Goal: Transaction & Acquisition: Subscribe to service/newsletter

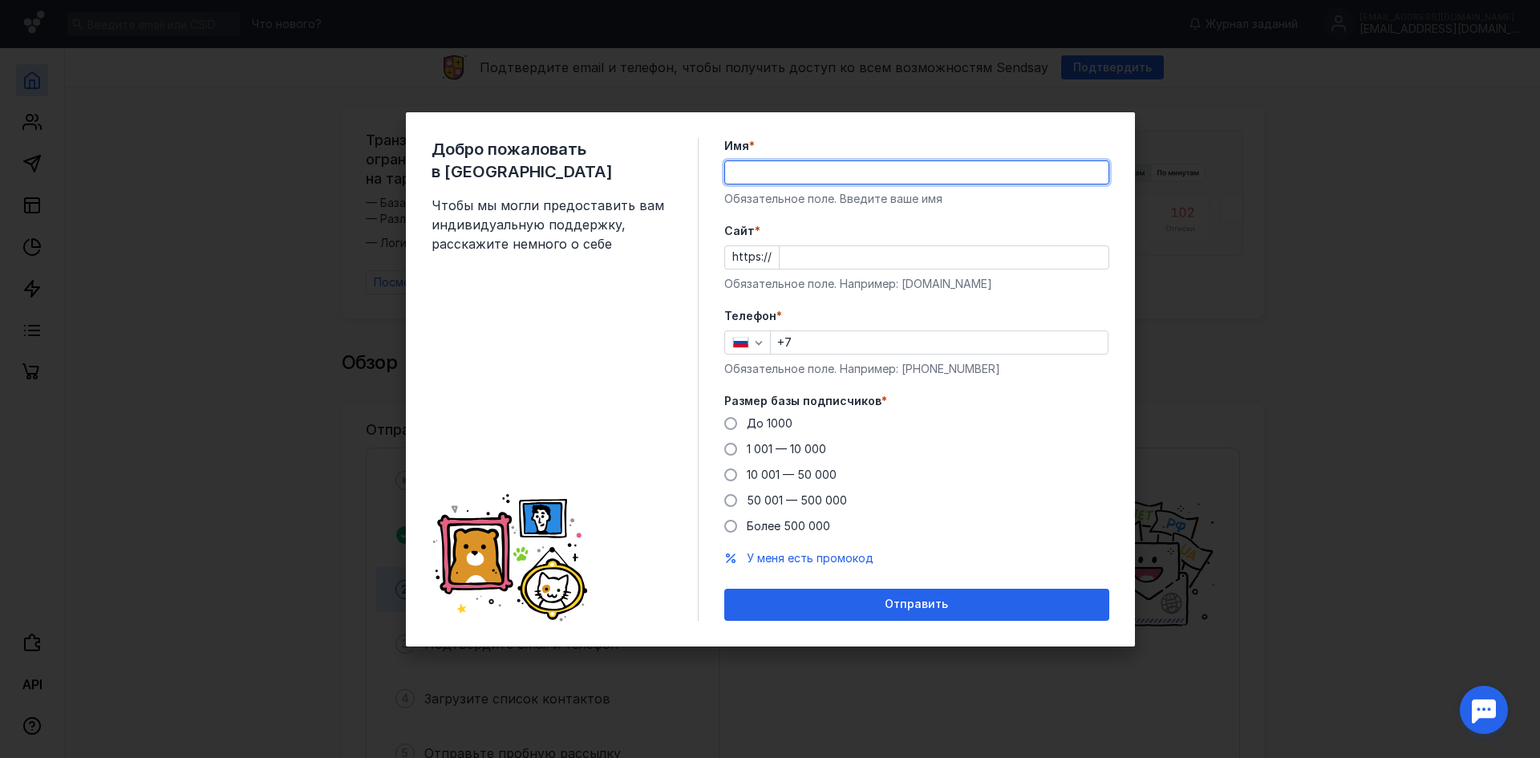
drag, startPoint x: 0, startPoint y: 0, endPoint x: 881, endPoint y: 176, distance: 898.7
click at [881, 176] on input "Имя *" at bounding box center [916, 172] width 383 height 22
click at [844, 161] on input "Имя *" at bounding box center [916, 172] width 383 height 22
type input "V"
type input "[PERSON_NAME]"
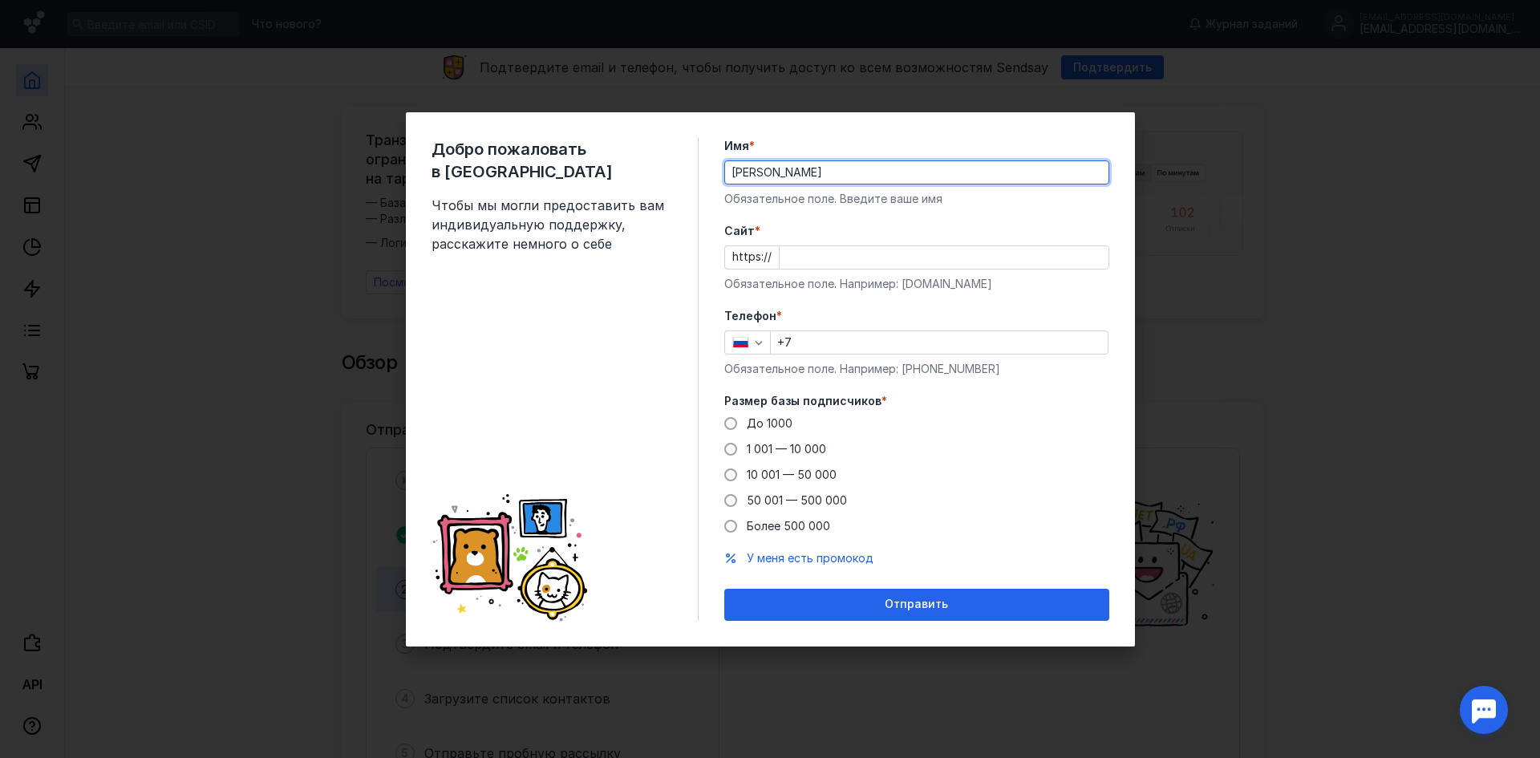
click at [827, 261] on input "Cайт *" at bounding box center [944, 257] width 329 height 22
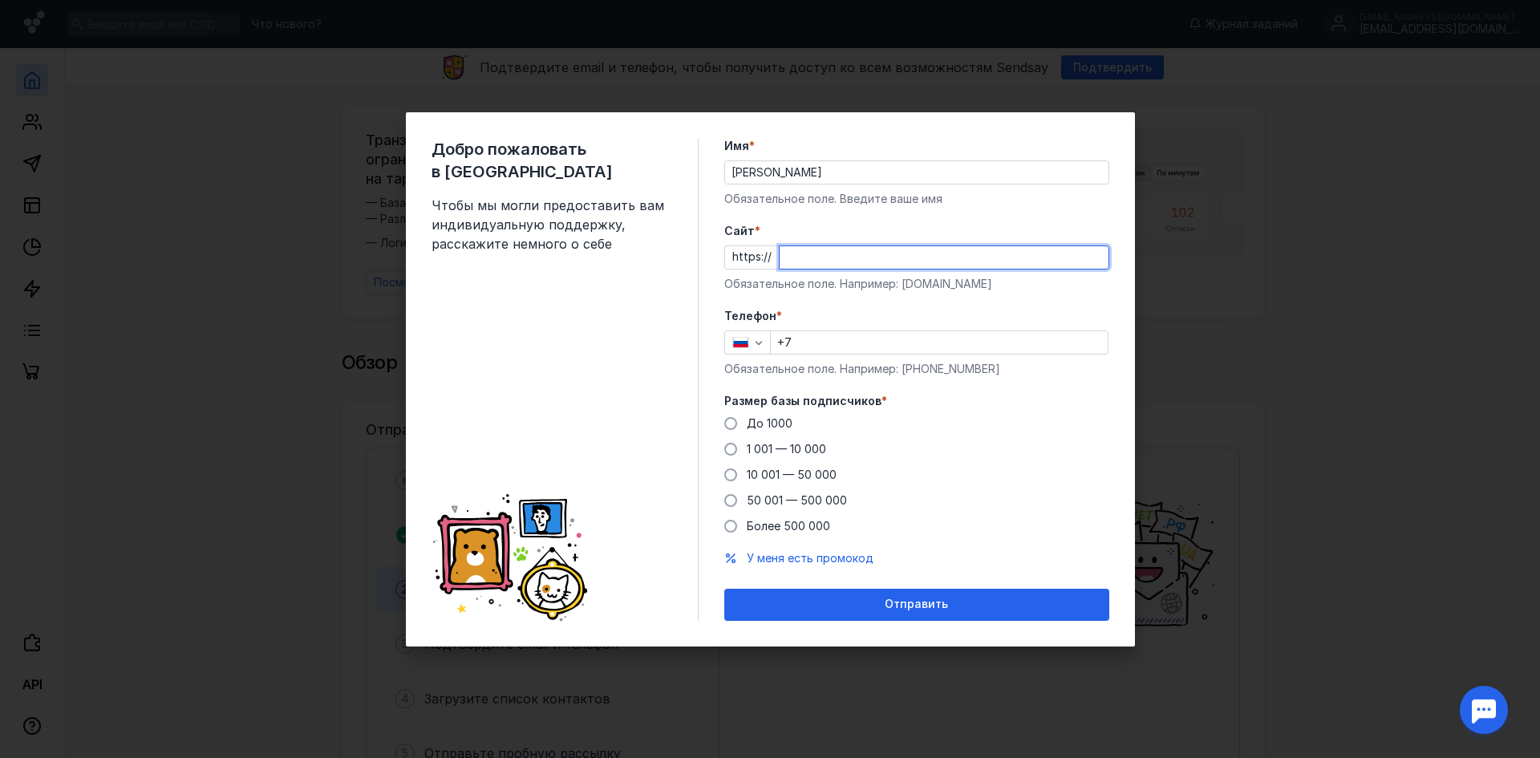
click at [900, 308] on form "Имя * [PERSON_NAME] Обязательное поле. Введите ваше имя [PERSON_NAME] * https:/…" at bounding box center [916, 379] width 385 height 483
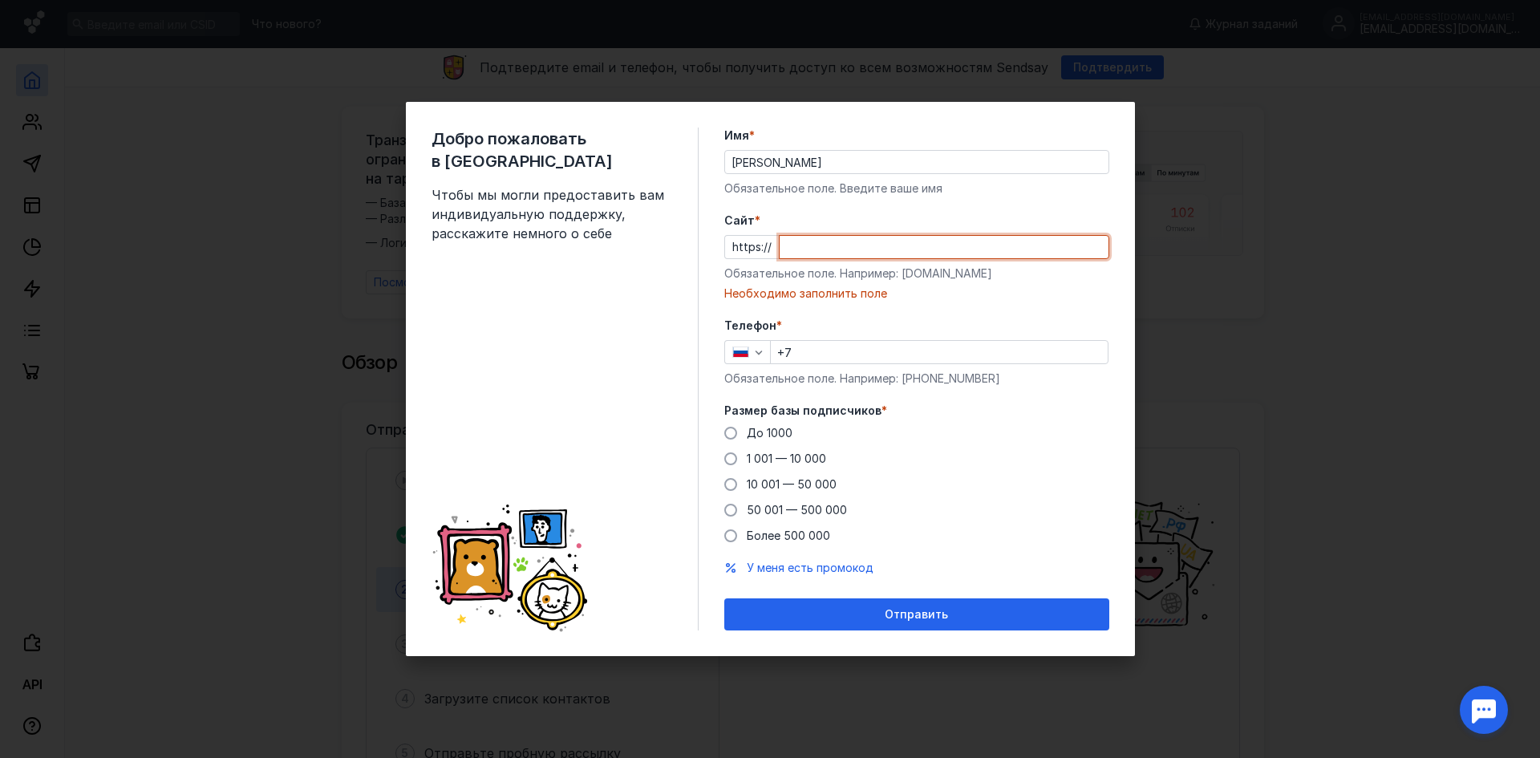
click at [900, 239] on input "Cайт *" at bounding box center [944, 247] width 329 height 22
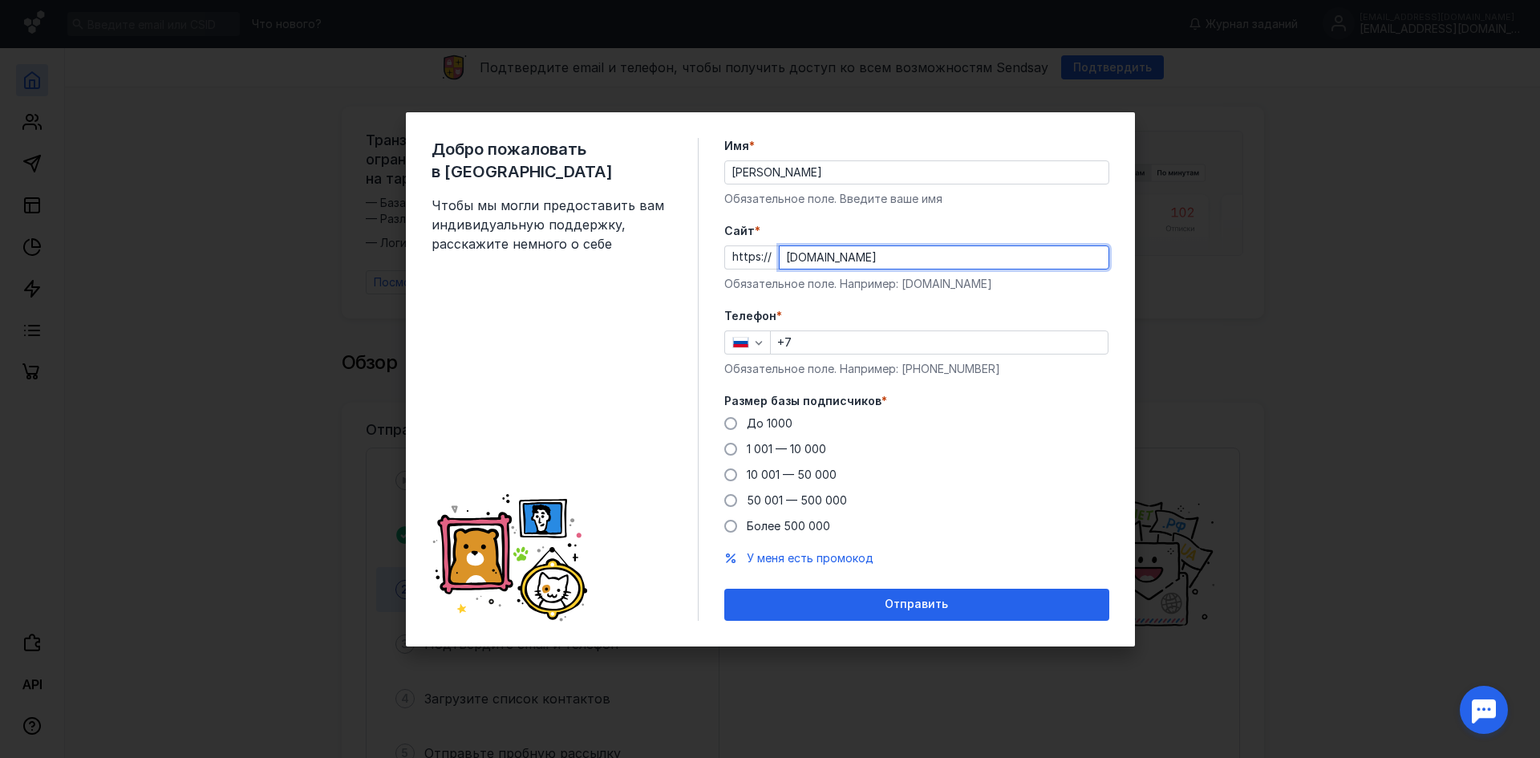
type input "[DOMAIN_NAME]"
click at [929, 334] on input "+7" at bounding box center [939, 342] width 337 height 22
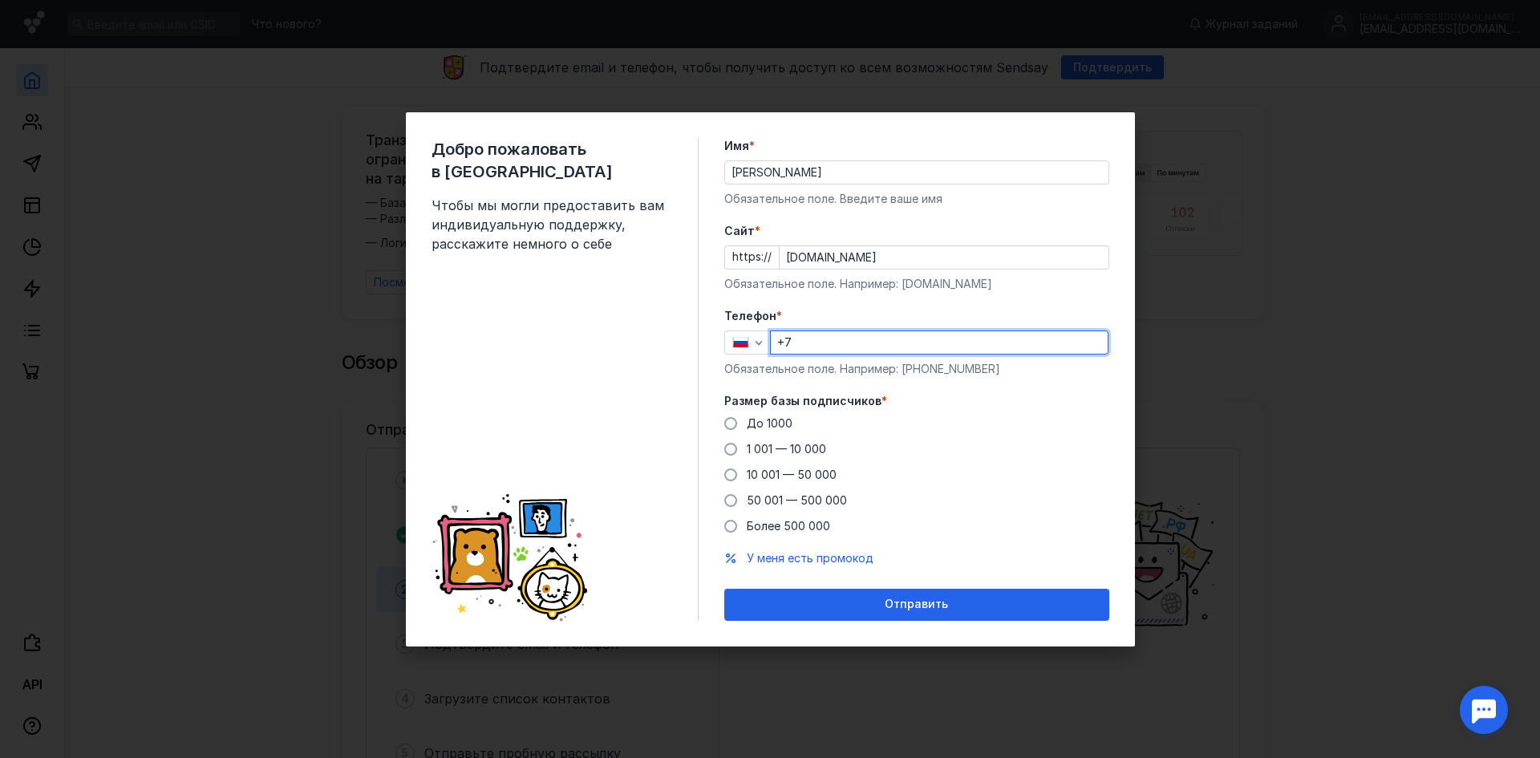
click at [764, 439] on div "До [DATE] 1 001 — 10 000 10 001 — 50 000 50 001 — 500 000 Более 500 000" at bounding box center [916, 474] width 385 height 119
click at [767, 449] on span "1 001 — 10 000" at bounding box center [786, 449] width 79 height 14
click at [0, 0] on input "1 001 — 10 000" at bounding box center [0, 0] width 0 height 0
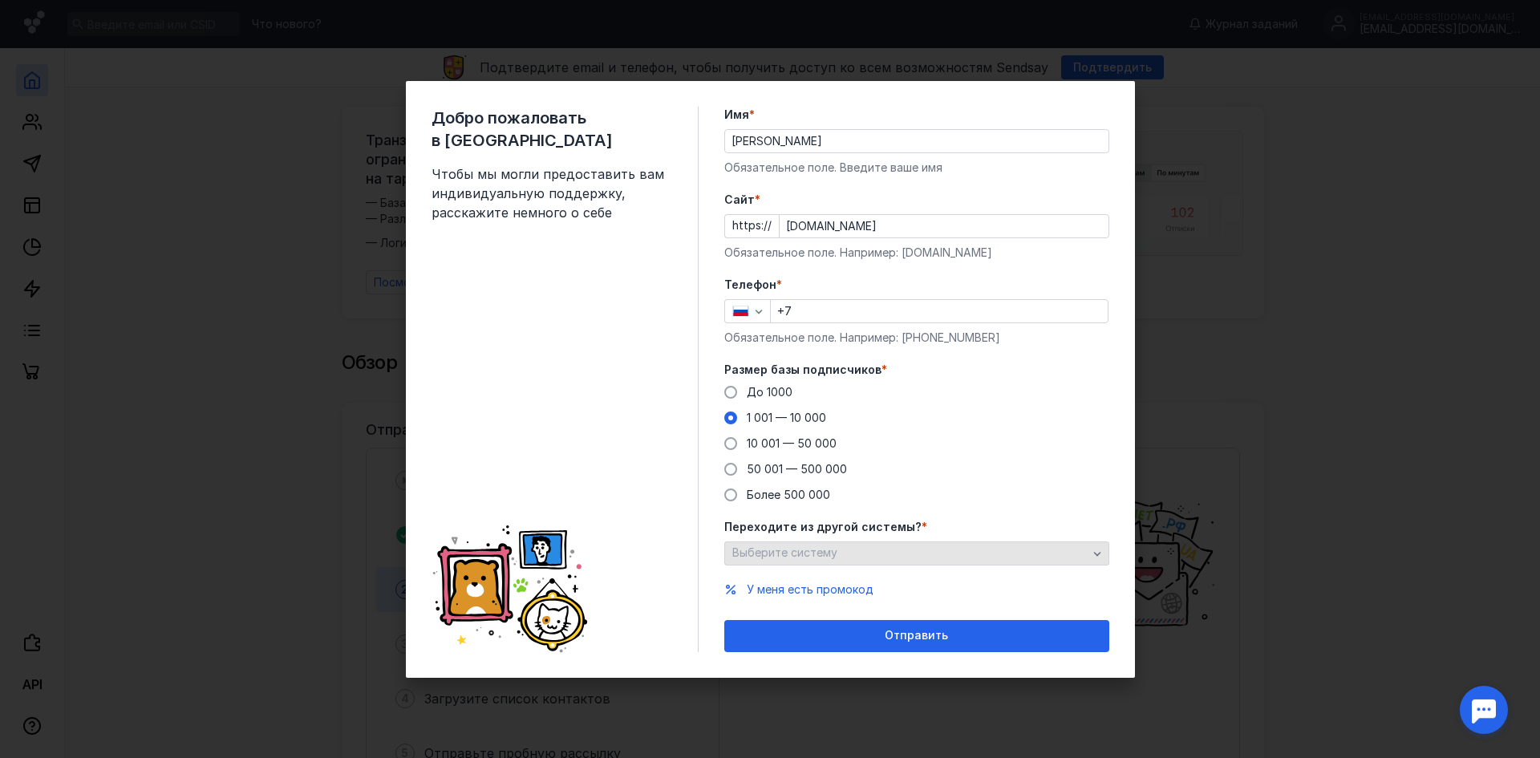
click at [884, 548] on div "Выберите систему" at bounding box center [909, 553] width 363 height 14
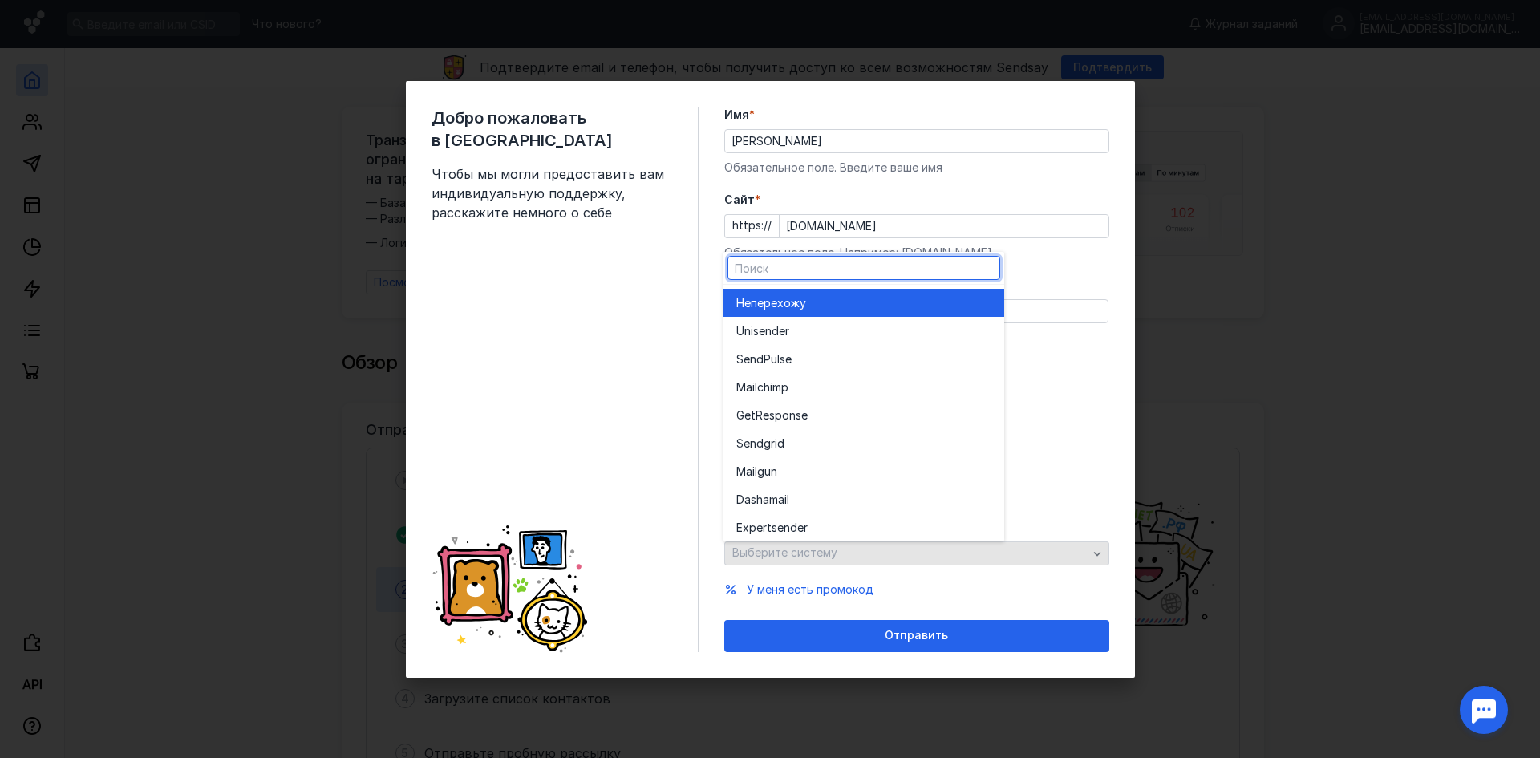
click at [884, 548] on div "Выберите систему" at bounding box center [909, 553] width 363 height 14
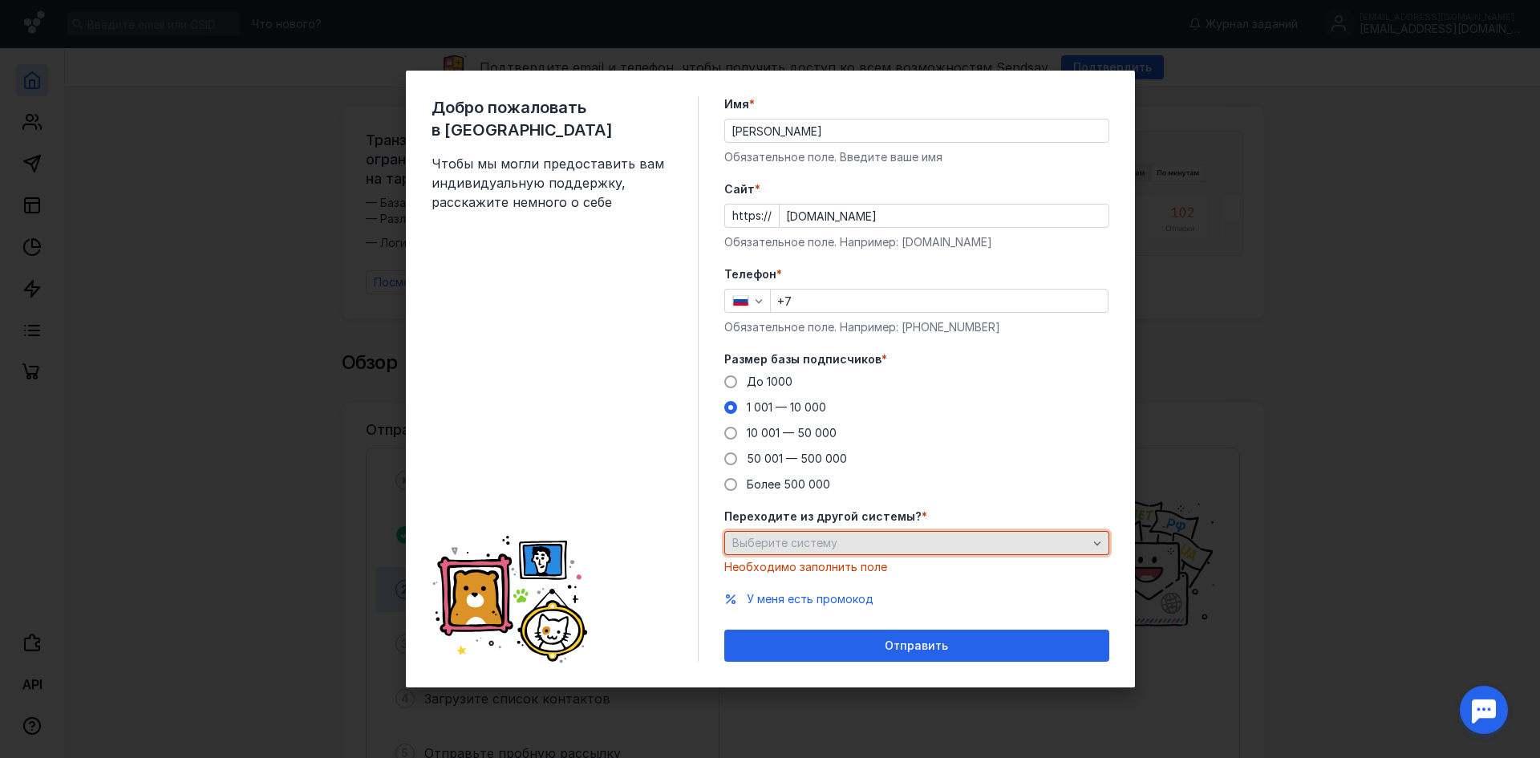
click at [884, 548] on div "Выберите систему" at bounding box center [909, 544] width 363 height 14
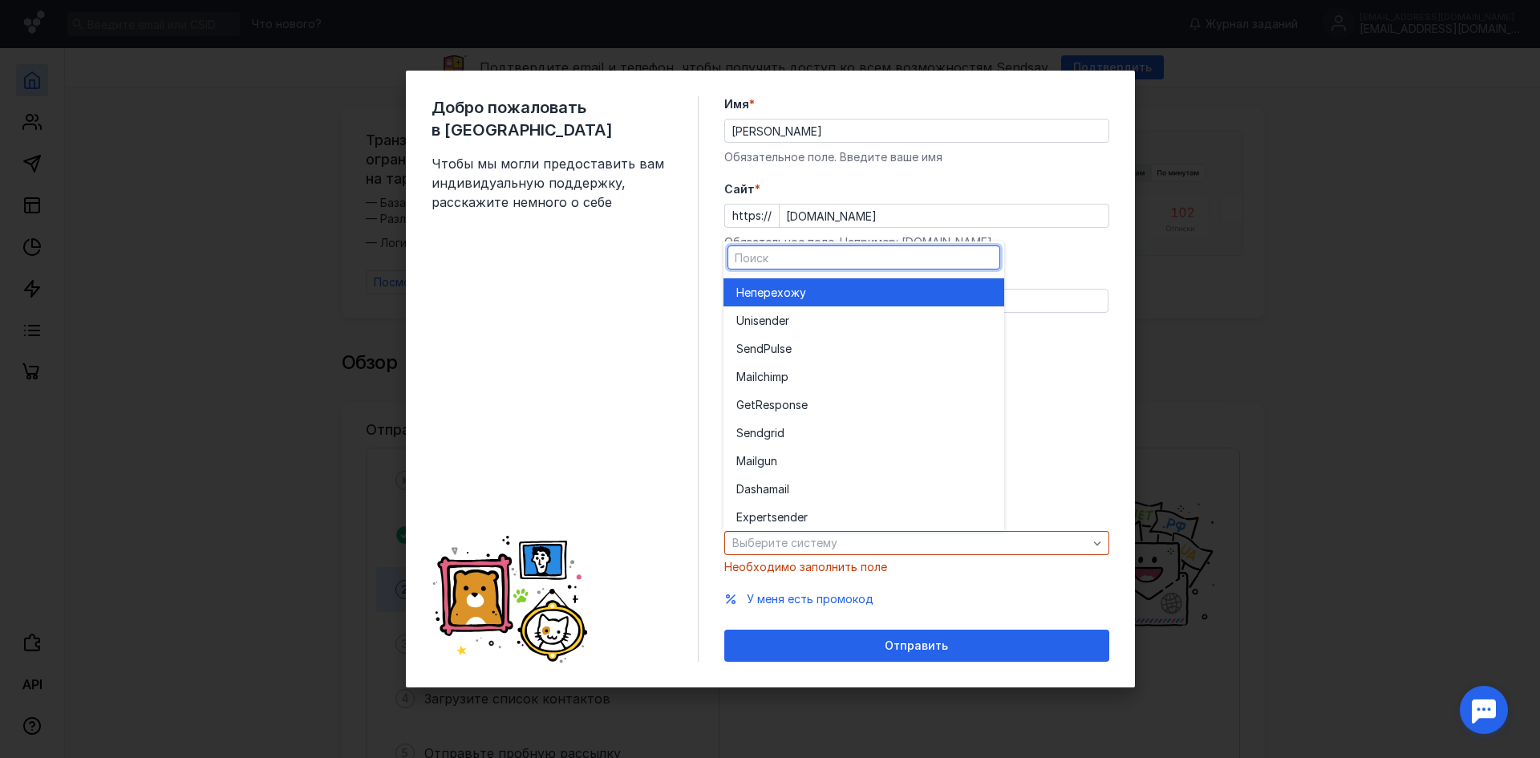
click at [869, 295] on div "Не перехожу" at bounding box center [863, 293] width 255 height 16
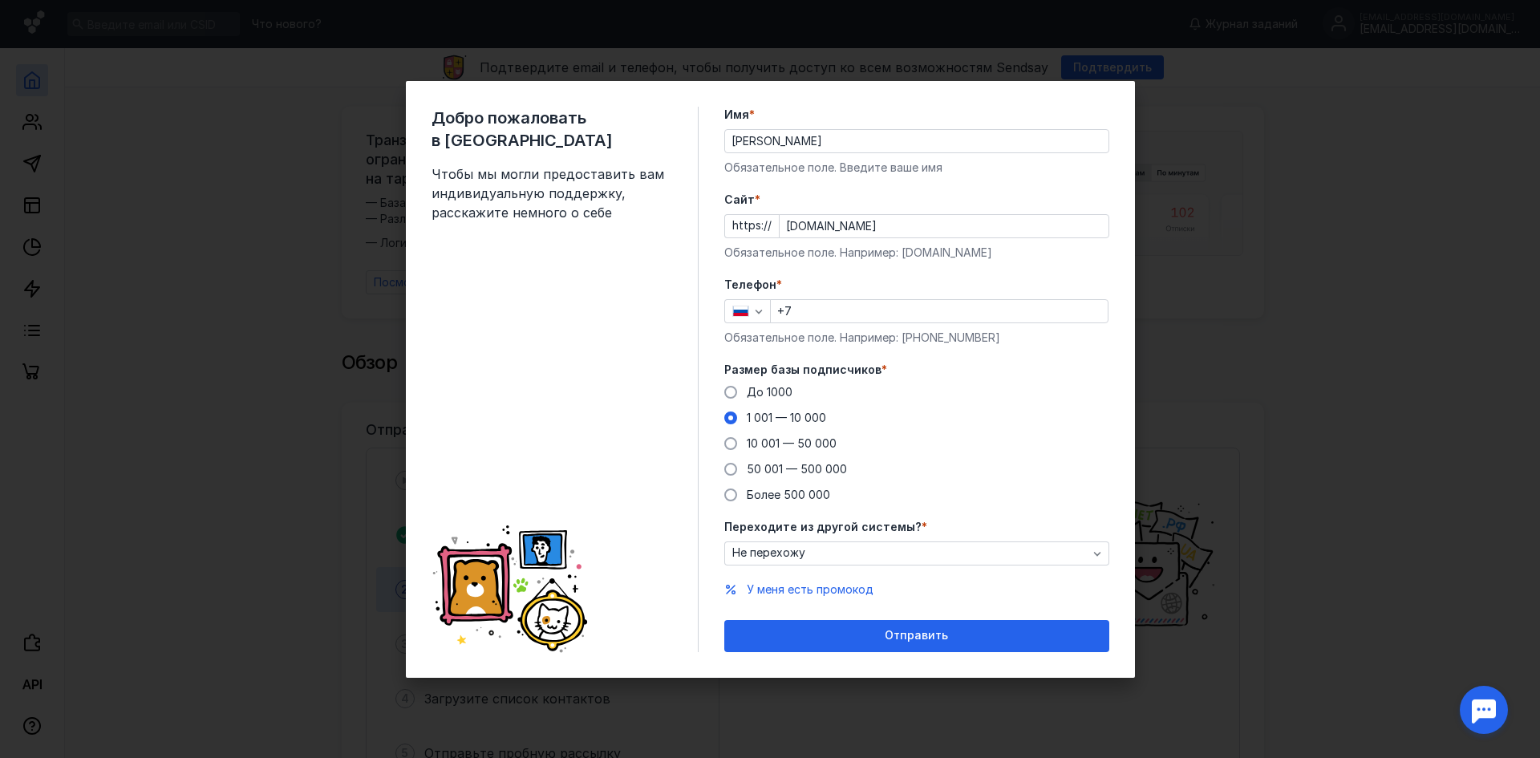
click at [849, 320] on input "+7" at bounding box center [939, 311] width 337 height 22
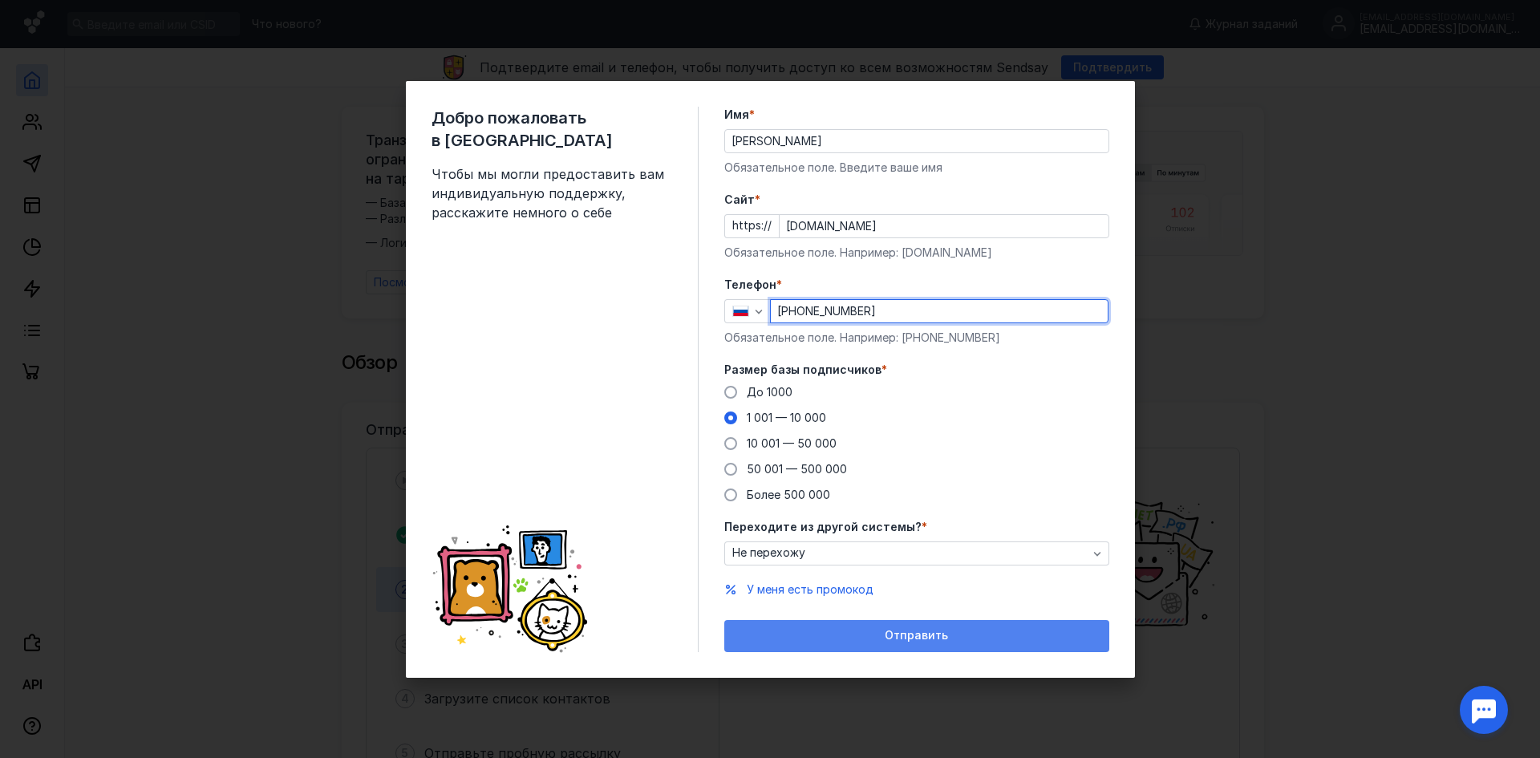
type input "[PHONE_NUMBER]"
click at [909, 646] on div "Отправить" at bounding box center [916, 636] width 385 height 32
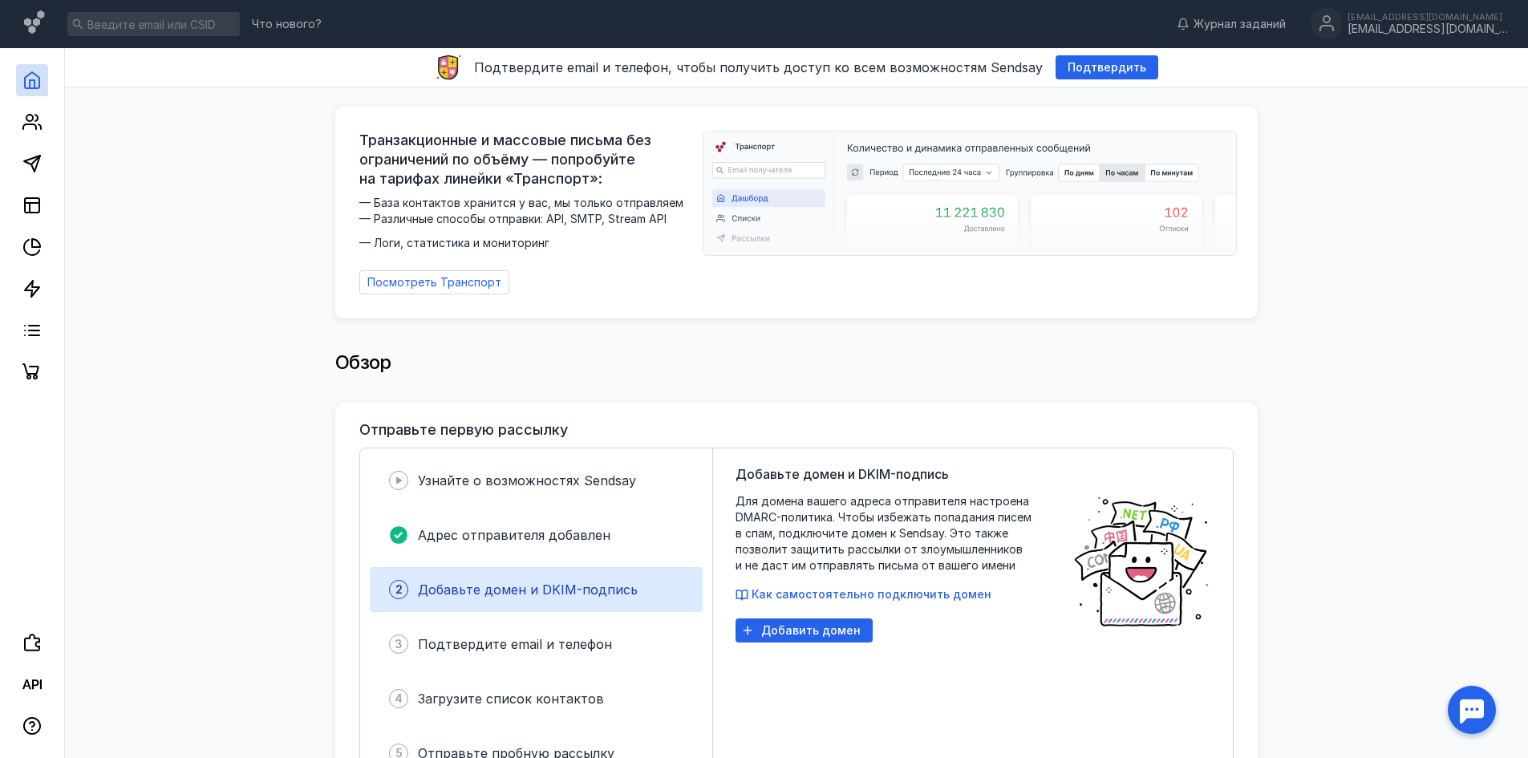
scroll to position [160, 0]
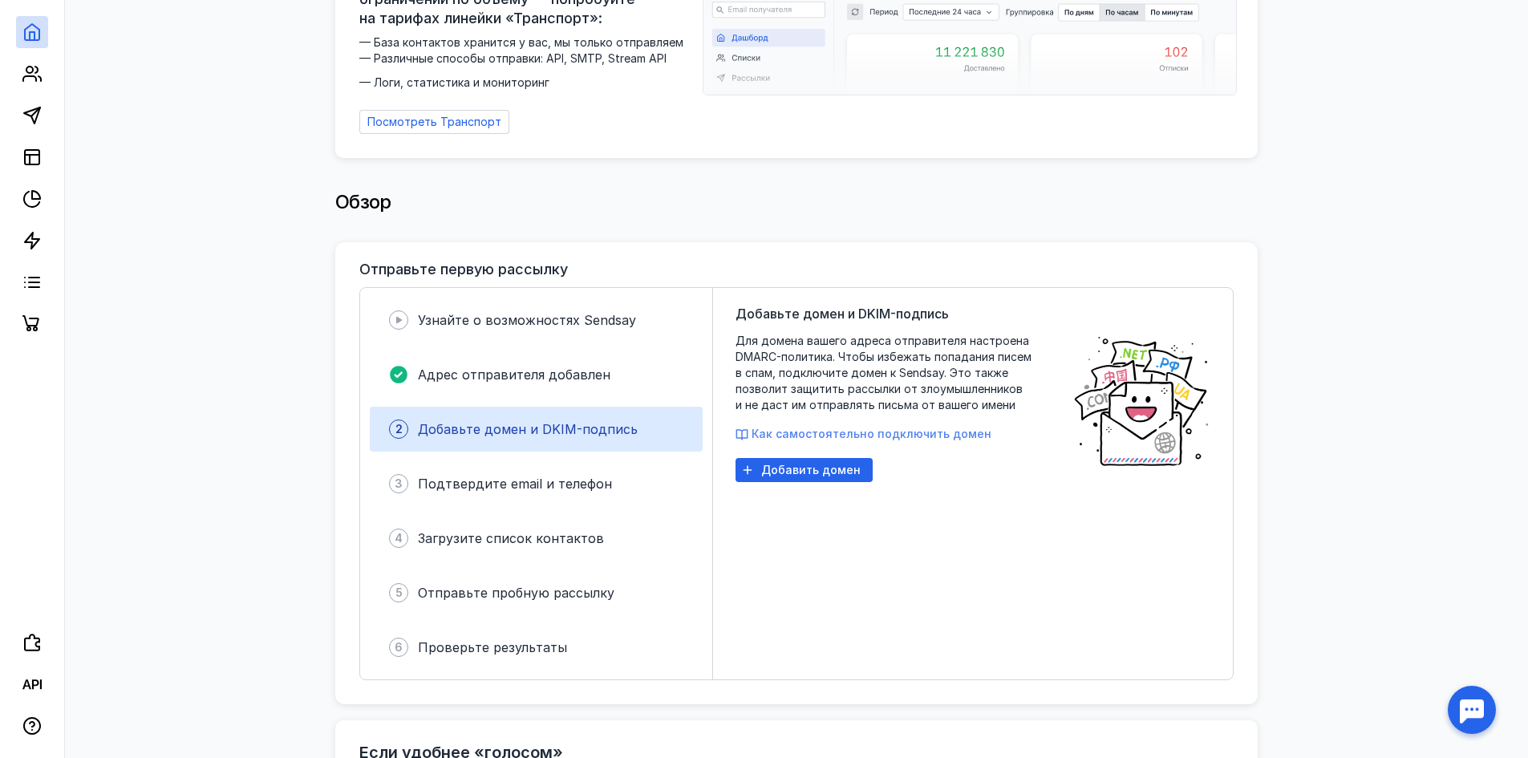
click at [885, 427] on span "Как самостоятельно подключить домен" at bounding box center [871, 434] width 240 height 14
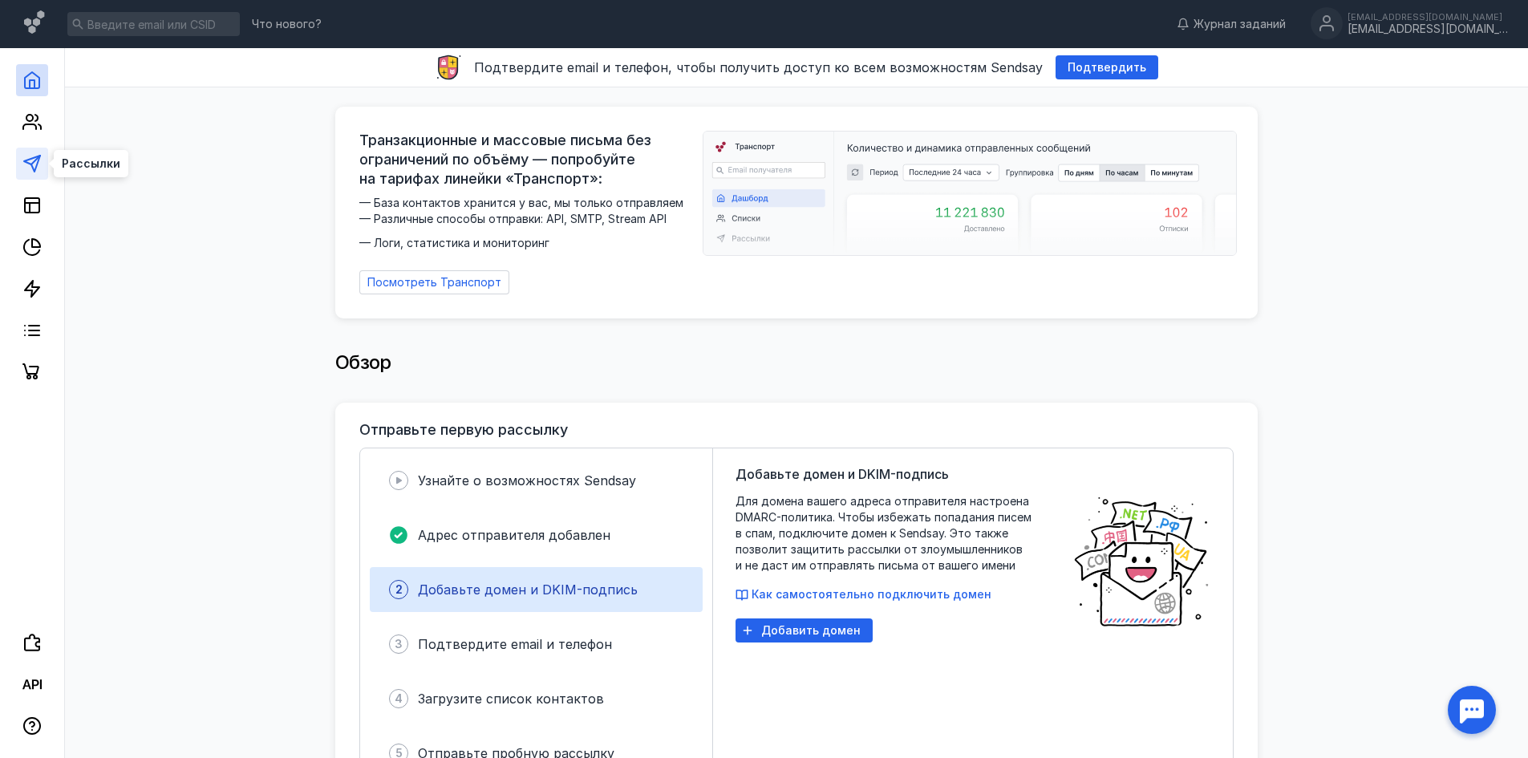
click at [29, 154] on icon at bounding box center [31, 163] width 19 height 19
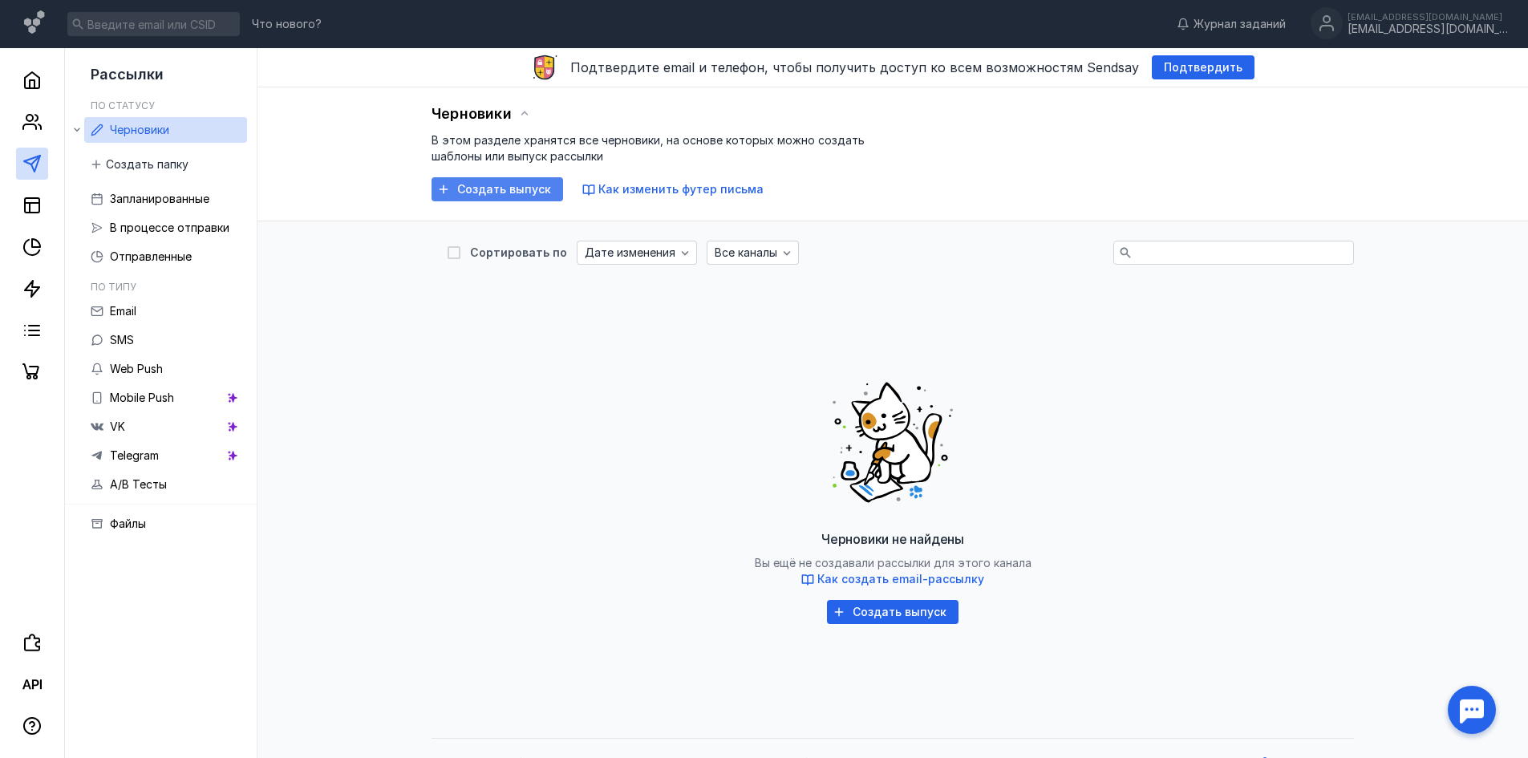
click at [473, 189] on span "Создать выпуск" at bounding box center [504, 190] width 94 height 14
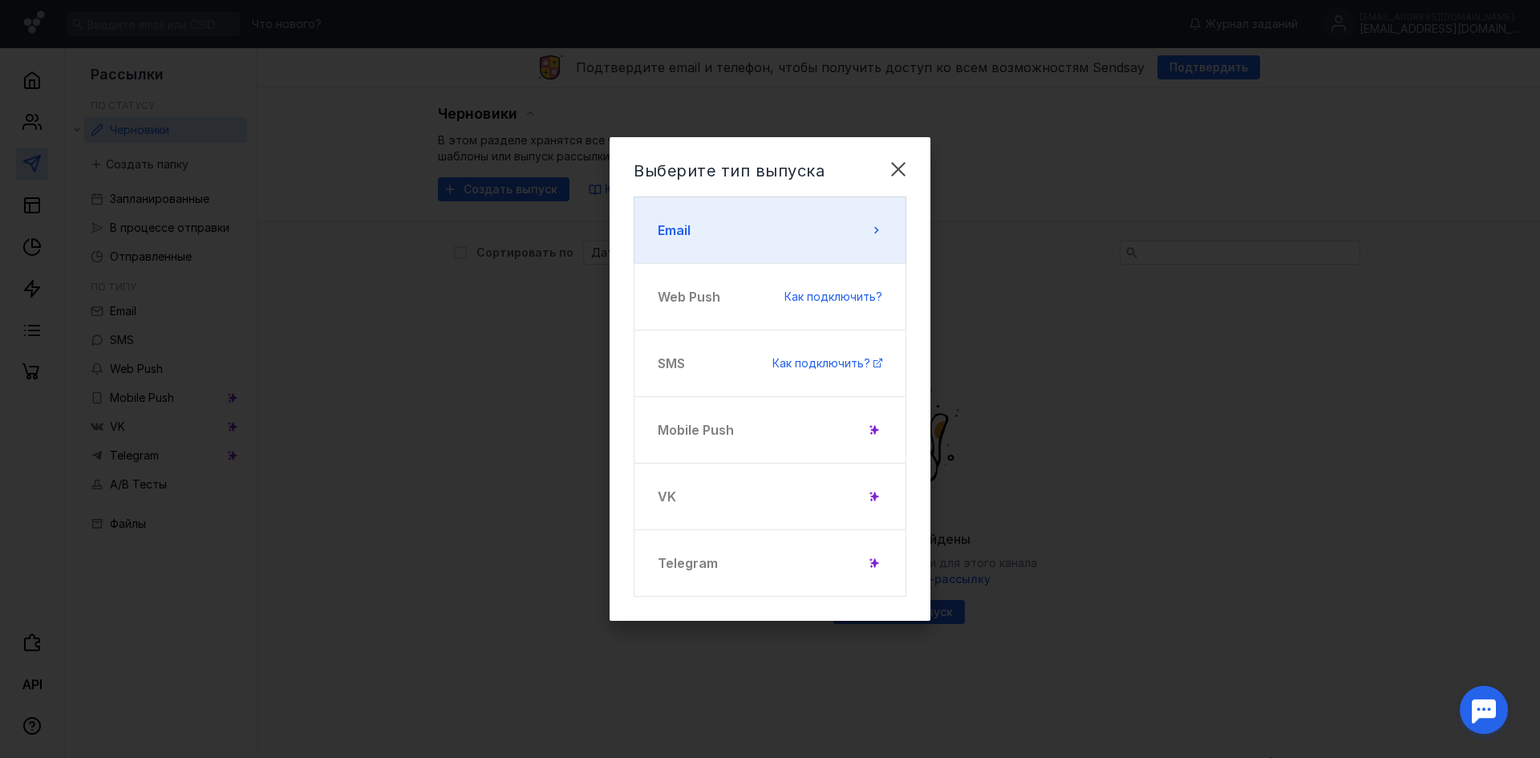
click at [798, 216] on button "Email" at bounding box center [770, 229] width 273 height 67
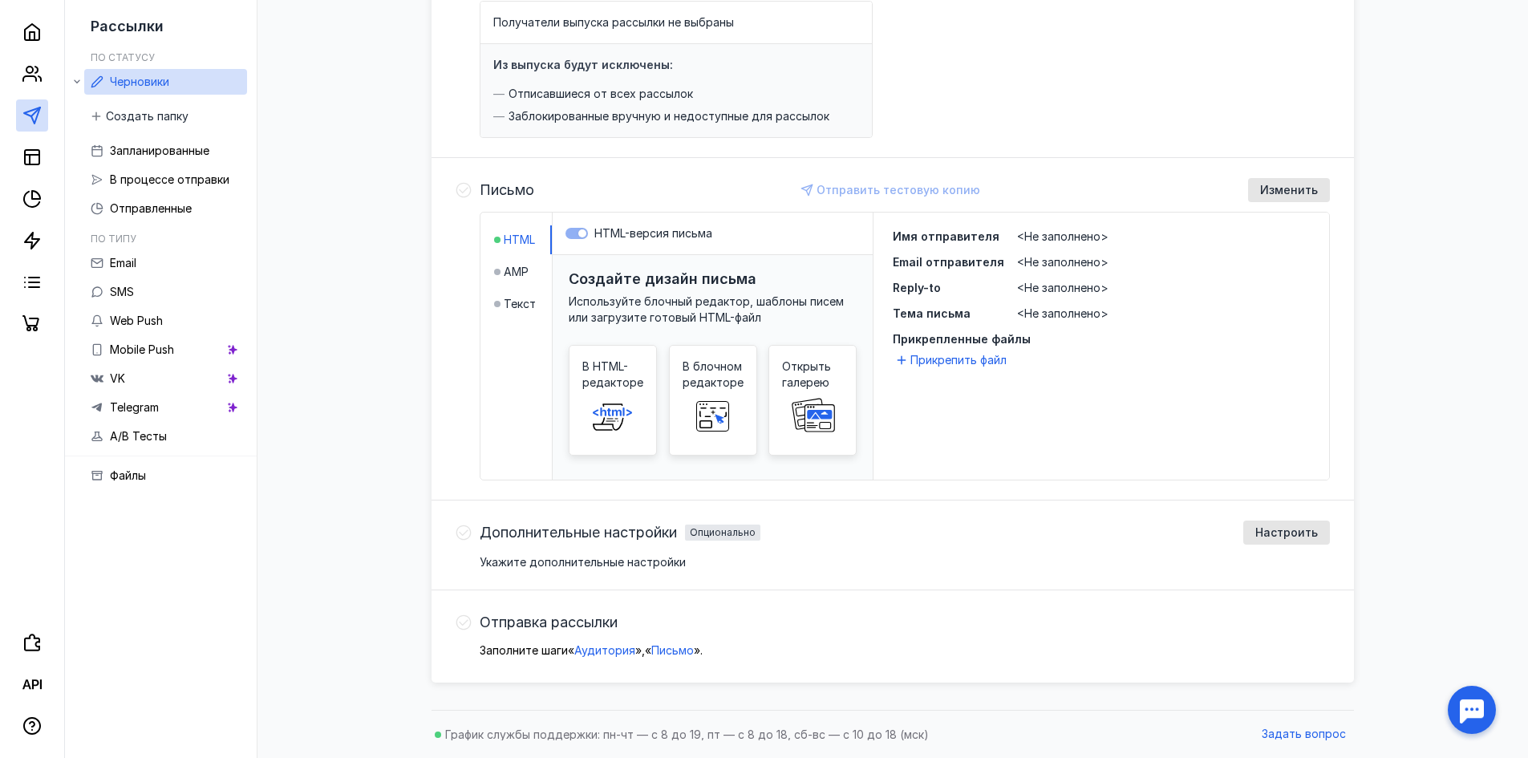
scroll to position [2, 0]
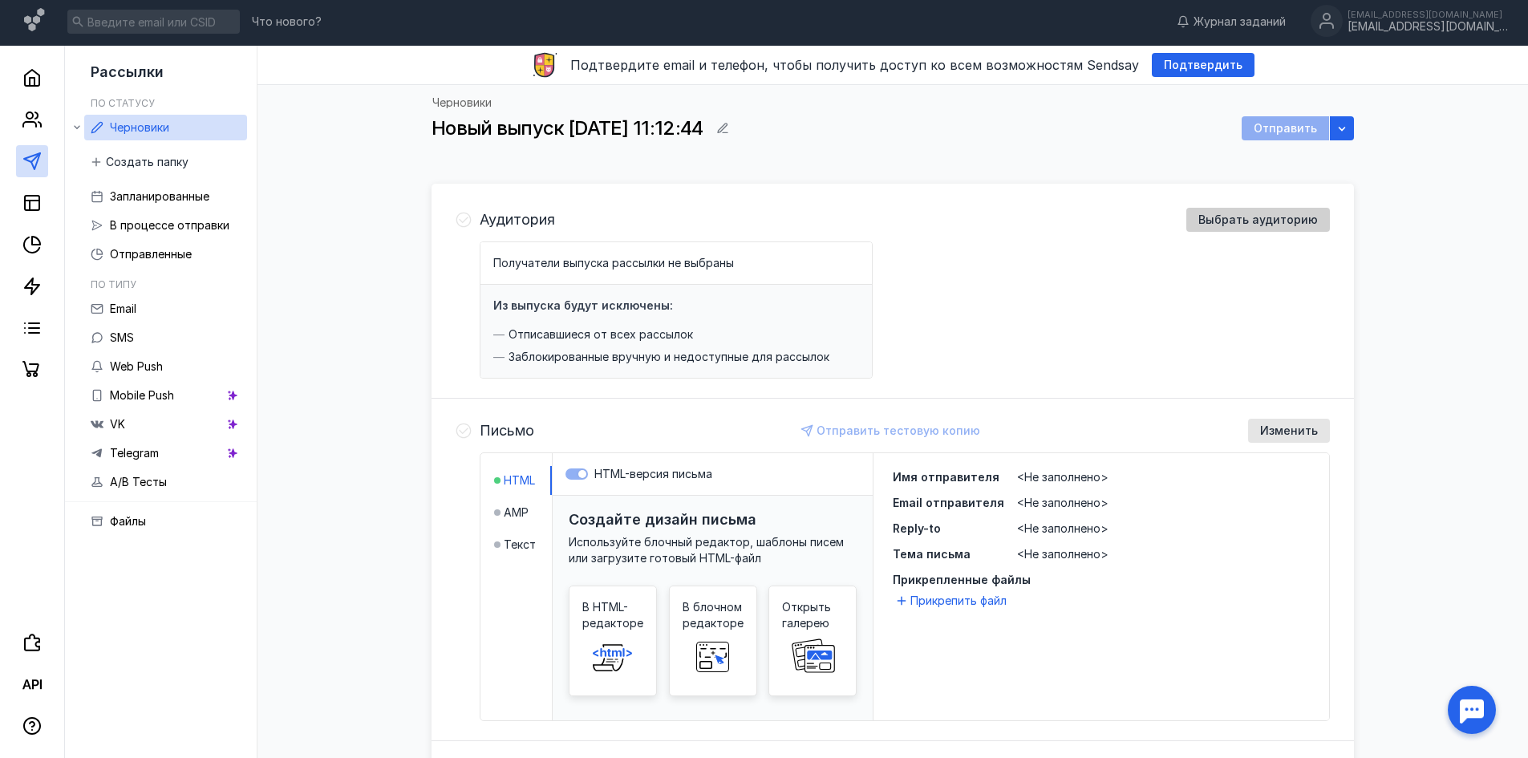
click at [1225, 221] on span "Выбрать аудиторию" at bounding box center [1257, 220] width 119 height 14
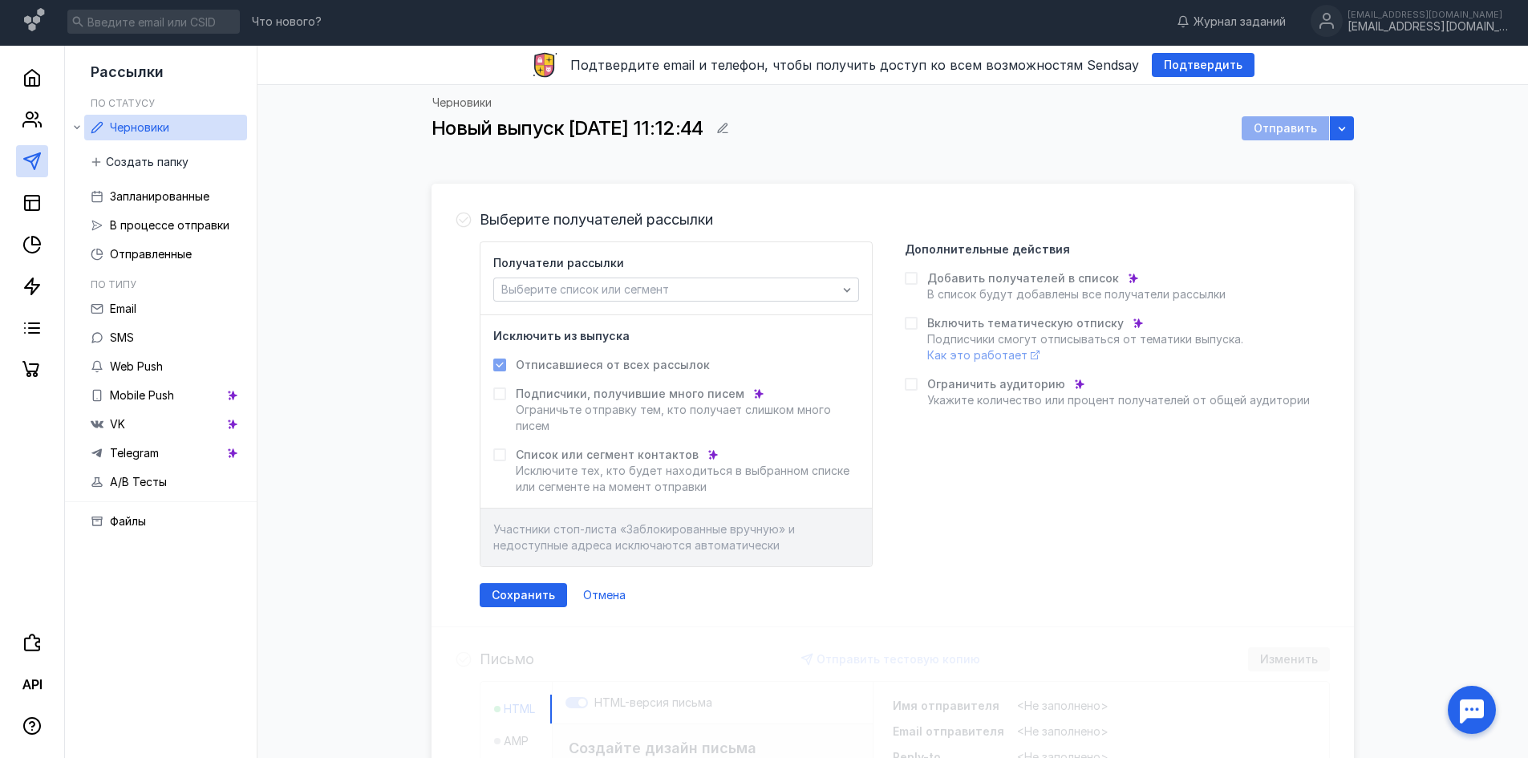
click at [750, 304] on div "Получатели рассылки Выберите список или сегмент" at bounding box center [675, 278] width 391 height 73
click at [759, 288] on div "Выберите список или сегмент" at bounding box center [669, 290] width 344 height 14
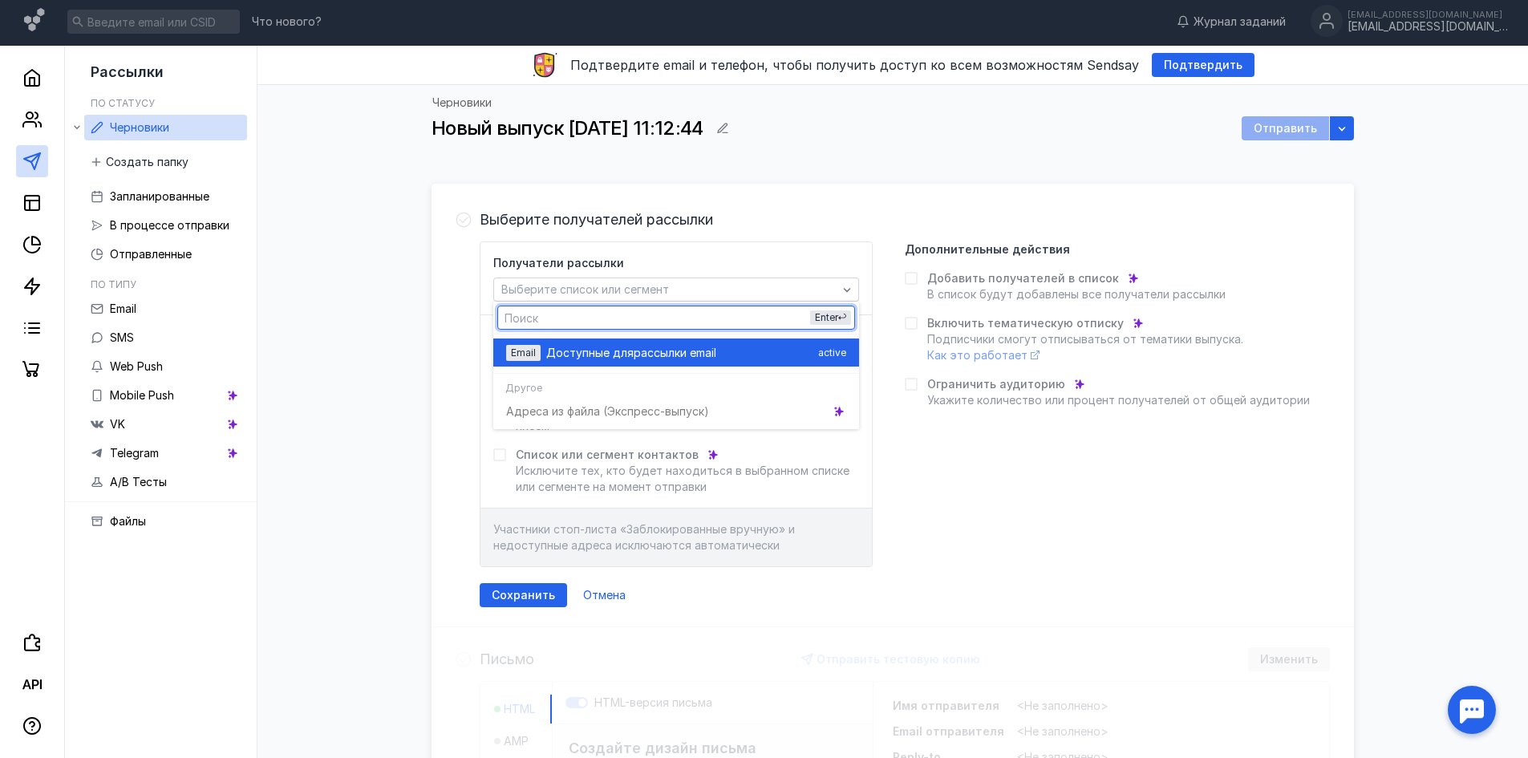
click at [725, 360] on div "Доступные для рассылки email" at bounding box center [678, 353] width 265 height 16
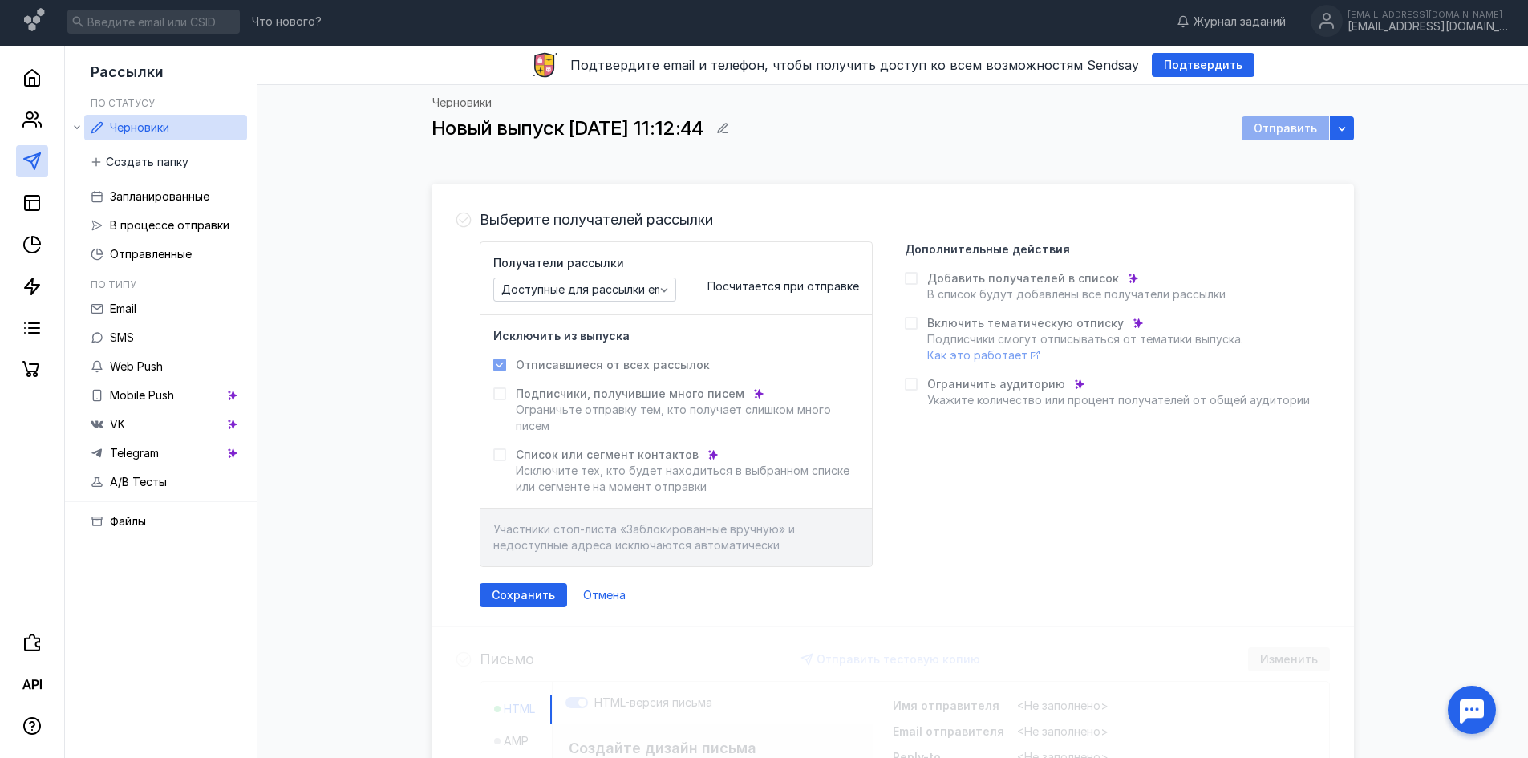
click at [954, 453] on div "Получатели рассылки Доступные для рассылки email Посчитается при отправке Исклю…" at bounding box center [905, 404] width 850 height 326
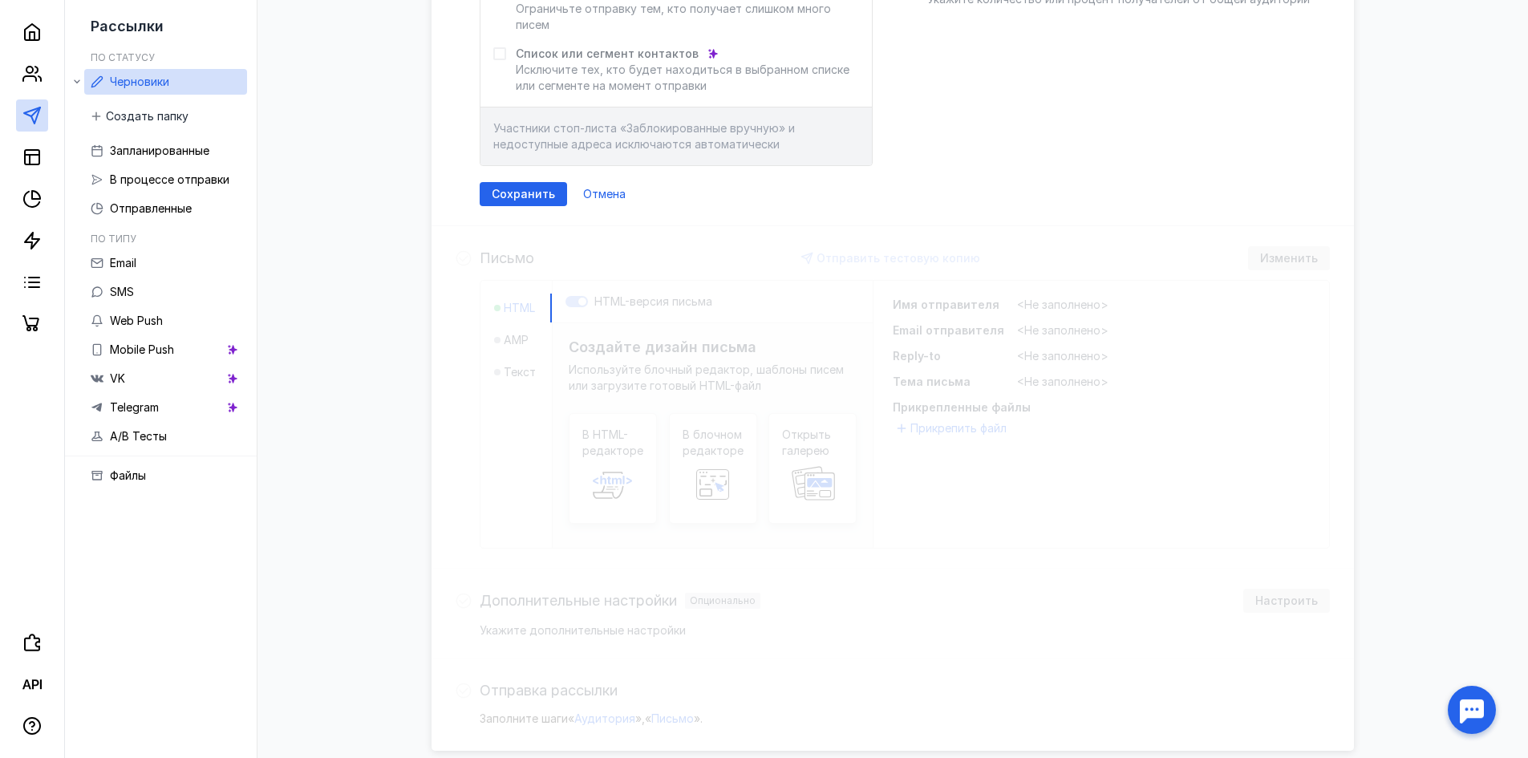
scroll to position [472, 0]
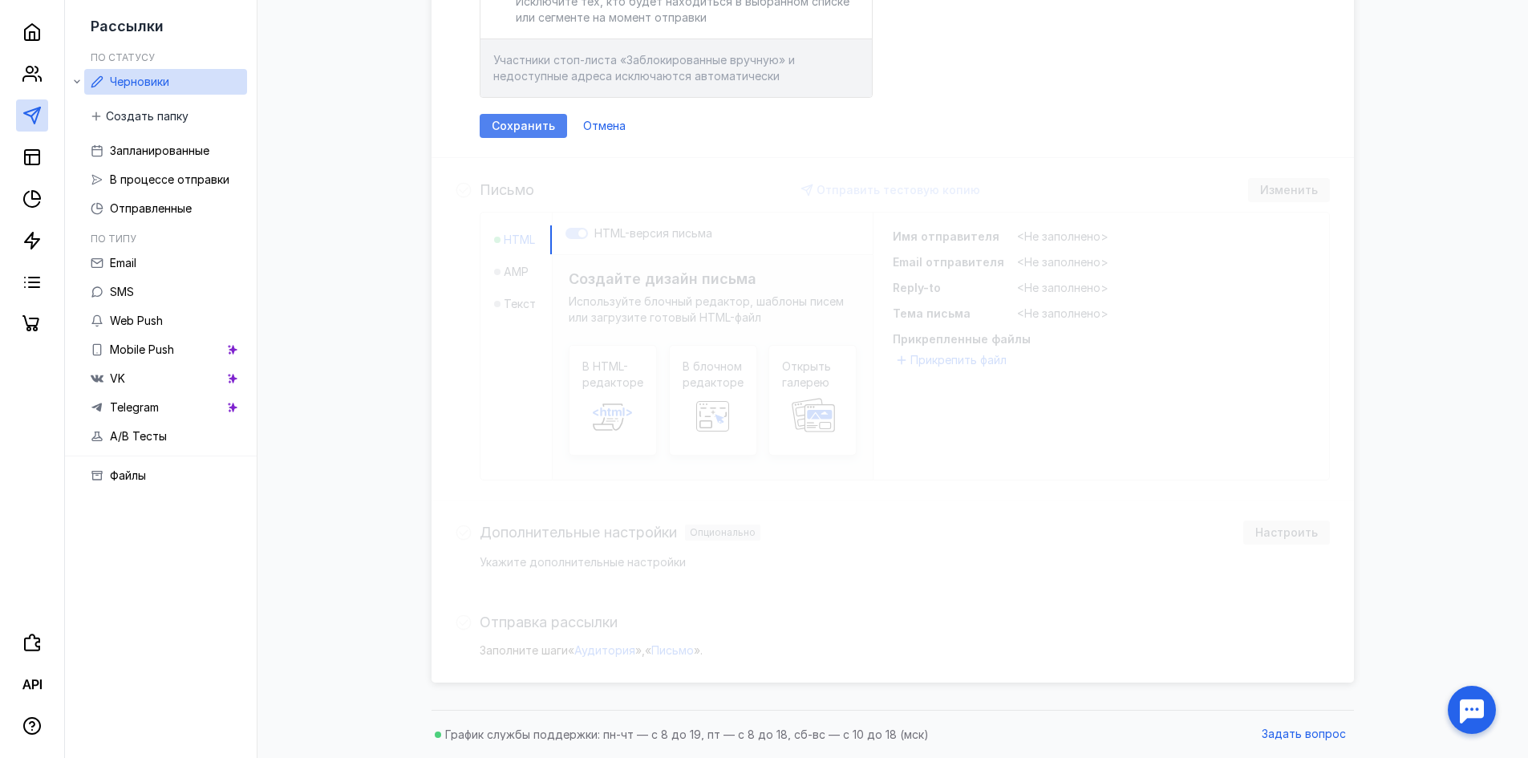
click at [533, 132] on span "Сохранить" at bounding box center [523, 126] width 63 height 14
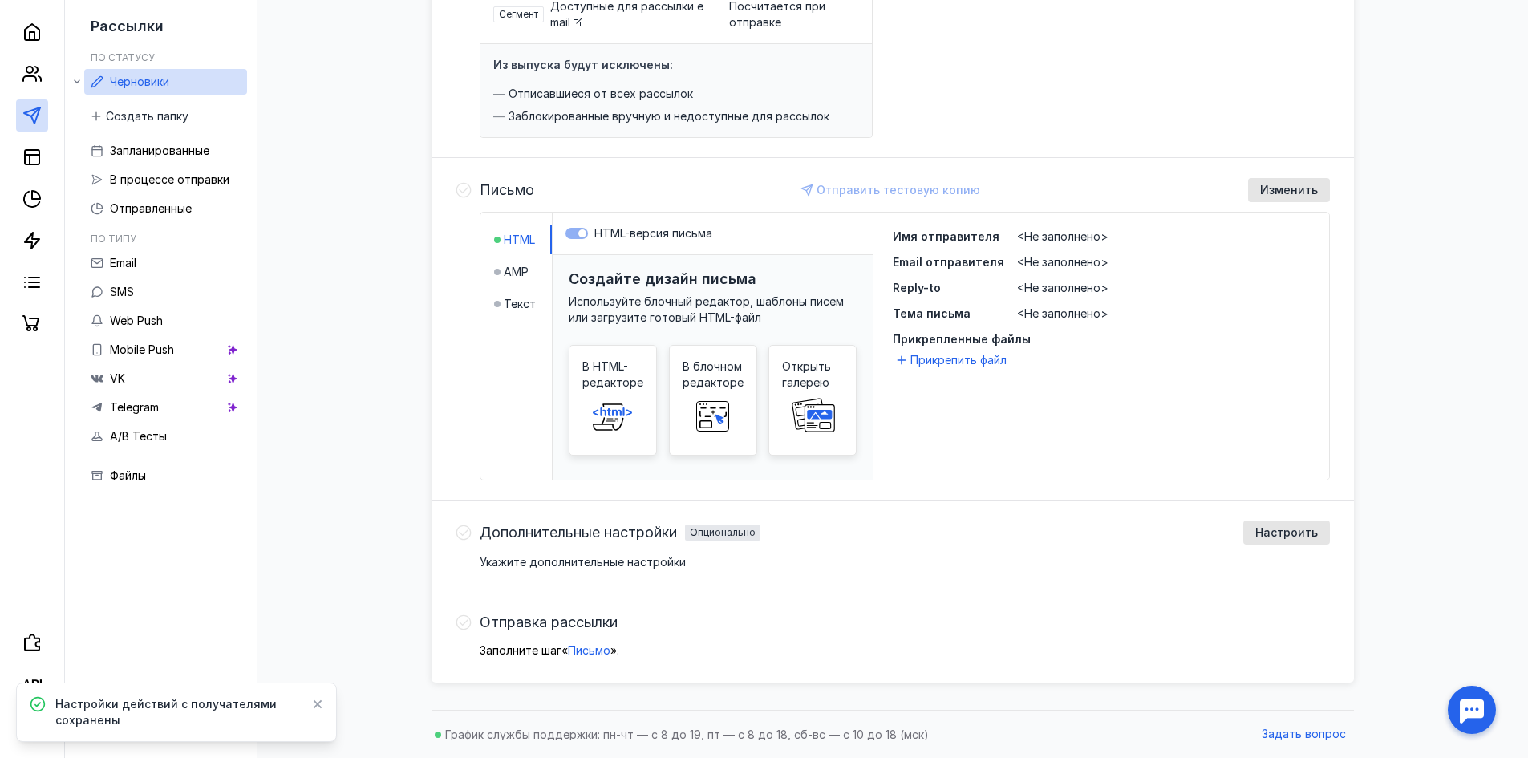
scroll to position [18, 0]
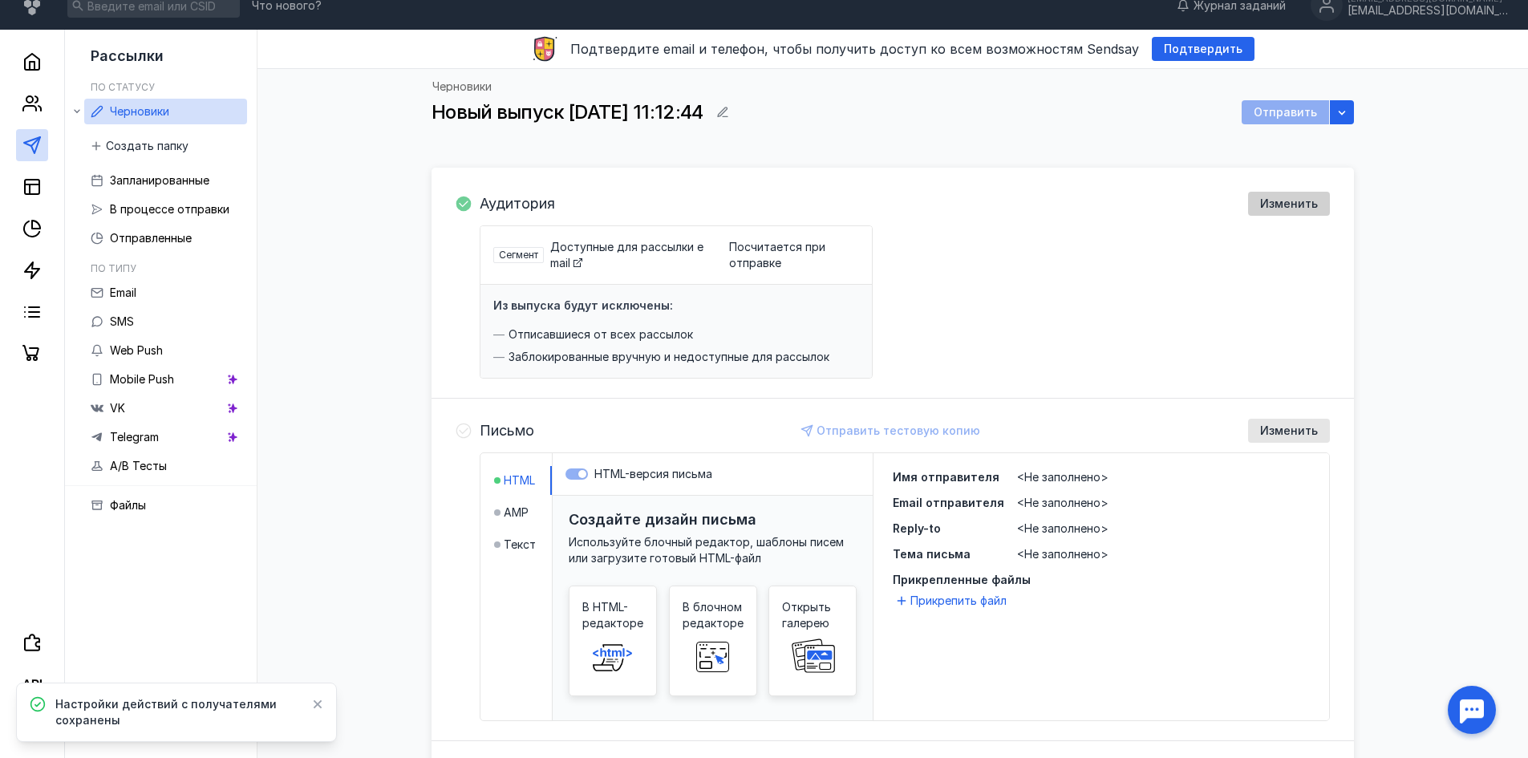
click at [1309, 206] on span "Изменить" at bounding box center [1289, 204] width 58 height 14
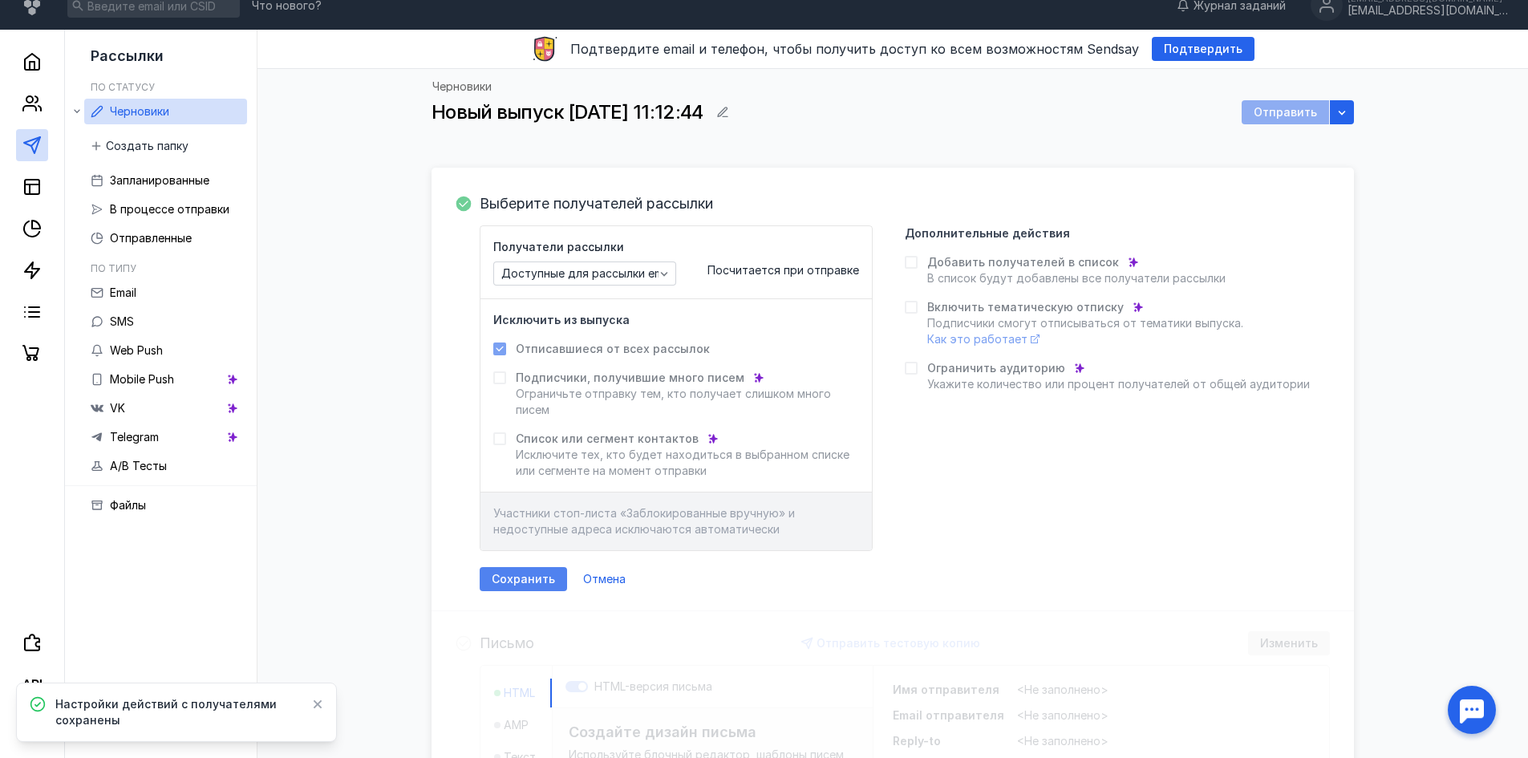
click at [508, 577] on span "Сохранить" at bounding box center [523, 580] width 63 height 14
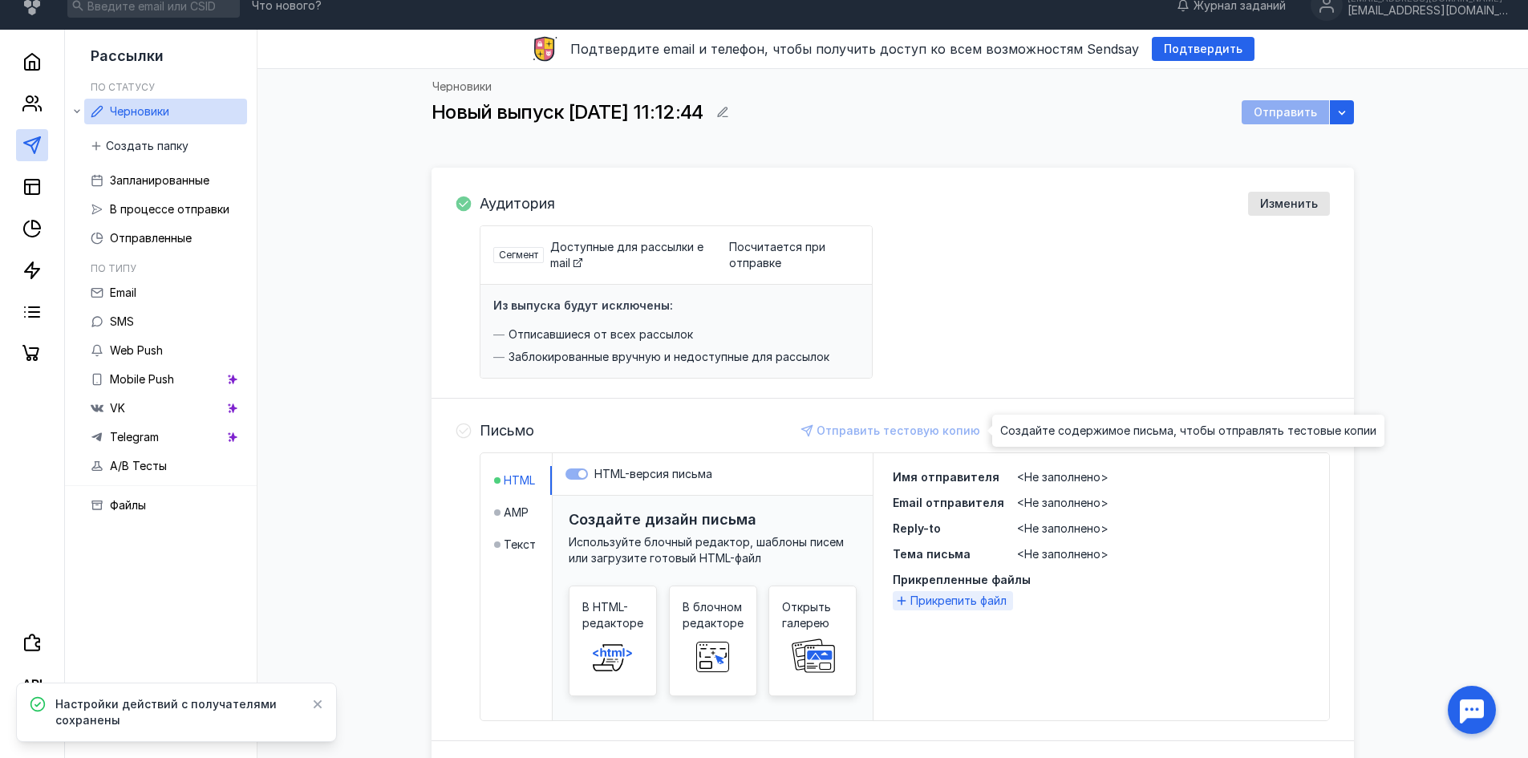
scroll to position [259, 0]
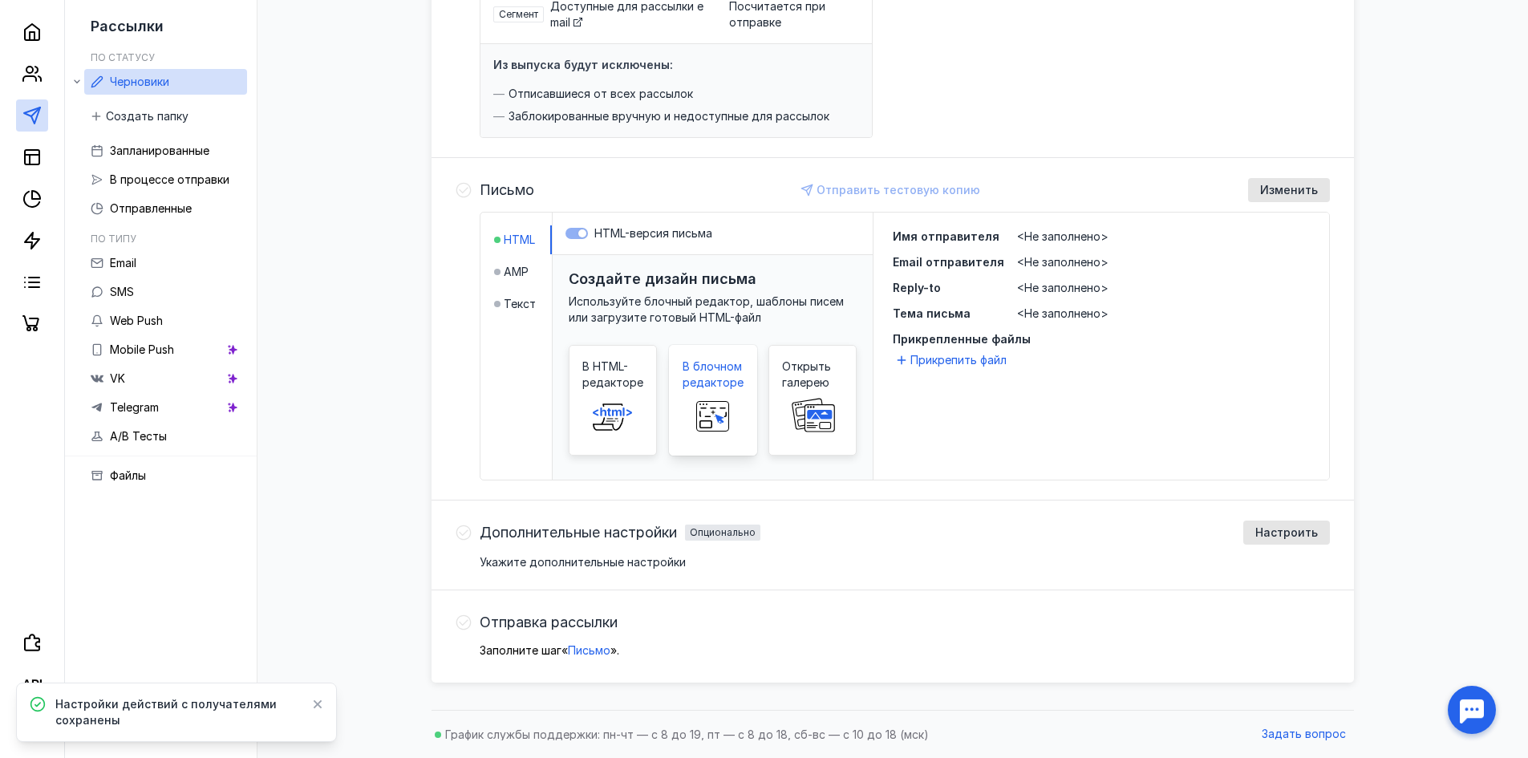
click at [715, 395] on span at bounding box center [712, 416] width 51 height 51
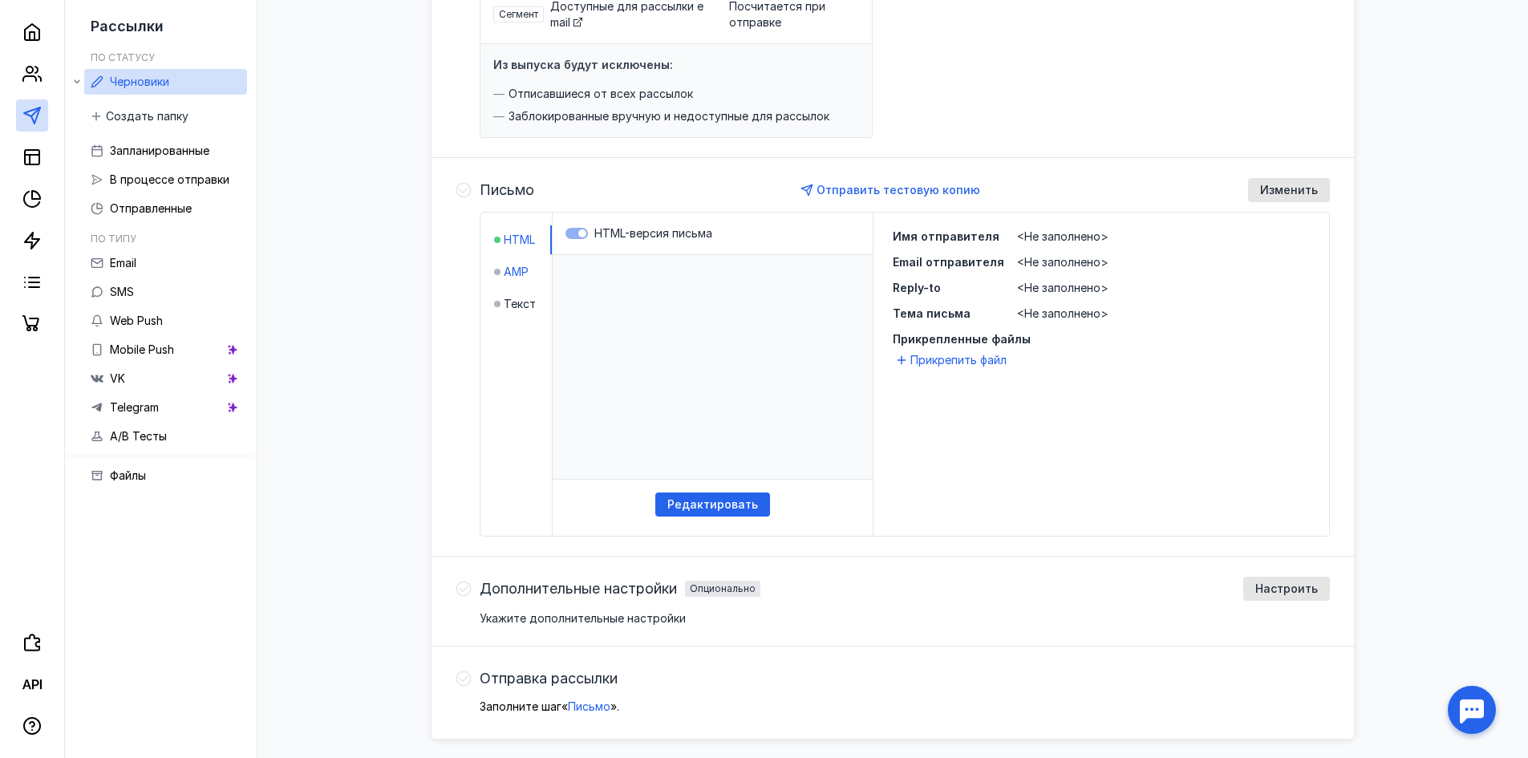
click at [504, 270] on span "AMP" at bounding box center [516, 272] width 25 height 16
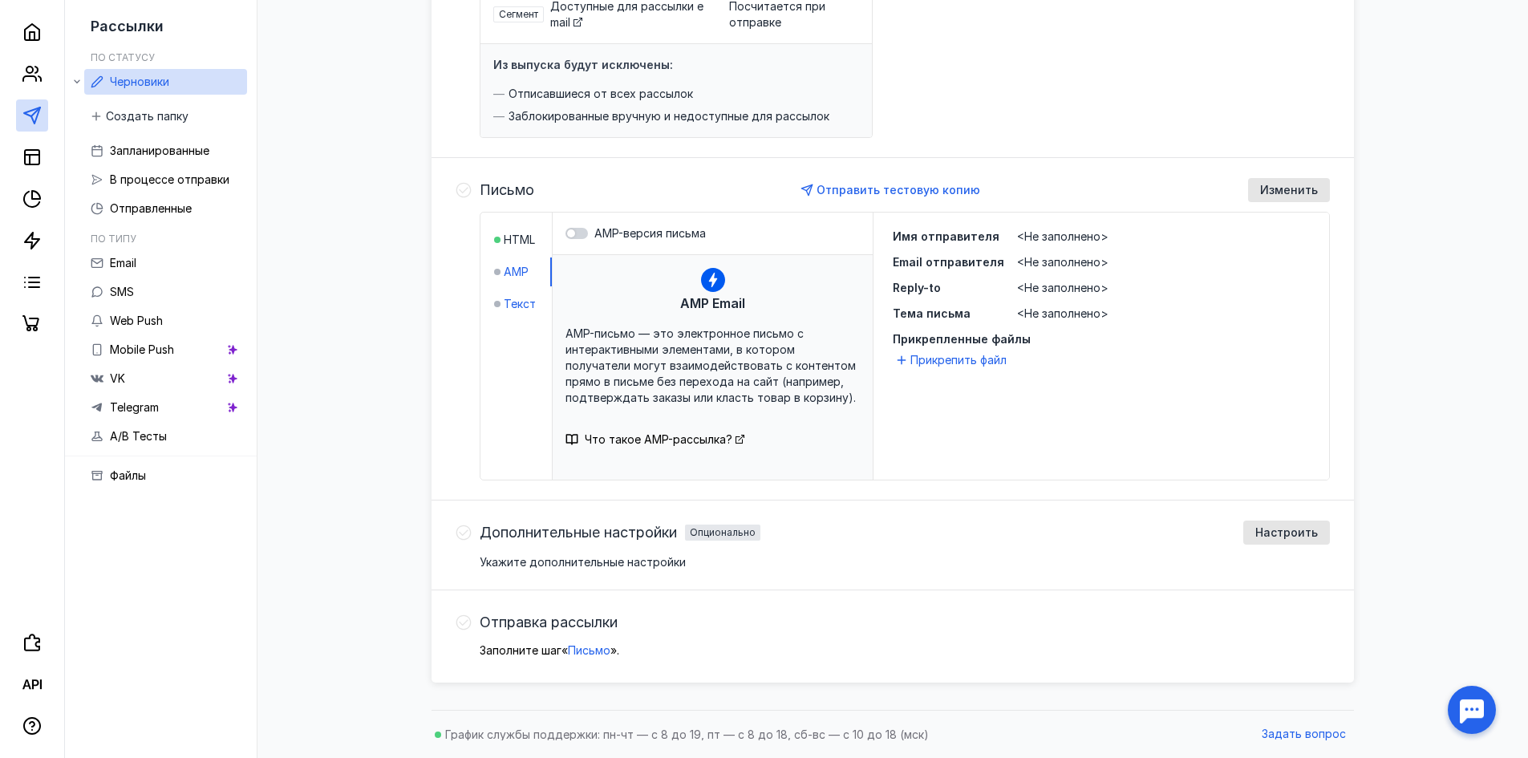
click at [518, 303] on span "Текст" at bounding box center [520, 304] width 32 height 16
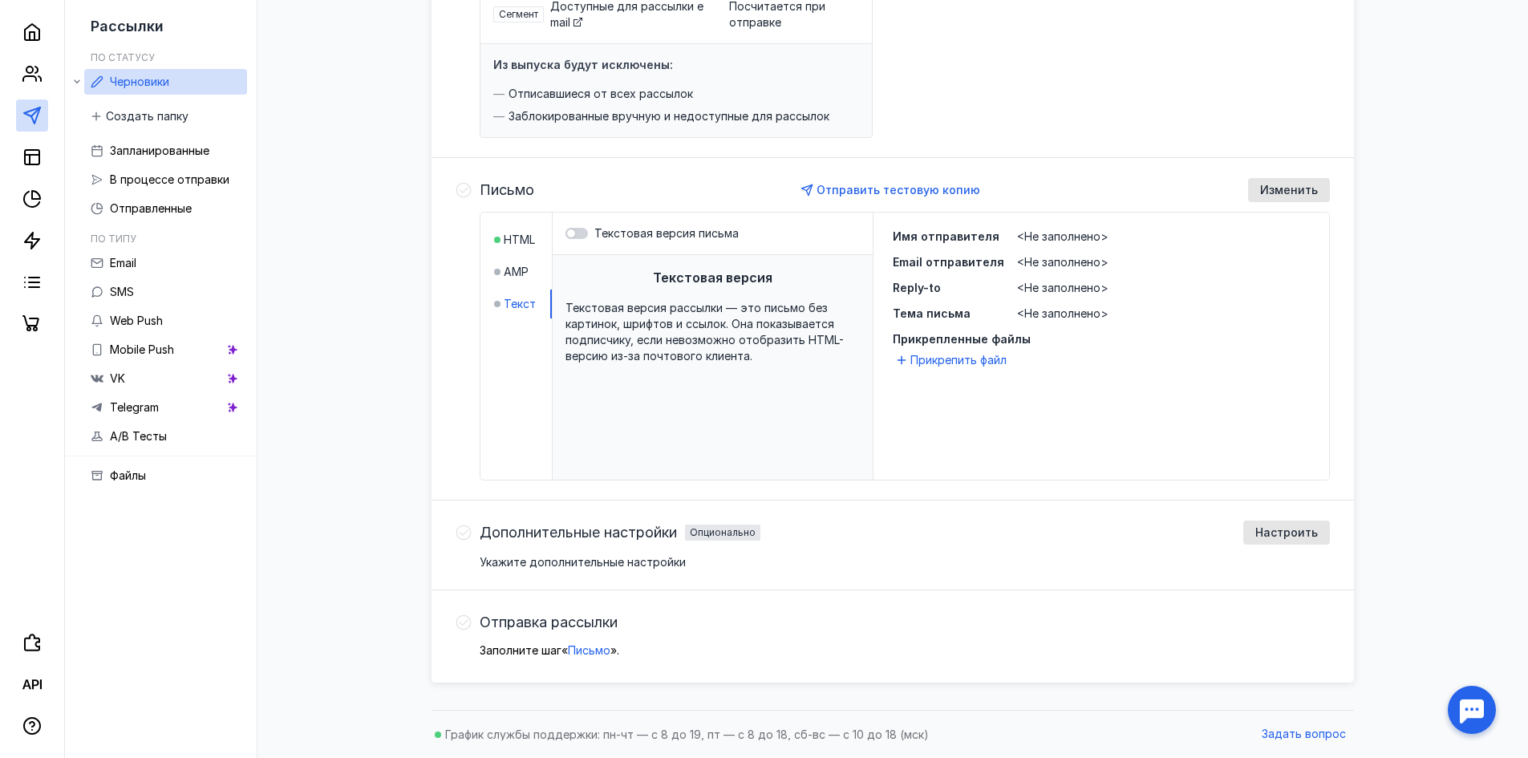
click at [520, 281] on li "AMP" at bounding box center [523, 271] width 58 height 29
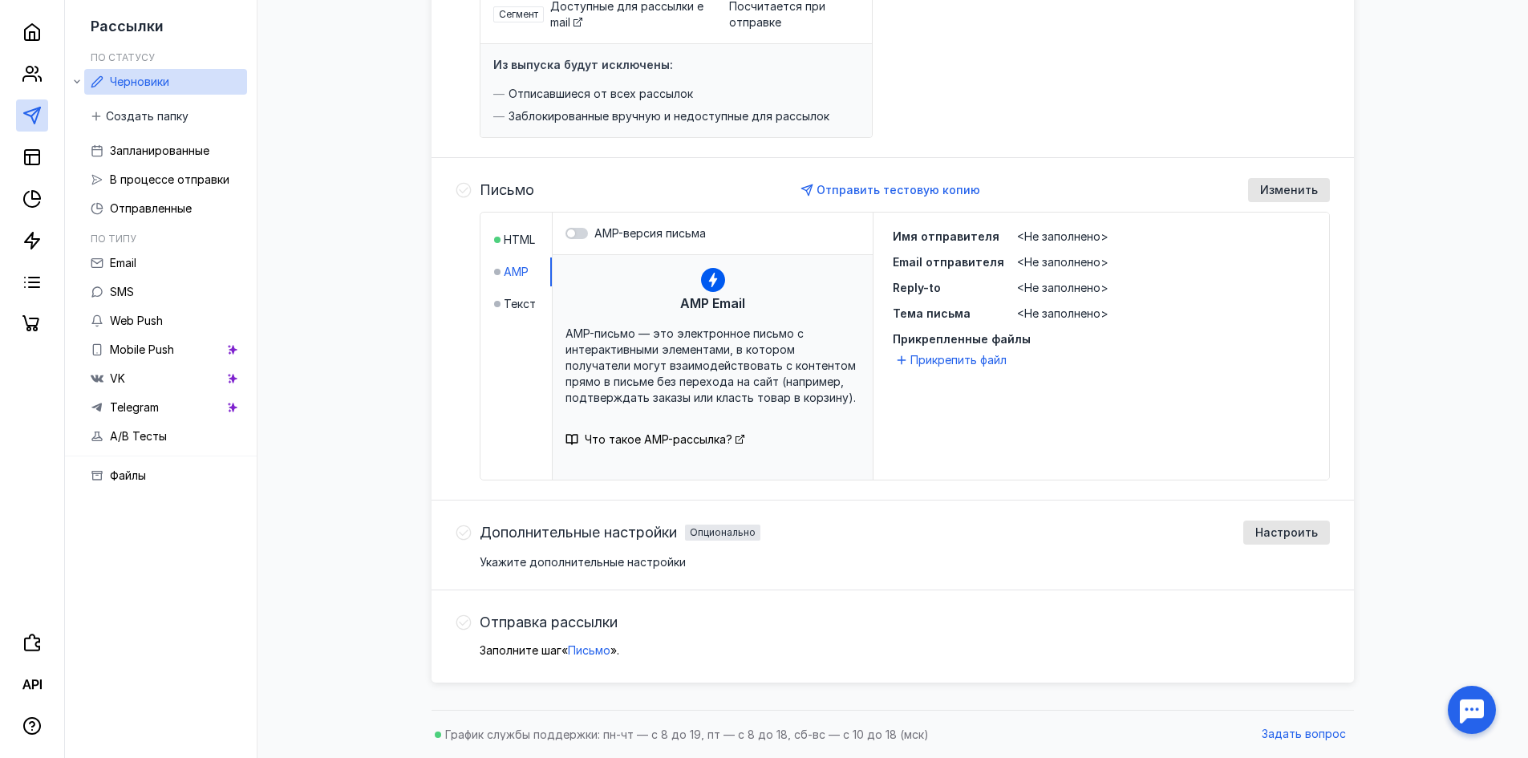
click at [519, 273] on span "AMP" at bounding box center [516, 272] width 25 height 16
click at [516, 298] on span "Текст" at bounding box center [520, 304] width 32 height 16
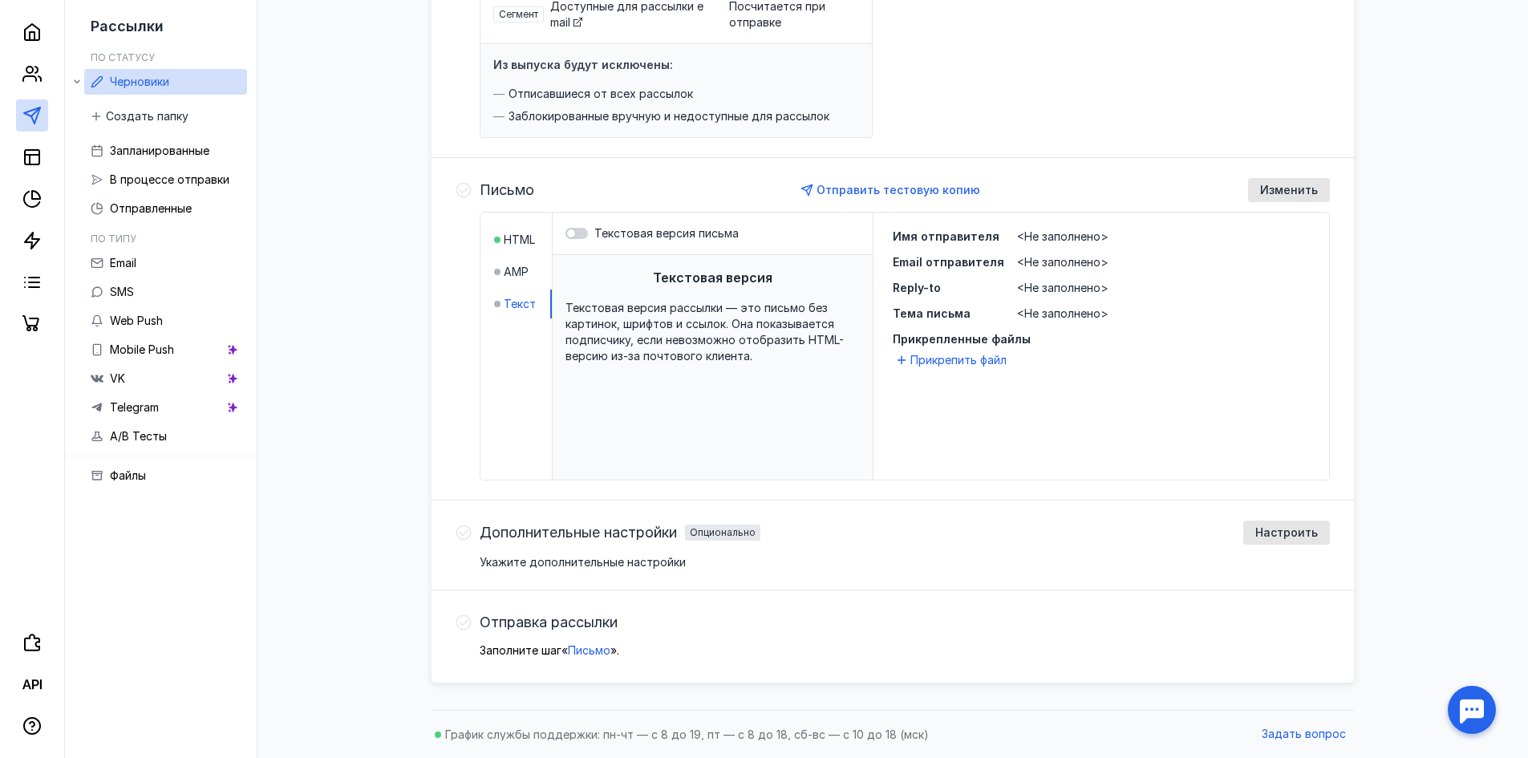
click at [723, 382] on div "Текстовая версия Текстовая версия рассылки — это письмо без картинок, шрифтов и…" at bounding box center [713, 388] width 320 height 267
click at [768, 339] on span "Текстовая версия рассылки — это письмо без картинок, шрифтов и ссылок. Она пока…" at bounding box center [704, 332] width 278 height 62
click at [779, 395] on div "Текстовая версия Текстовая версия рассылки — это письмо без картинок, шрифтов и…" at bounding box center [713, 388] width 320 height 267
click at [1288, 190] on span "Изменить" at bounding box center [1289, 191] width 58 height 14
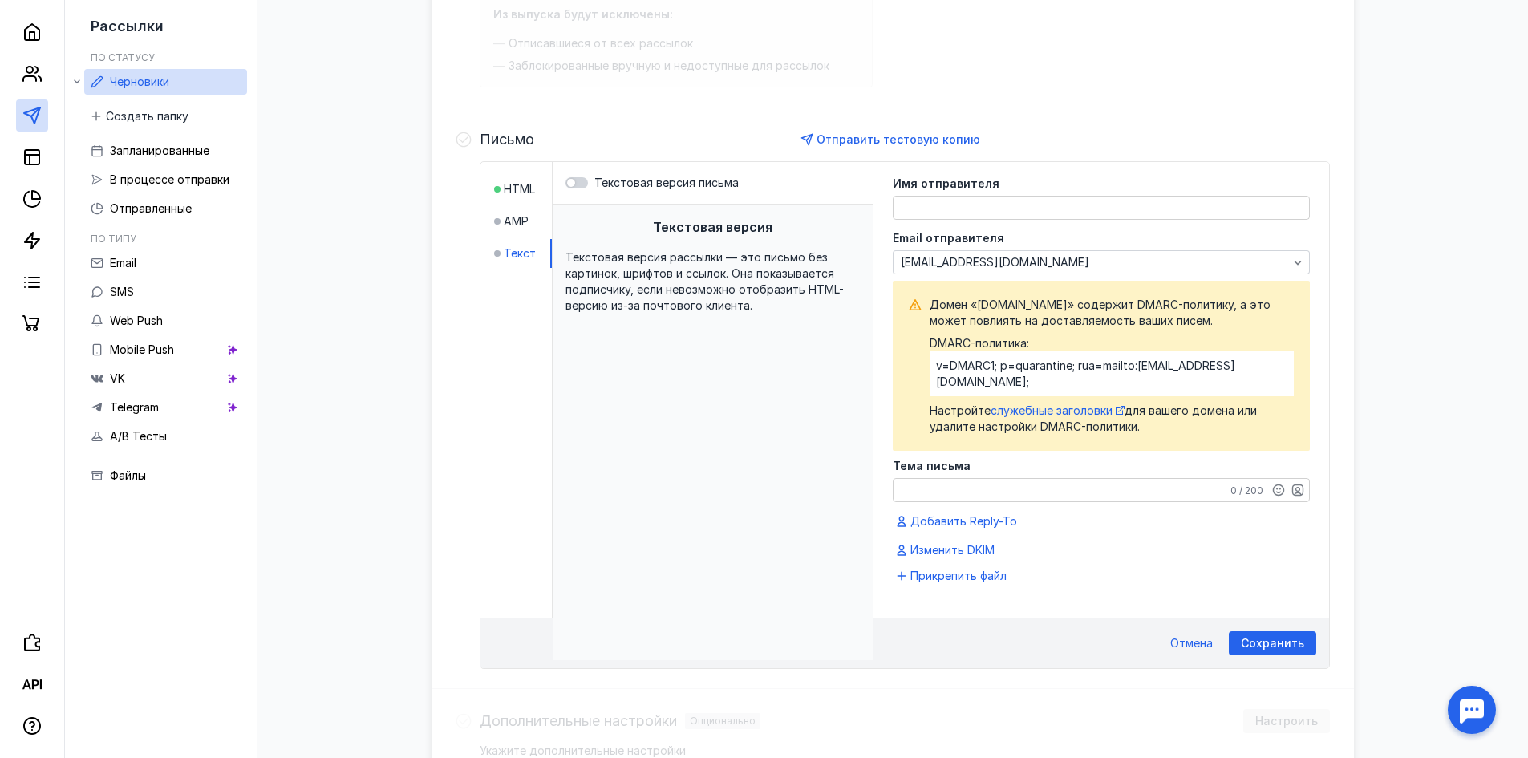
click at [984, 201] on textarea at bounding box center [1100, 207] width 415 height 22
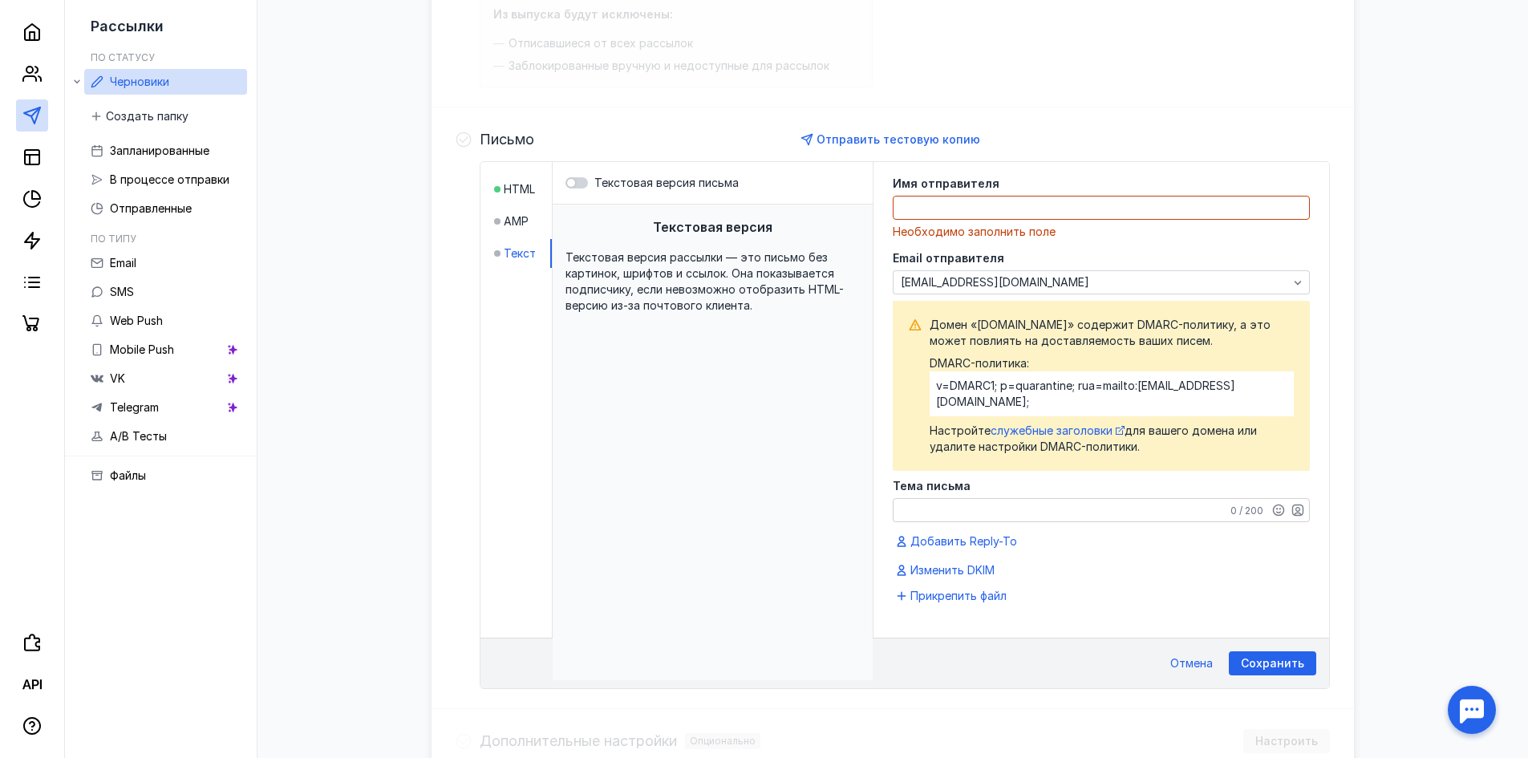
click at [1181, 638] on div "Сохранить Отмена" at bounding box center [904, 663] width 848 height 51
click at [1212, 657] on span "Отмена" at bounding box center [1191, 664] width 43 height 14
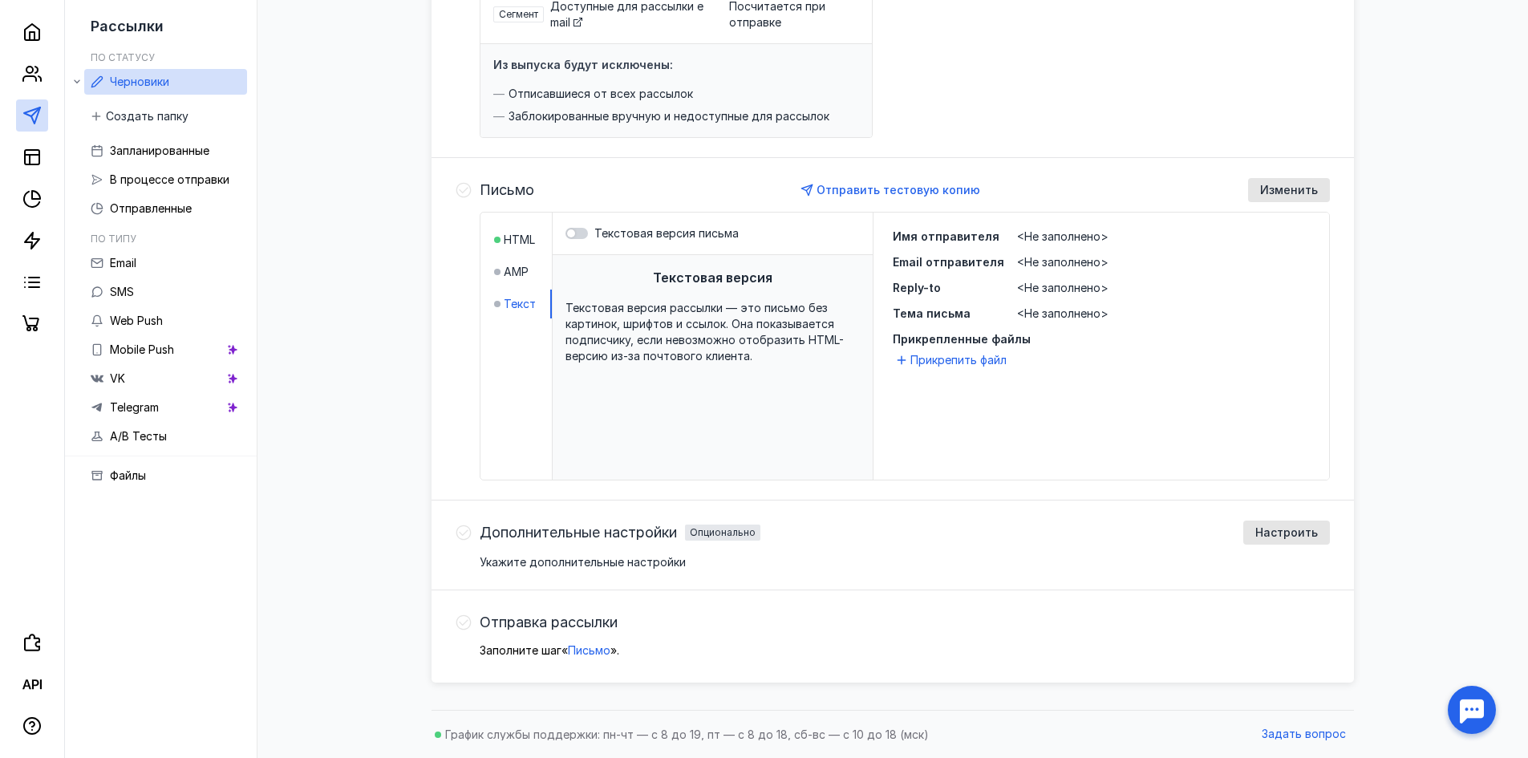
scroll to position [259, 0]
click at [1297, 526] on span "Настроить" at bounding box center [1286, 533] width 63 height 14
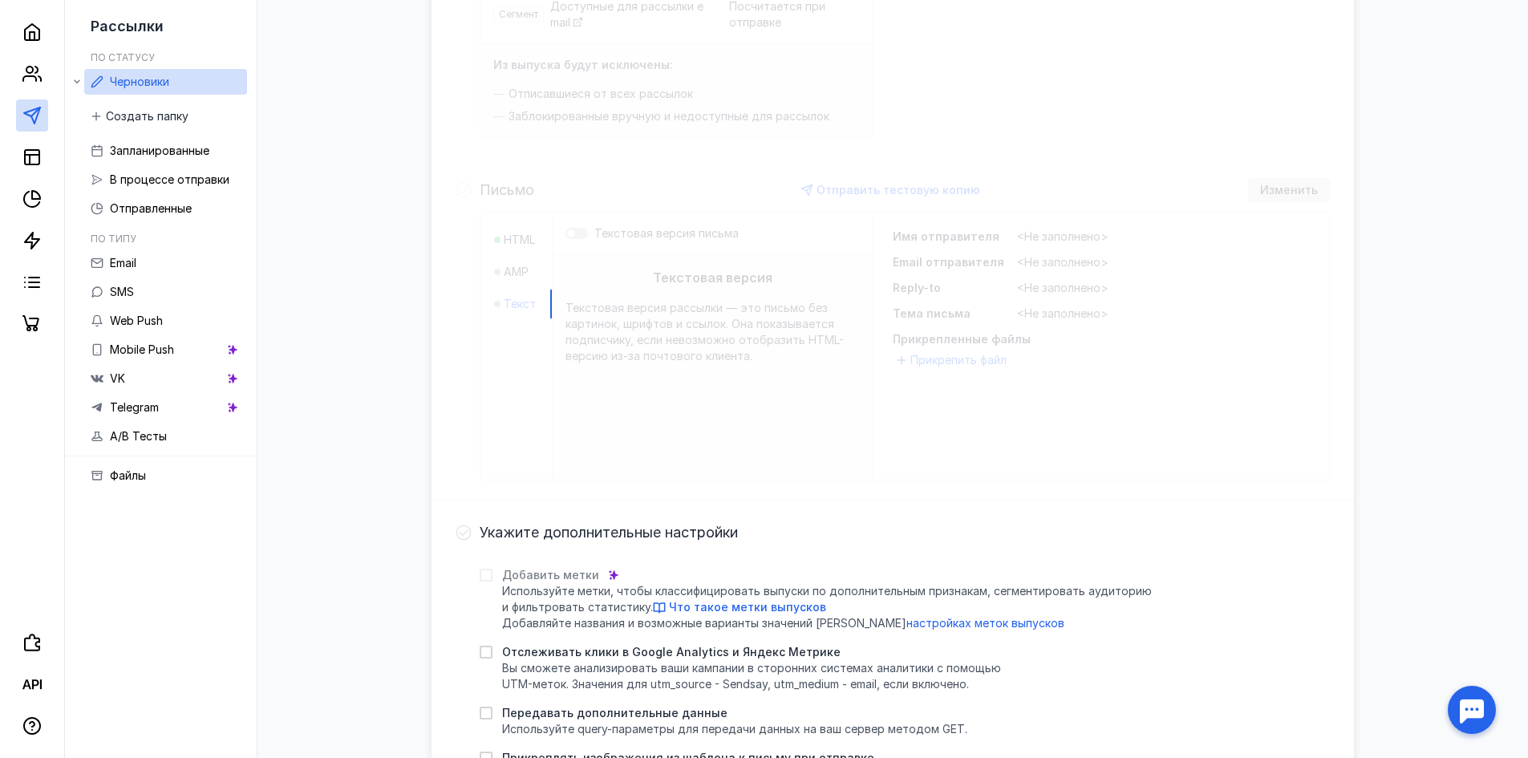
scroll to position [500, 0]
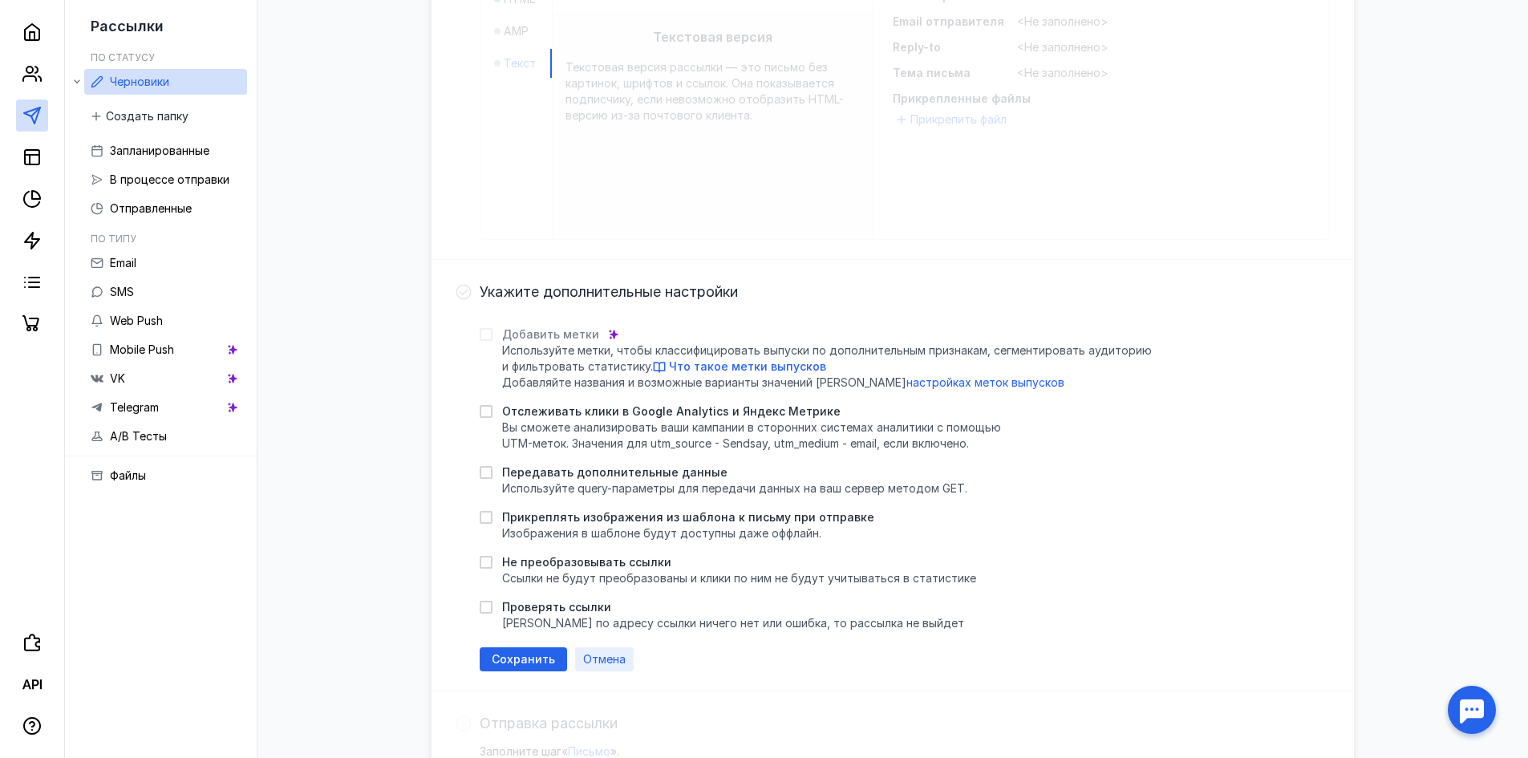
click at [610, 663] on span "Отмена" at bounding box center [604, 660] width 43 height 14
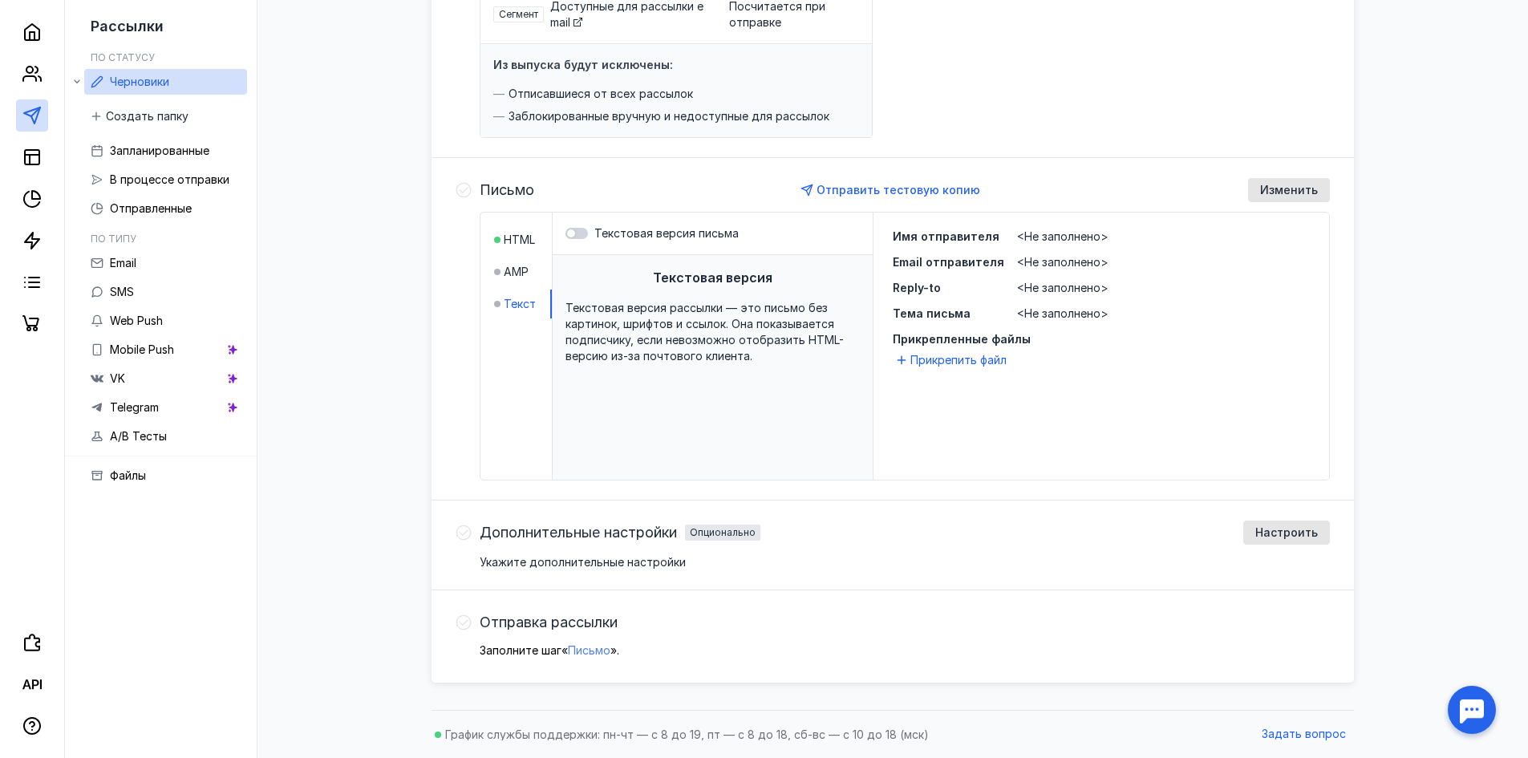
click at [590, 647] on span "Письмо" at bounding box center [589, 650] width 43 height 14
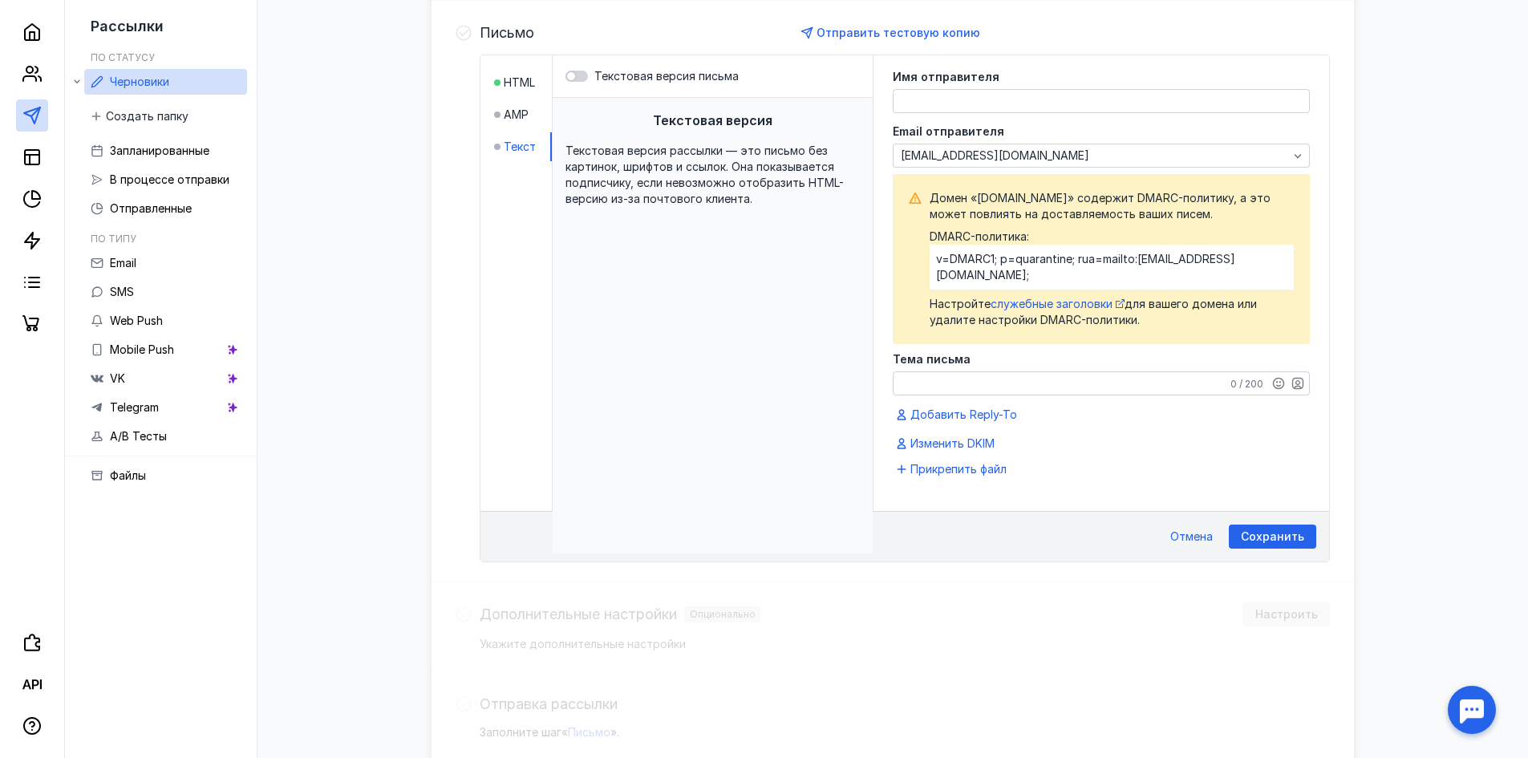
scroll to position [256, 0]
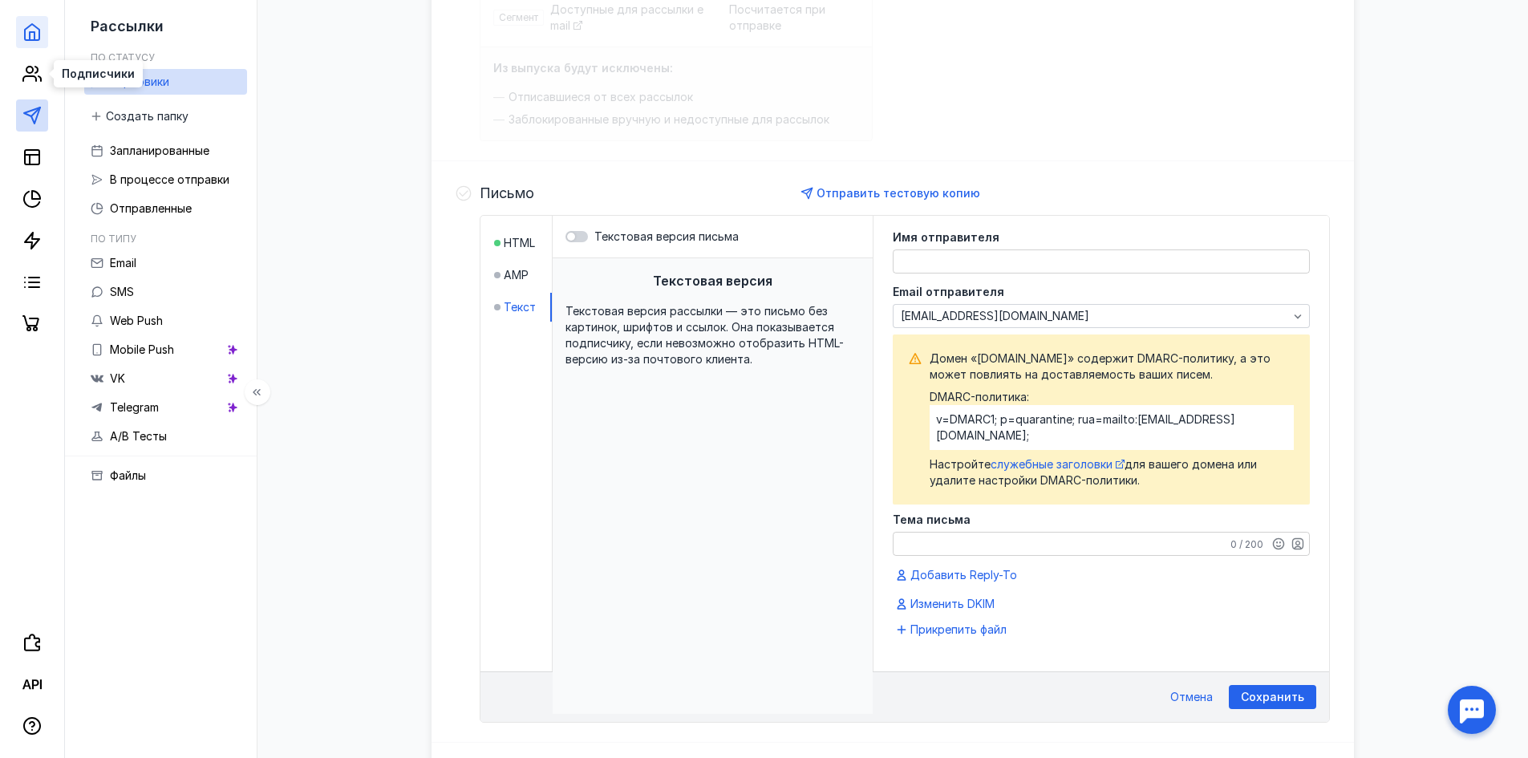
click at [25, 72] on icon at bounding box center [31, 73] width 19 height 19
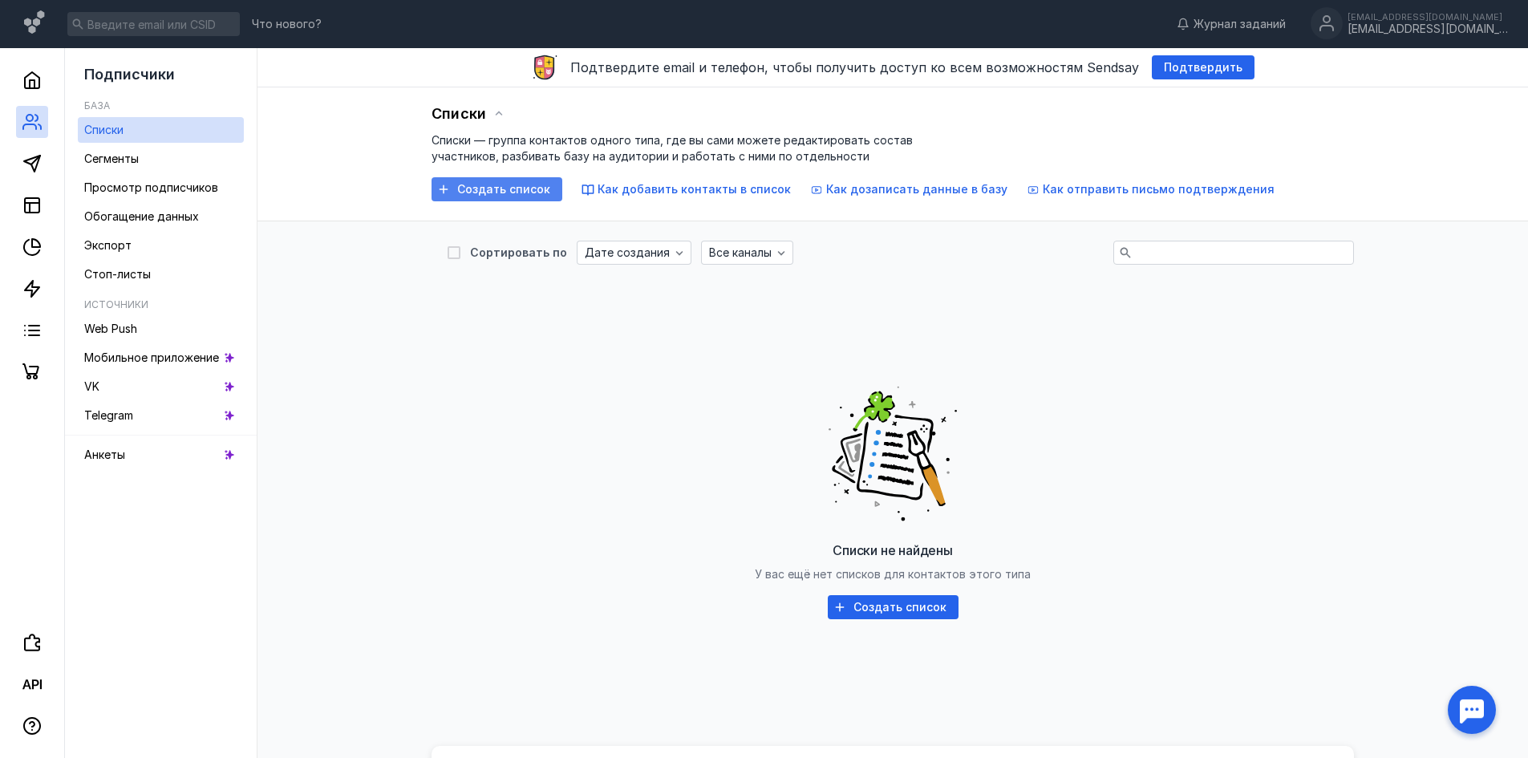
click at [488, 193] on span "Создать список" at bounding box center [503, 190] width 93 height 14
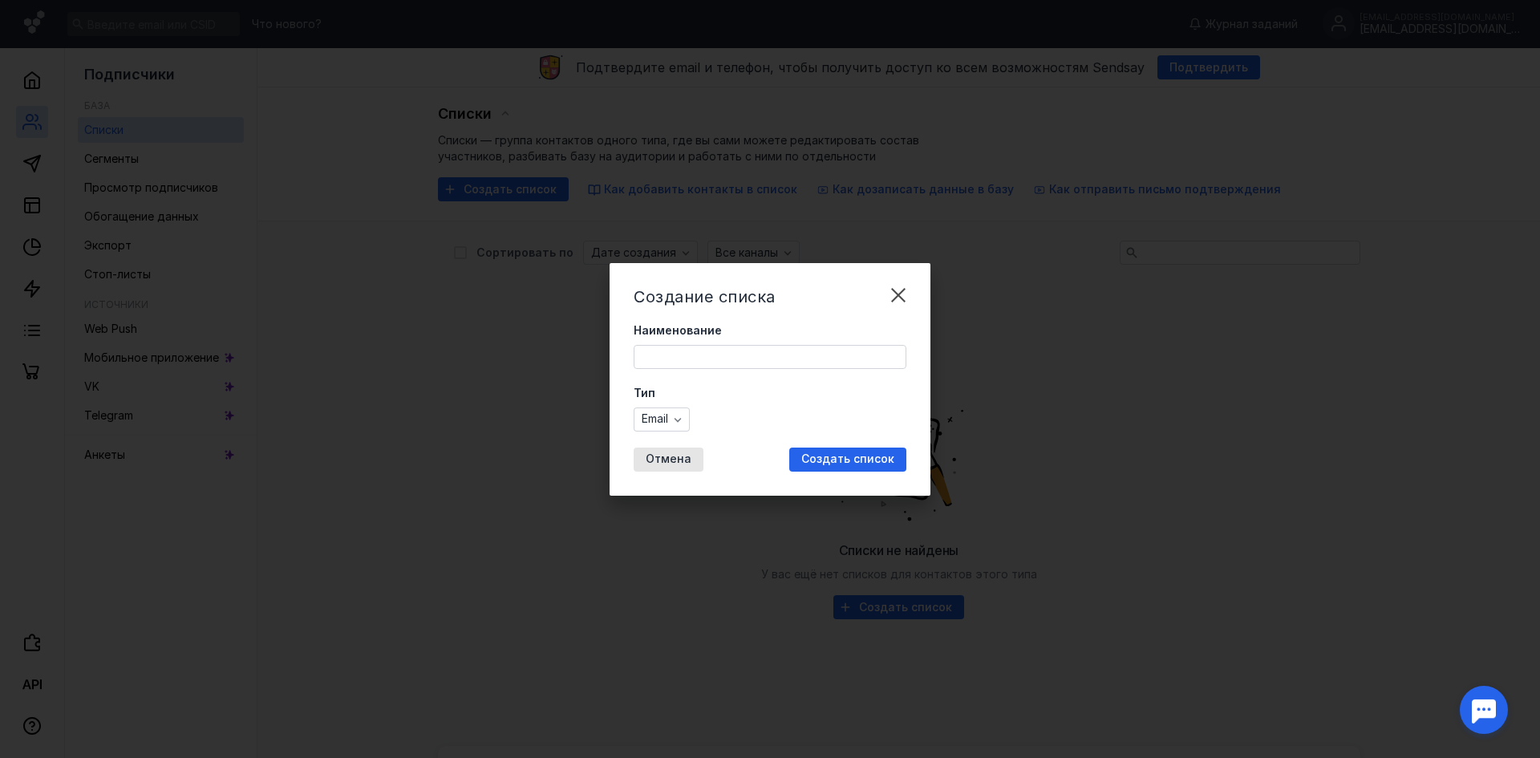
click at [826, 371] on form "Наименование Тип Email" at bounding box center [770, 376] width 273 height 109
click at [843, 352] on input "Наименование" at bounding box center [769, 357] width 271 height 22
type input "123"
drag, startPoint x: 861, startPoint y: 442, endPoint x: 856, endPoint y: 464, distance: 22.4
click at [861, 443] on div "Создание списка Наименование 123 Тип Email Отмена Создать список" at bounding box center [770, 379] width 321 height 233
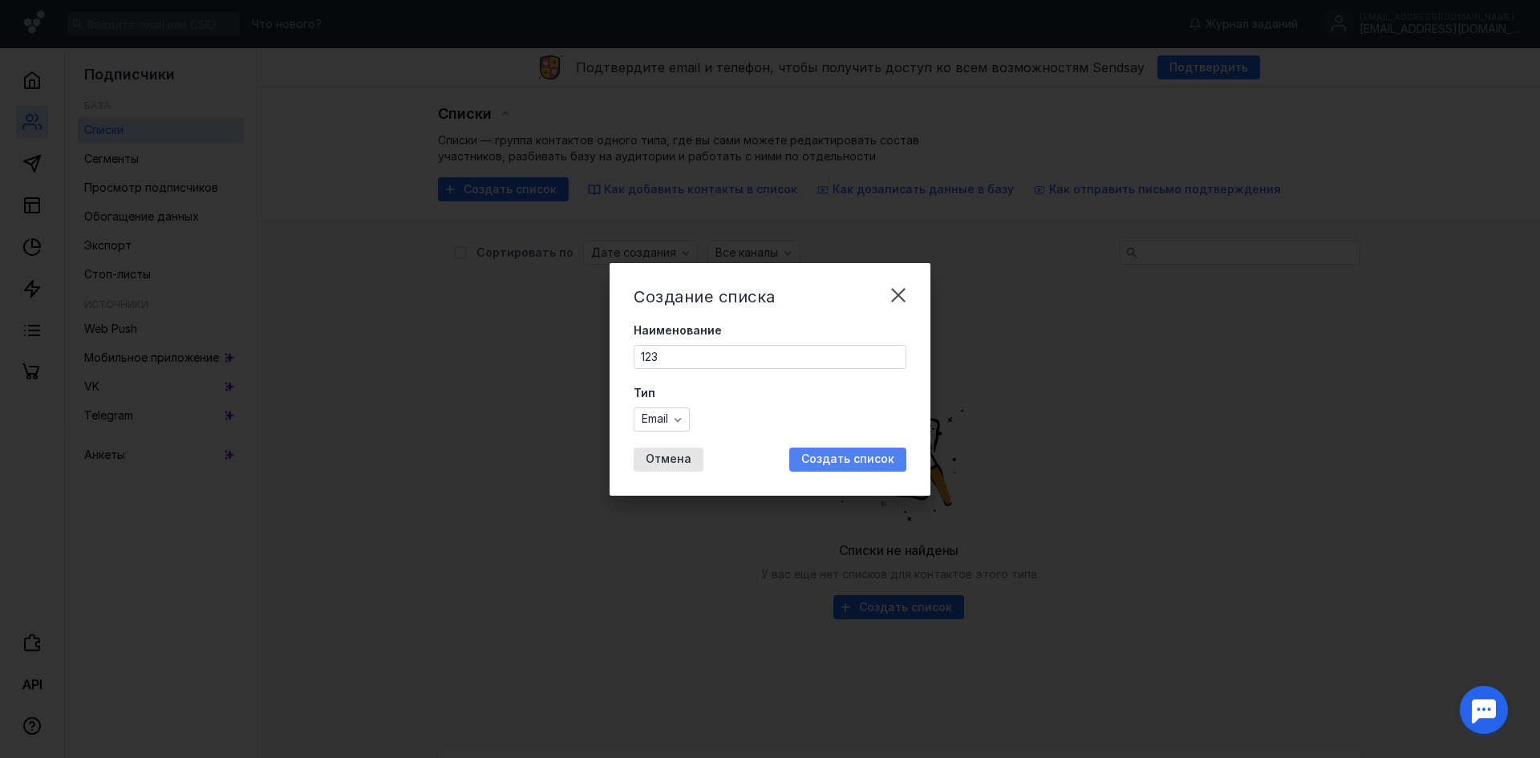
click at [855, 469] on div "Создать список" at bounding box center [847, 460] width 117 height 24
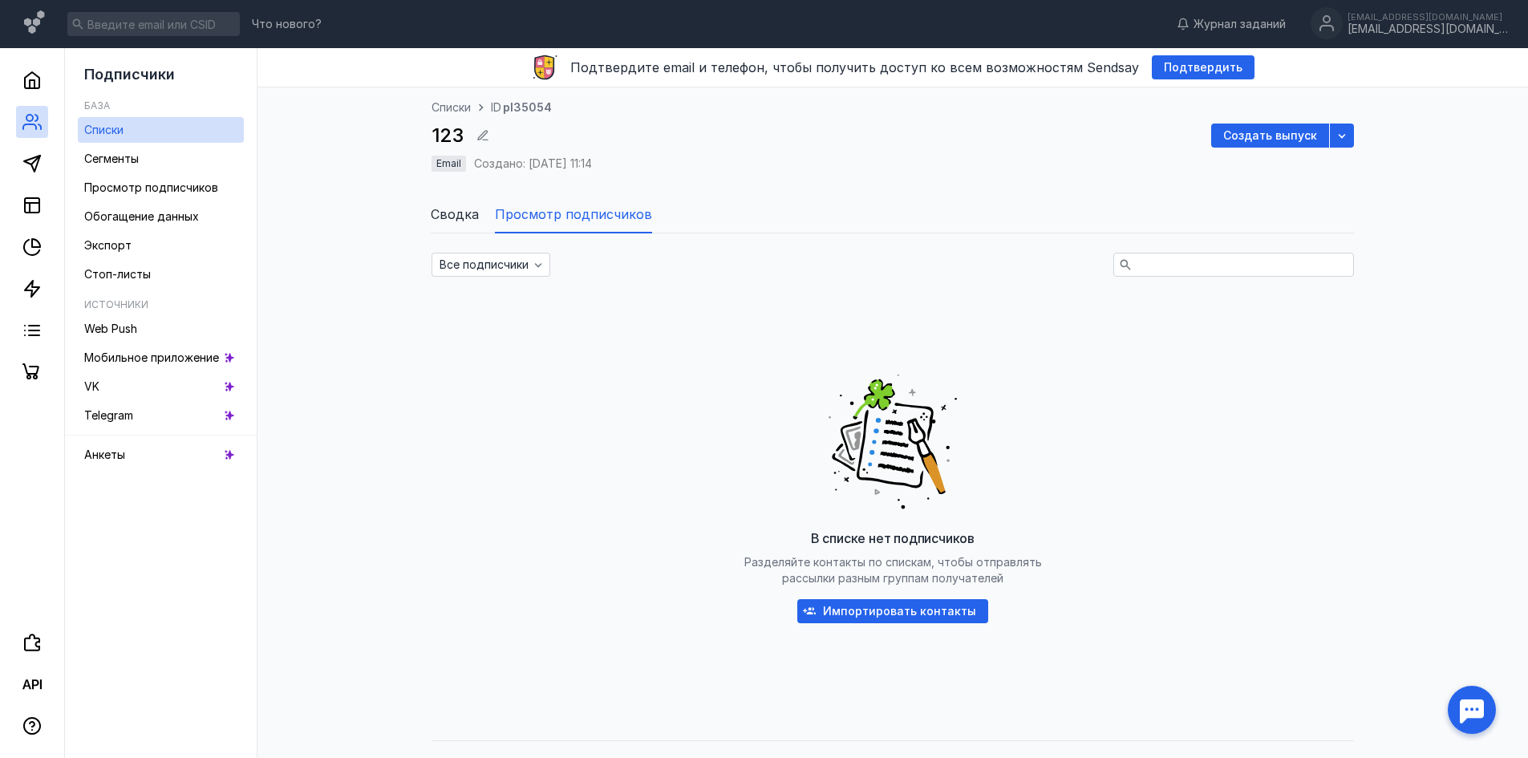
click at [431, 215] on span "Сводка" at bounding box center [455, 214] width 48 height 19
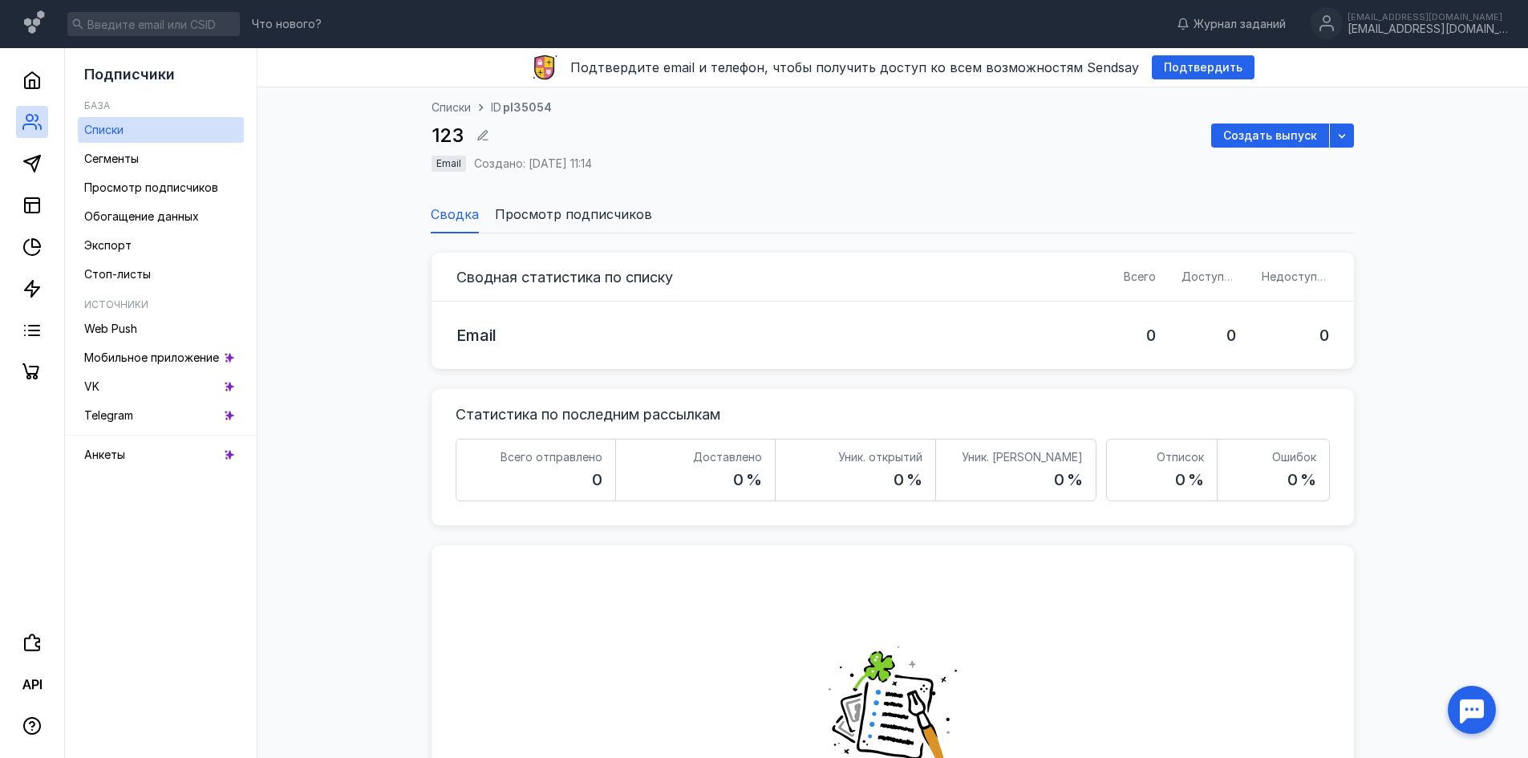
click at [532, 217] on span "Просмотр подписчиков" at bounding box center [573, 214] width 157 height 19
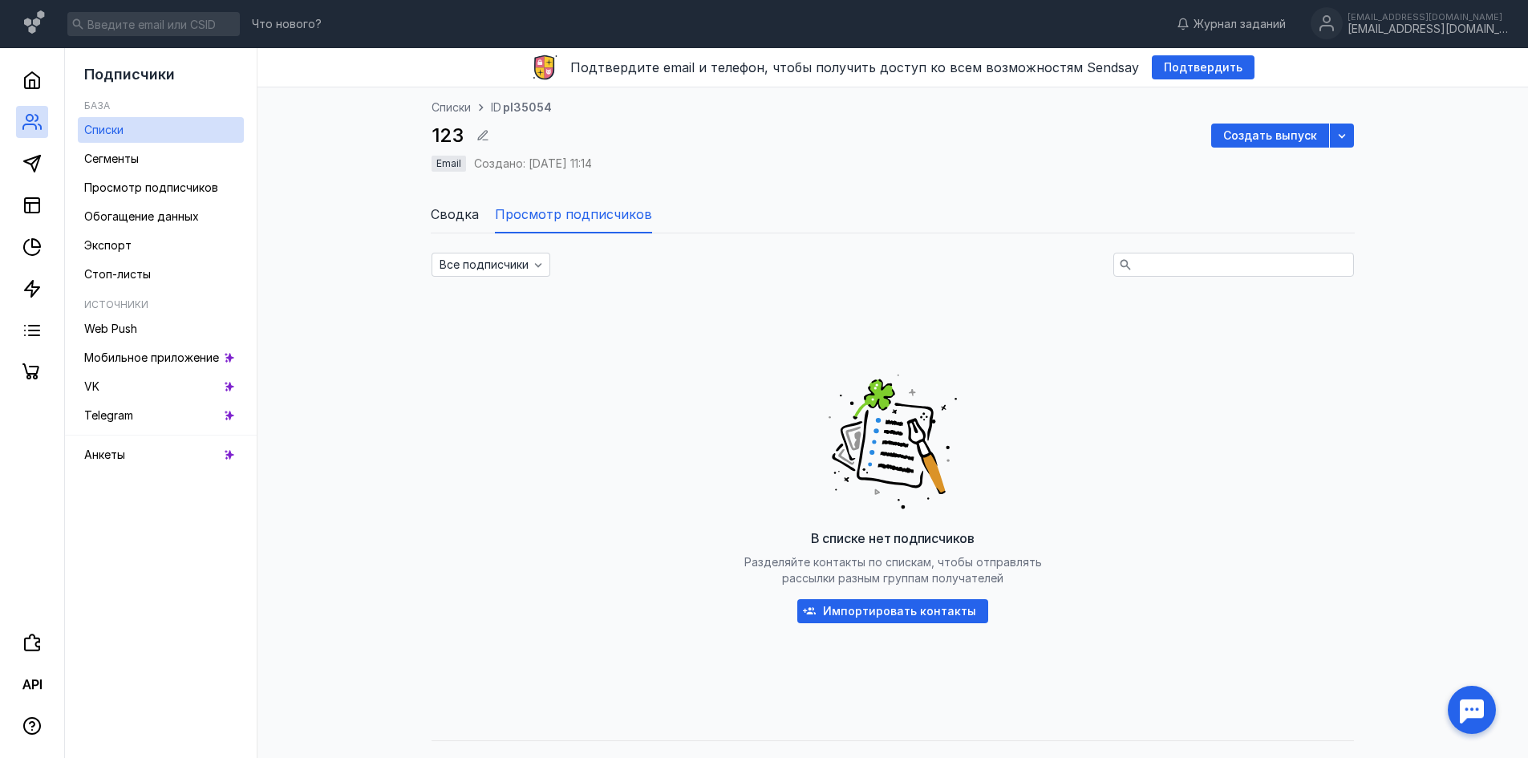
click at [445, 222] on span "Сводка" at bounding box center [455, 214] width 48 height 19
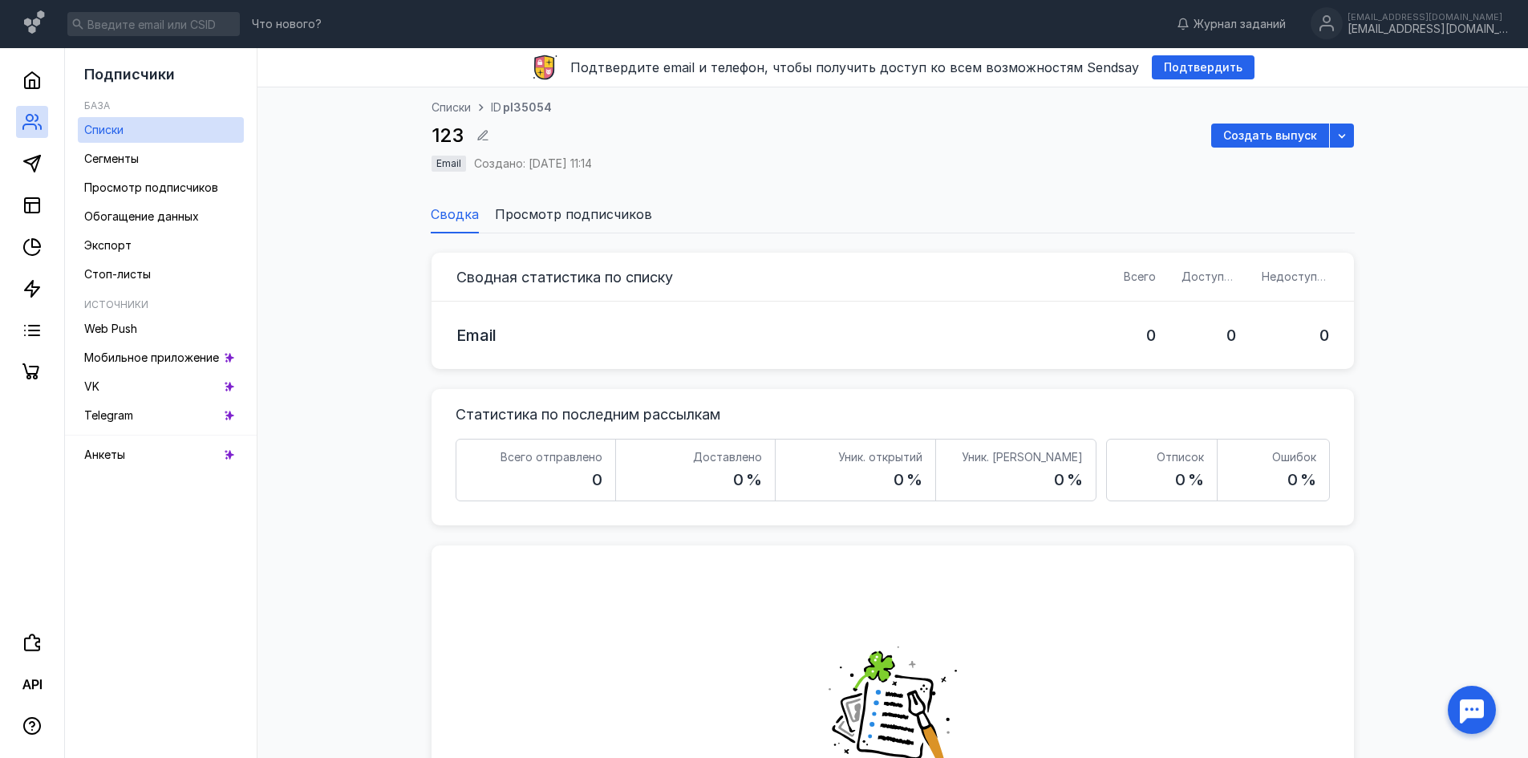
click at [520, 221] on span "Просмотр подписчиков" at bounding box center [573, 214] width 157 height 19
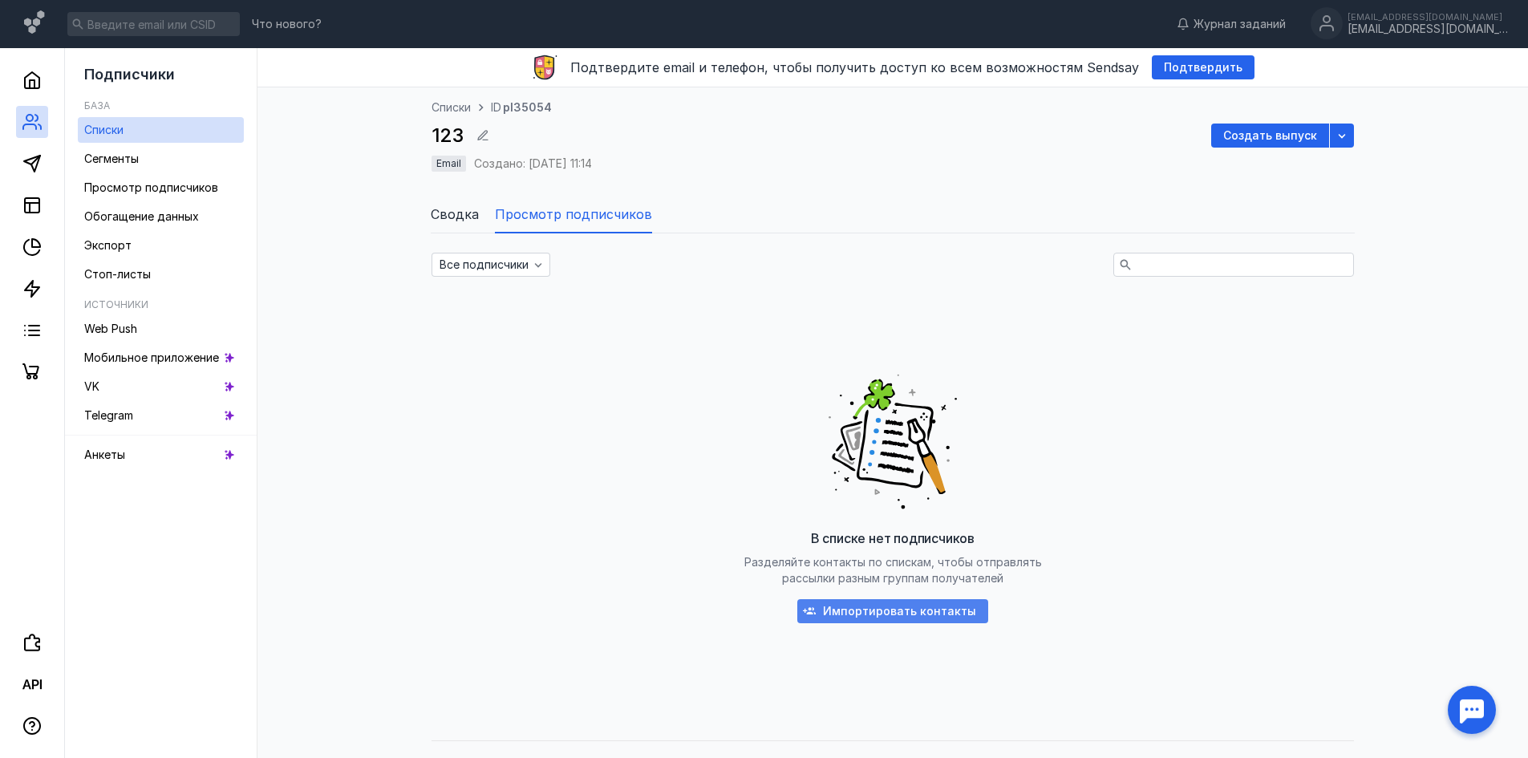
click at [904, 614] on span "Импортировать контакты" at bounding box center [899, 612] width 153 height 14
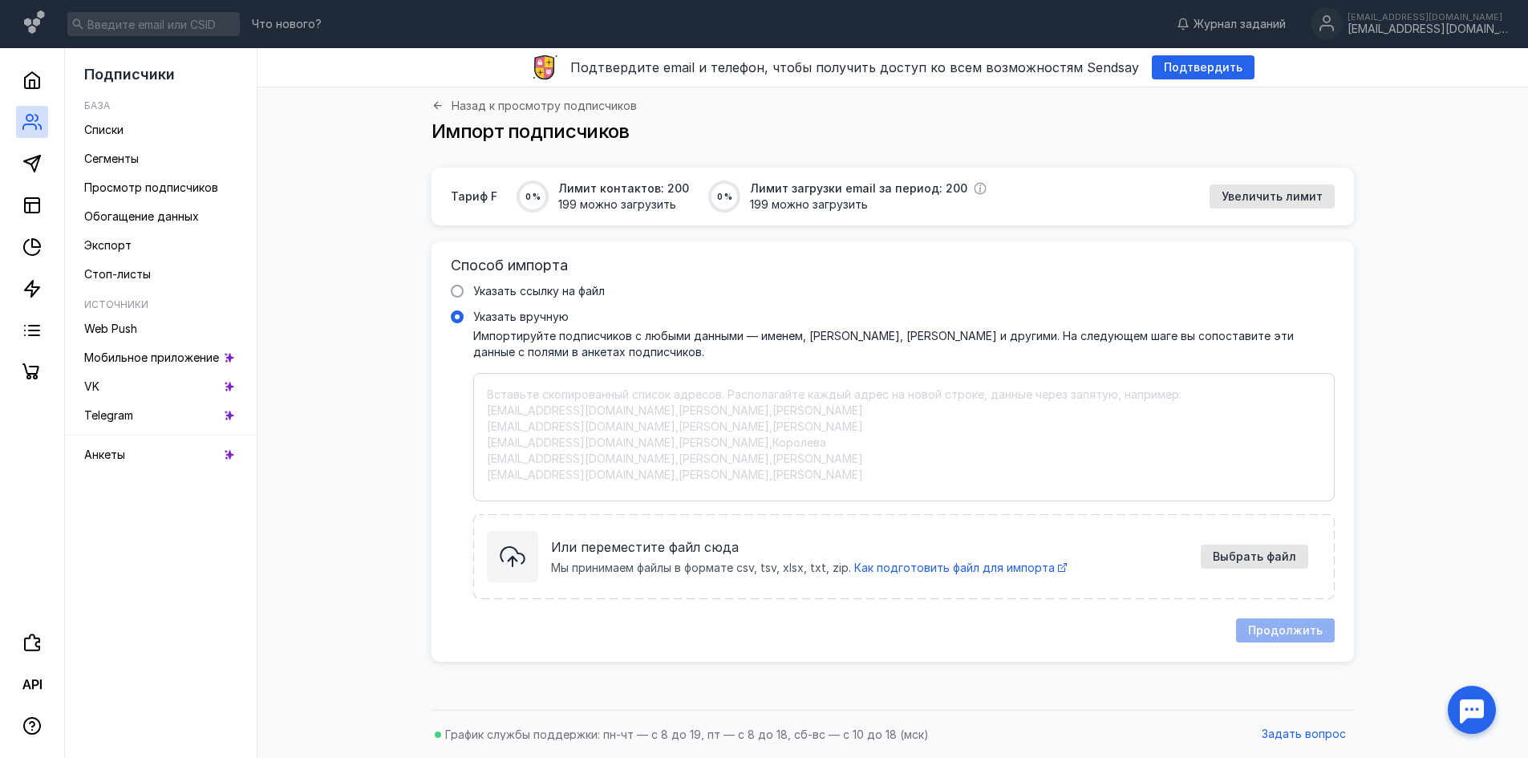
click at [757, 427] on textarea "Указать вручную Импортируйте подписчиков с любыми данными — именем, [PERSON_NAM…" at bounding box center [904, 437] width 834 height 101
click at [570, 291] on span "Указать ссылку на файл" at bounding box center [539, 291] width 132 height 14
click at [0, 0] on input "Указать ссылку на файл" at bounding box center [0, 0] width 0 height 0
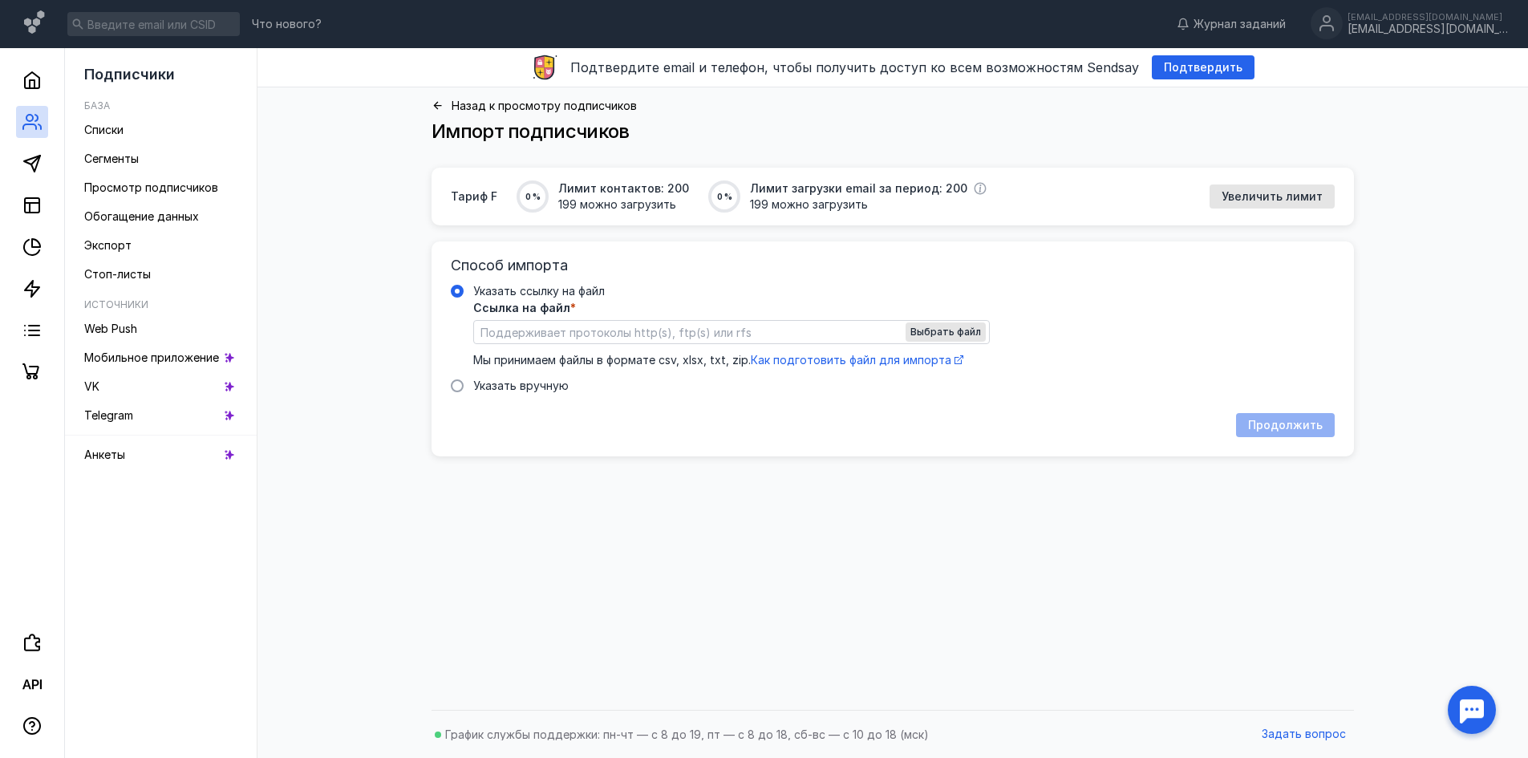
click at [464, 100] on div "Назад к просмотру подписчиков Импорт подписчиков" at bounding box center [892, 127] width 1238 height 80
click at [465, 104] on span "Назад к просмотру подписчиков" at bounding box center [544, 105] width 185 height 11
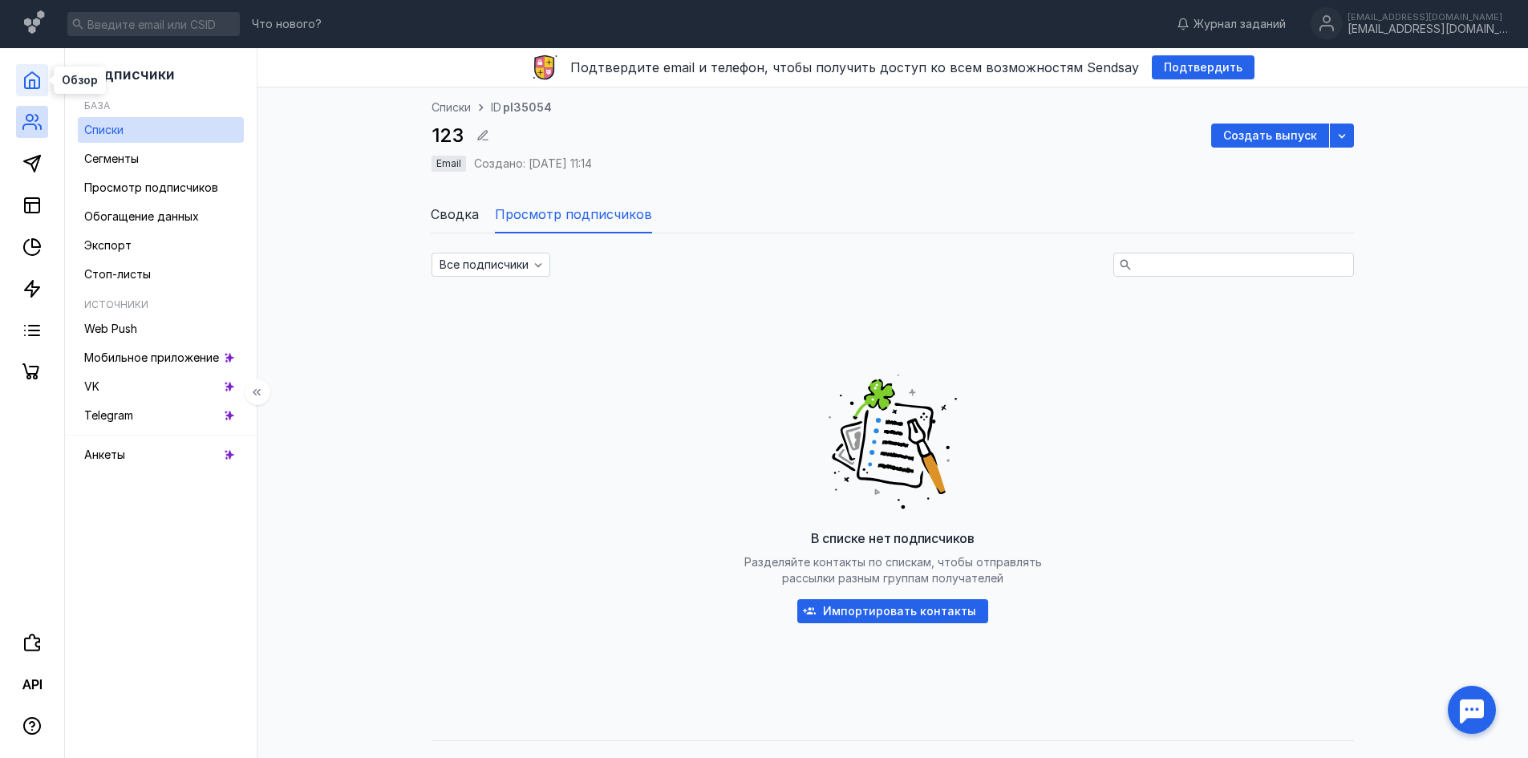
click at [37, 82] on icon at bounding box center [31, 80] width 19 height 19
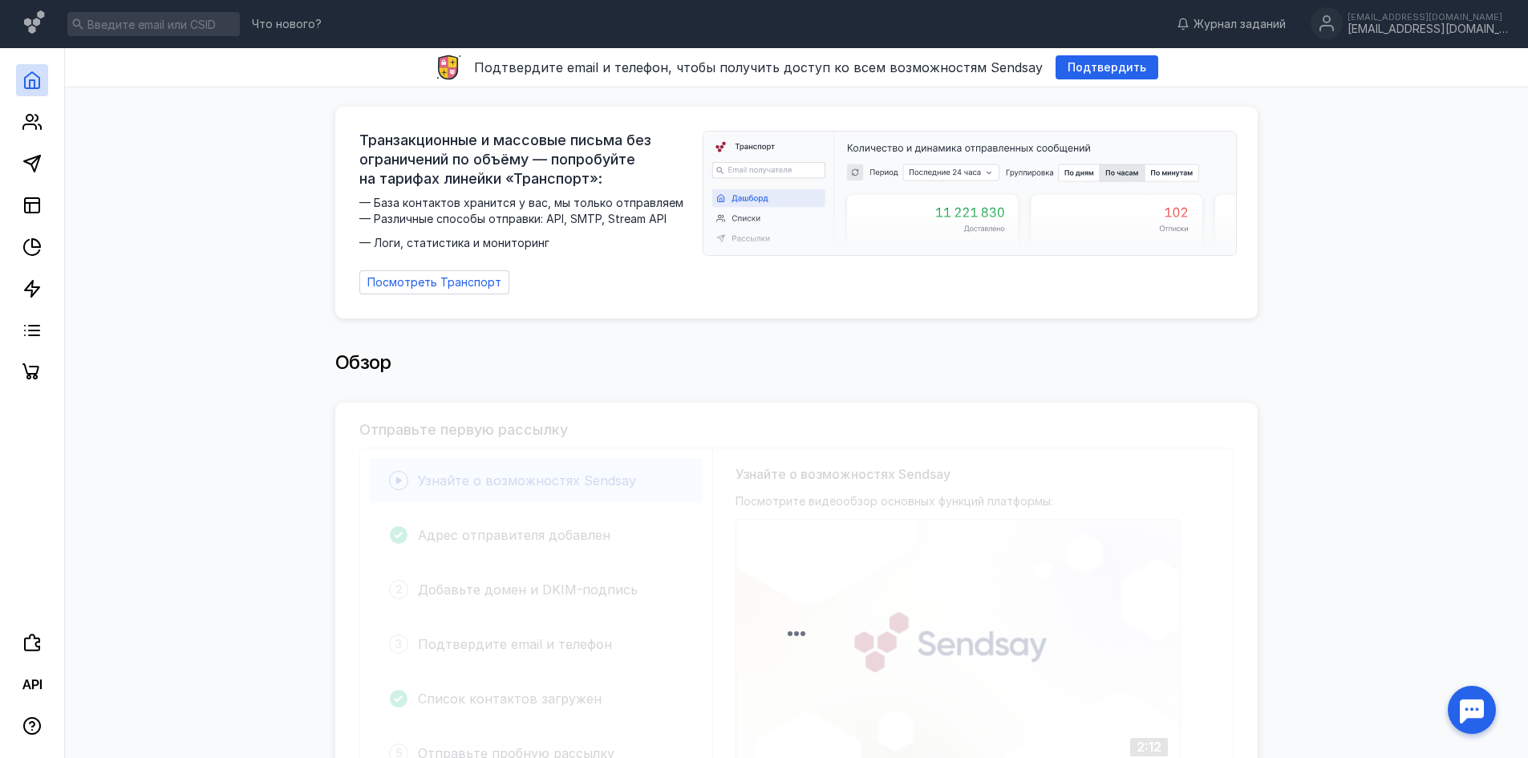
click at [33, 229] on div at bounding box center [32, 218] width 64 height 340
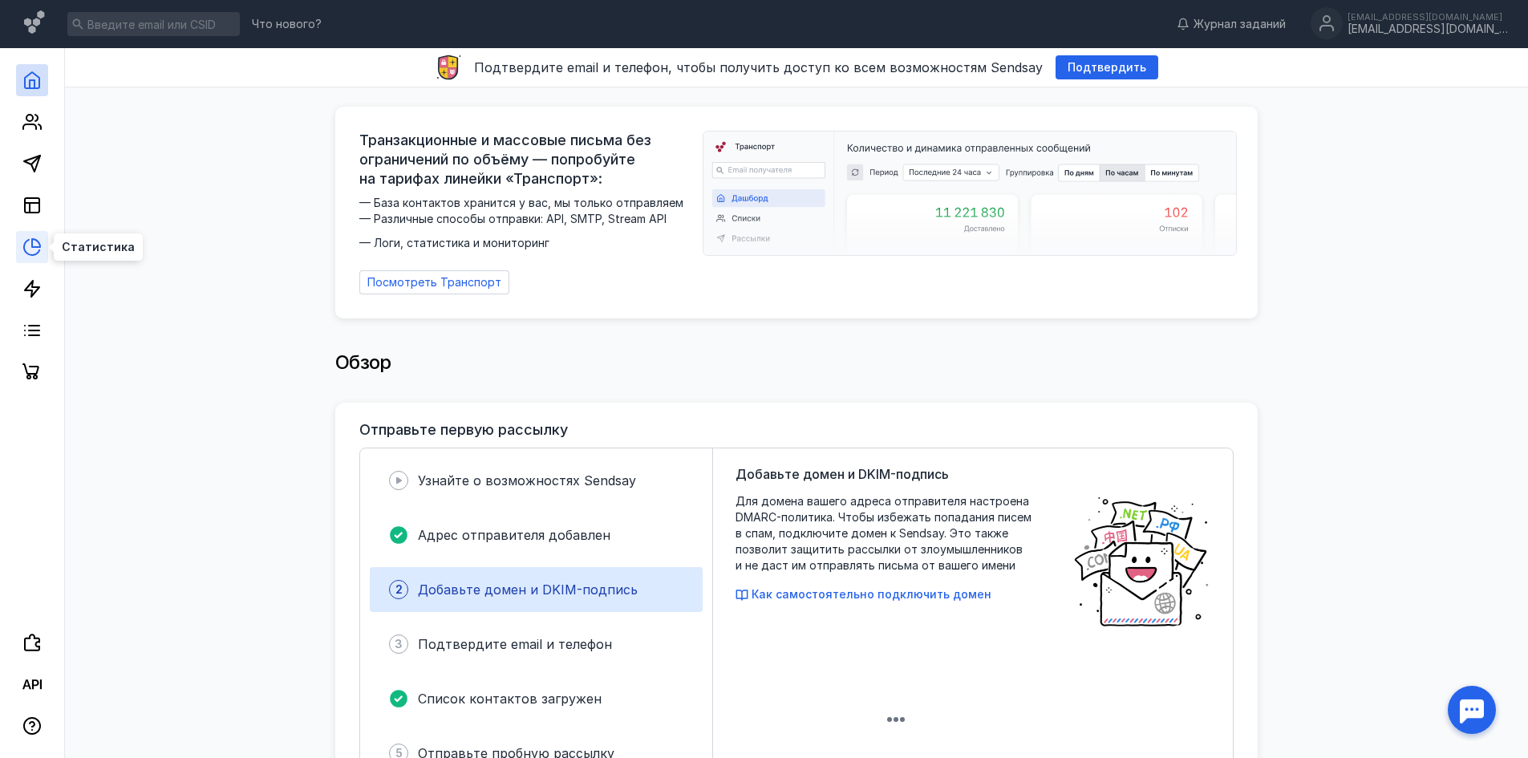
click at [32, 253] on icon at bounding box center [31, 246] width 19 height 19
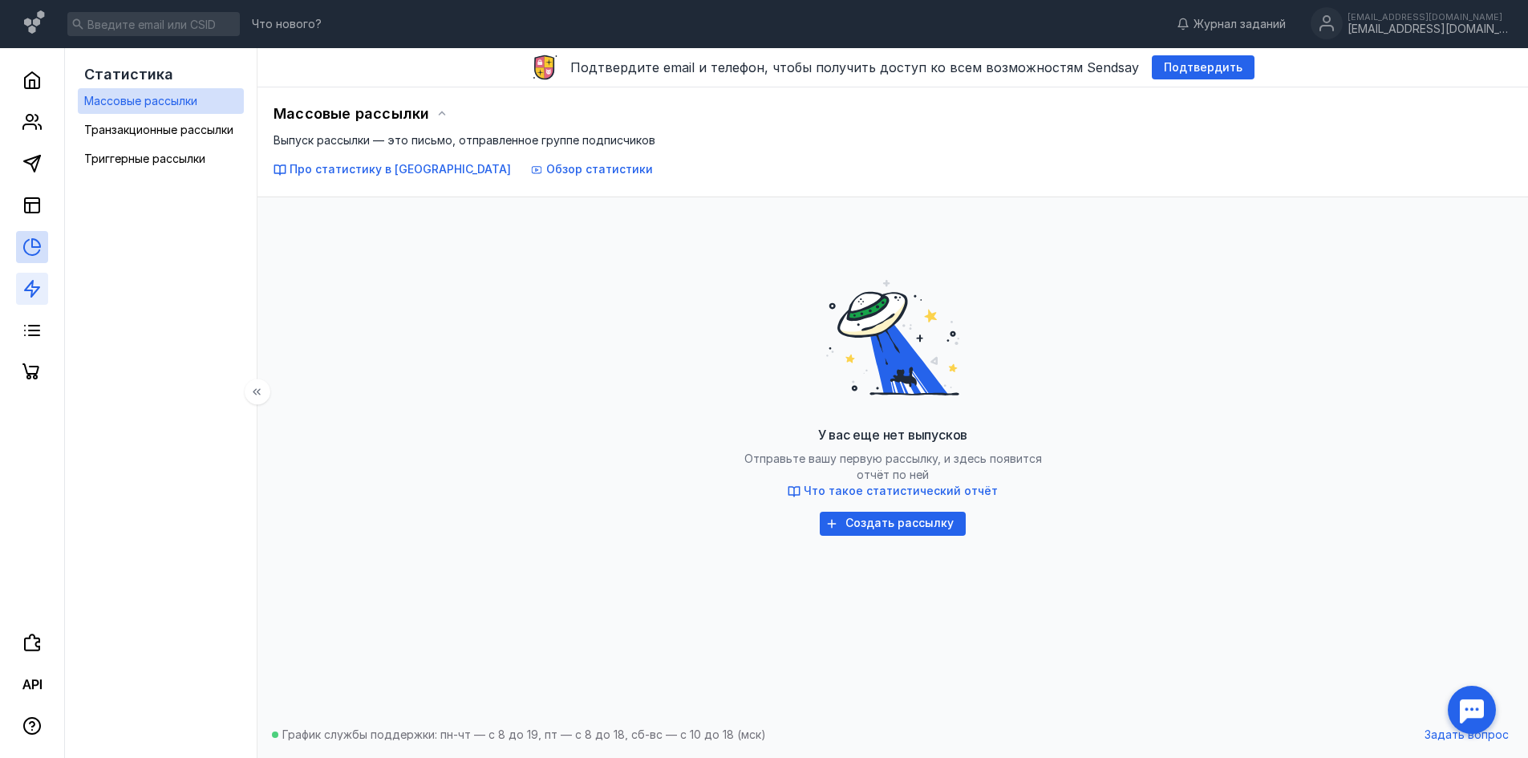
click at [35, 278] on link at bounding box center [32, 289] width 32 height 32
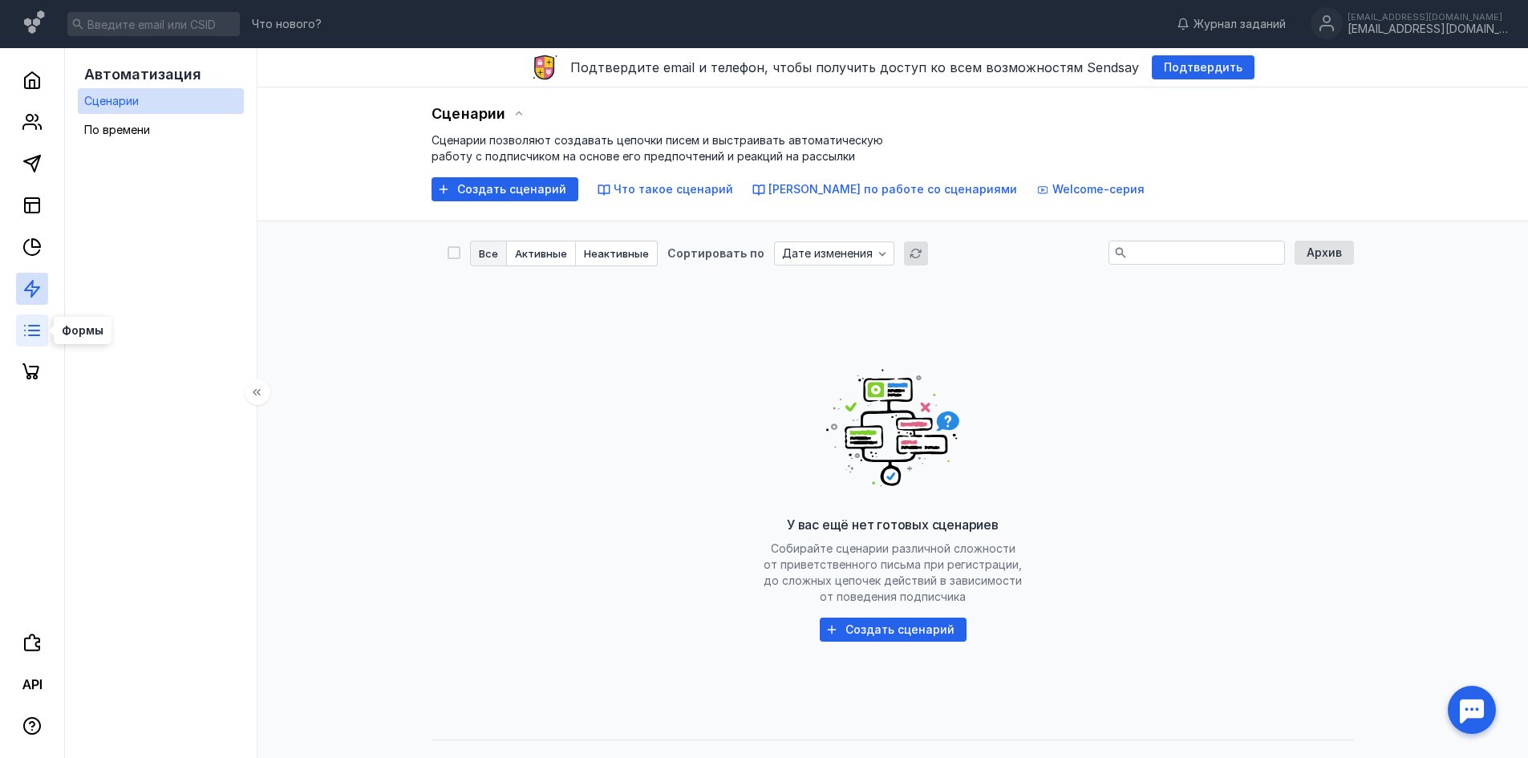
click at [31, 324] on icon at bounding box center [31, 330] width 19 height 19
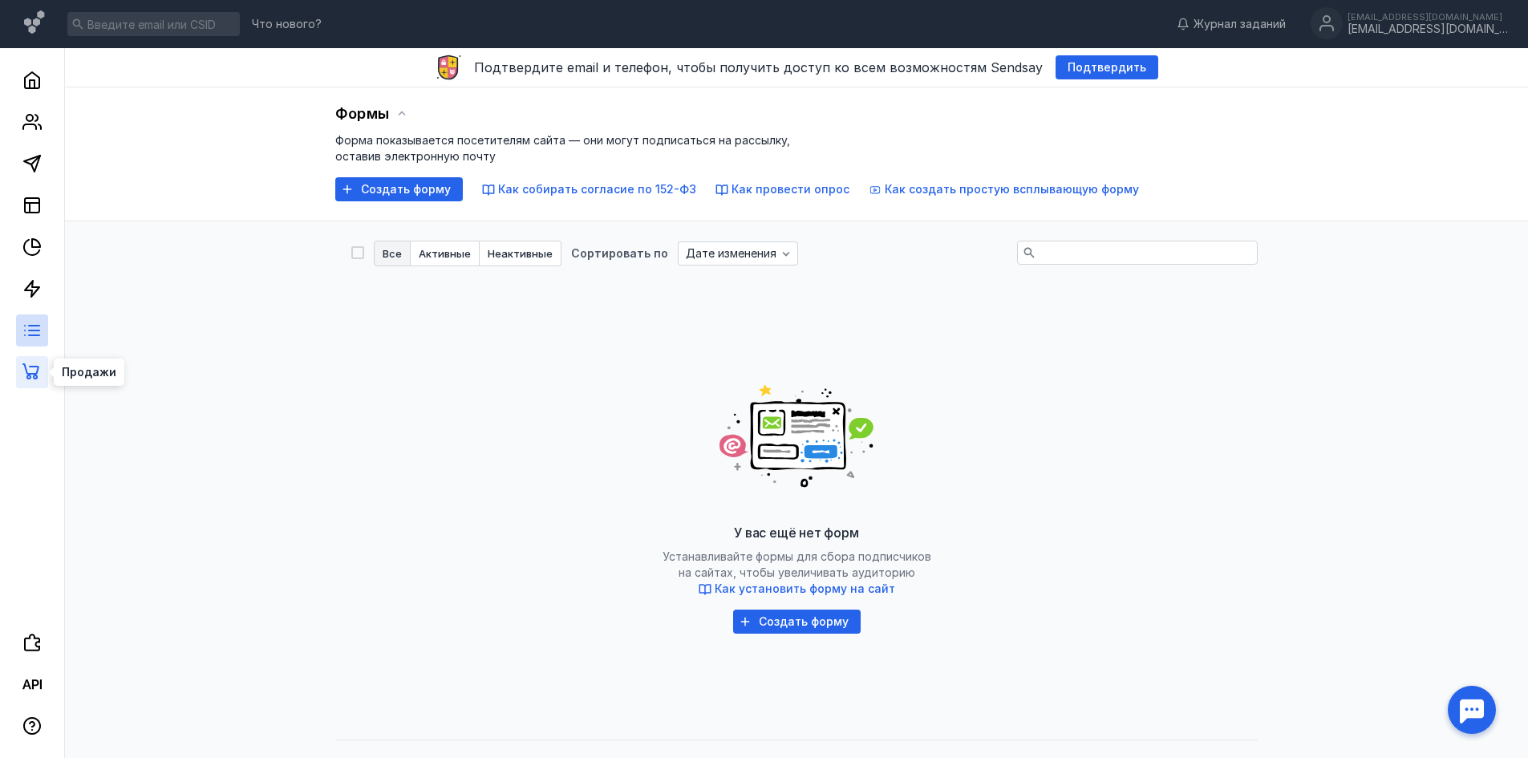
click at [29, 364] on icon at bounding box center [31, 371] width 19 height 19
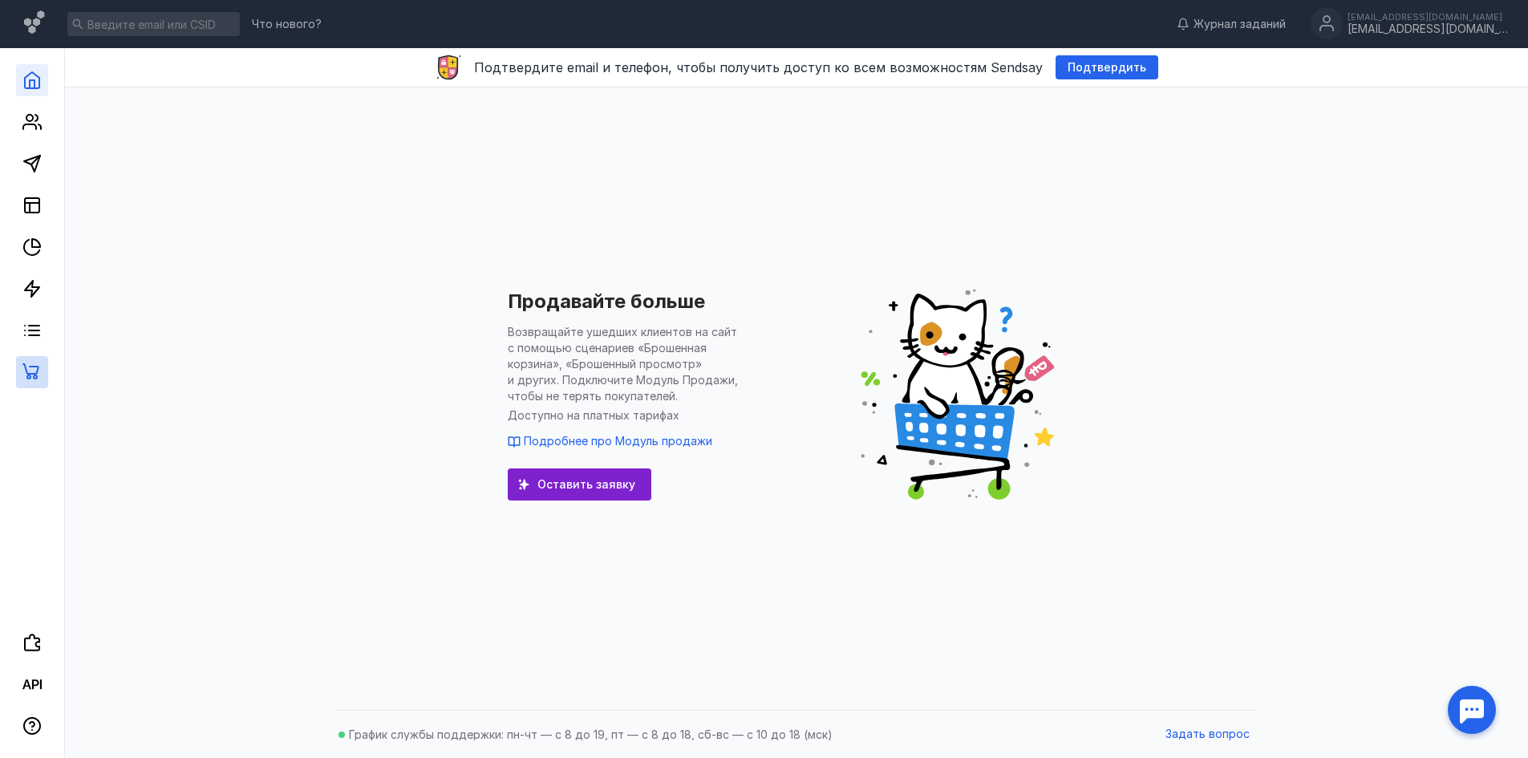
click at [38, 87] on icon at bounding box center [32, 80] width 14 height 16
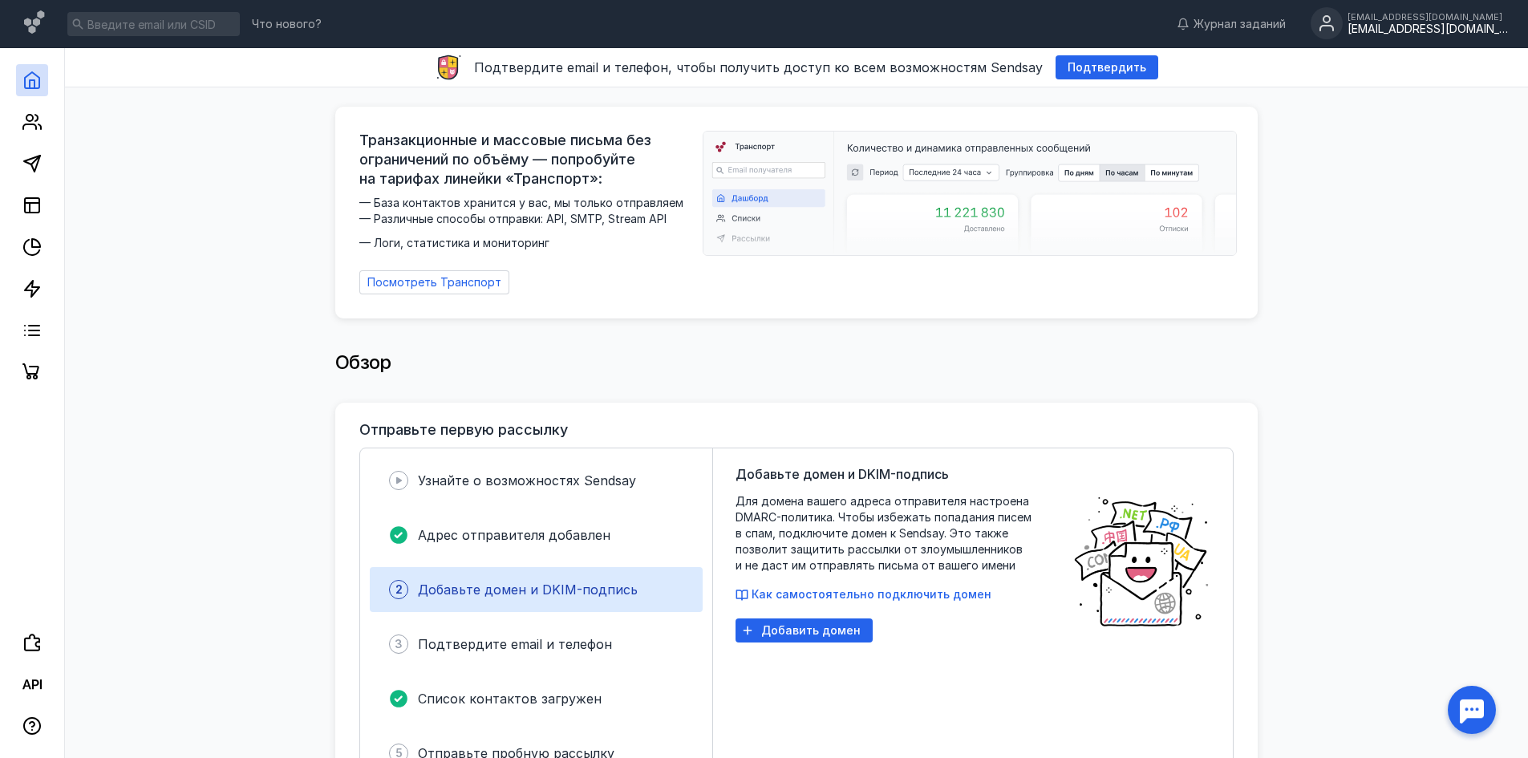
click at [1408, 28] on div "[EMAIL_ADDRESS][DOMAIN_NAME]" at bounding box center [1427, 29] width 160 height 14
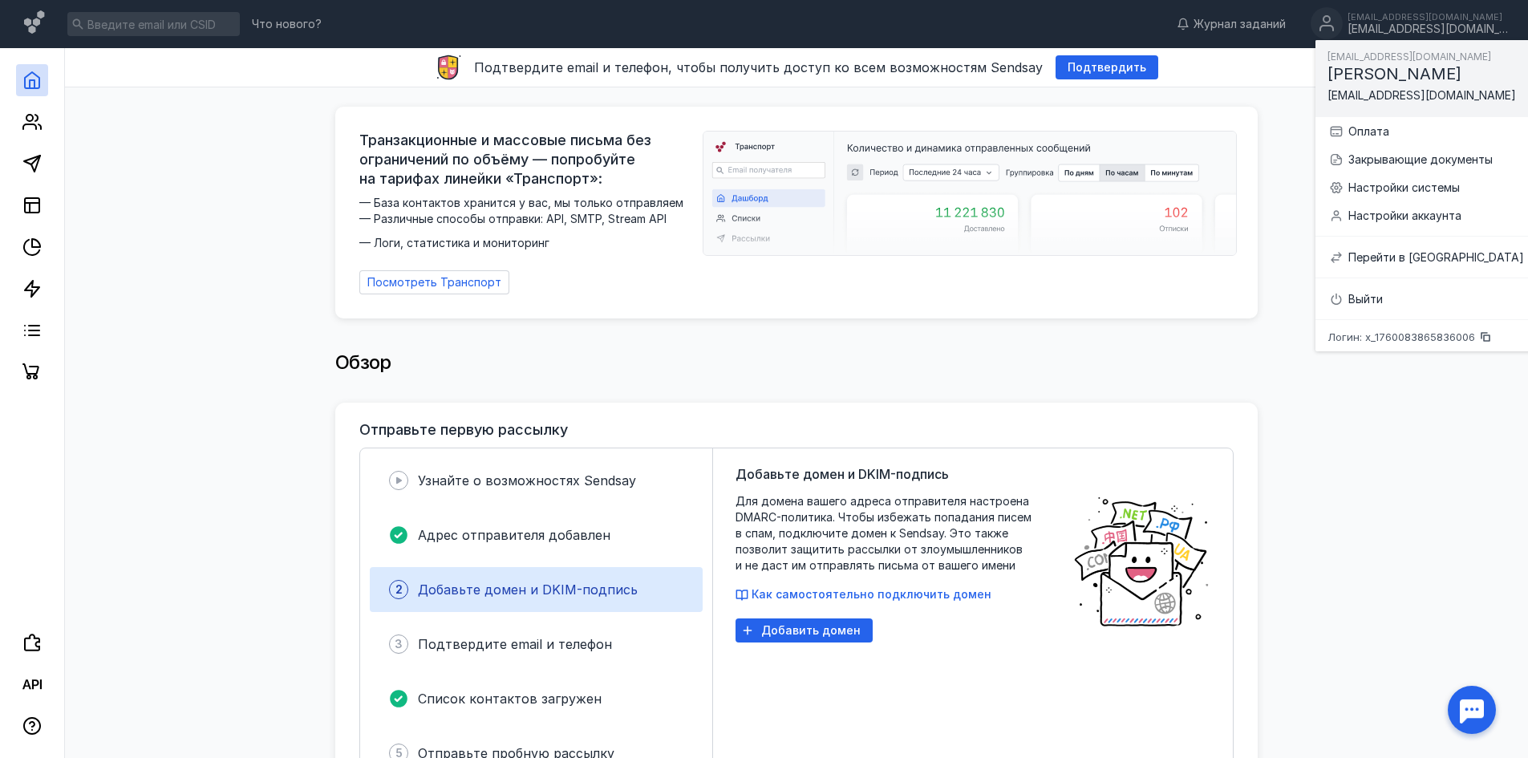
scroll to position [160, 0]
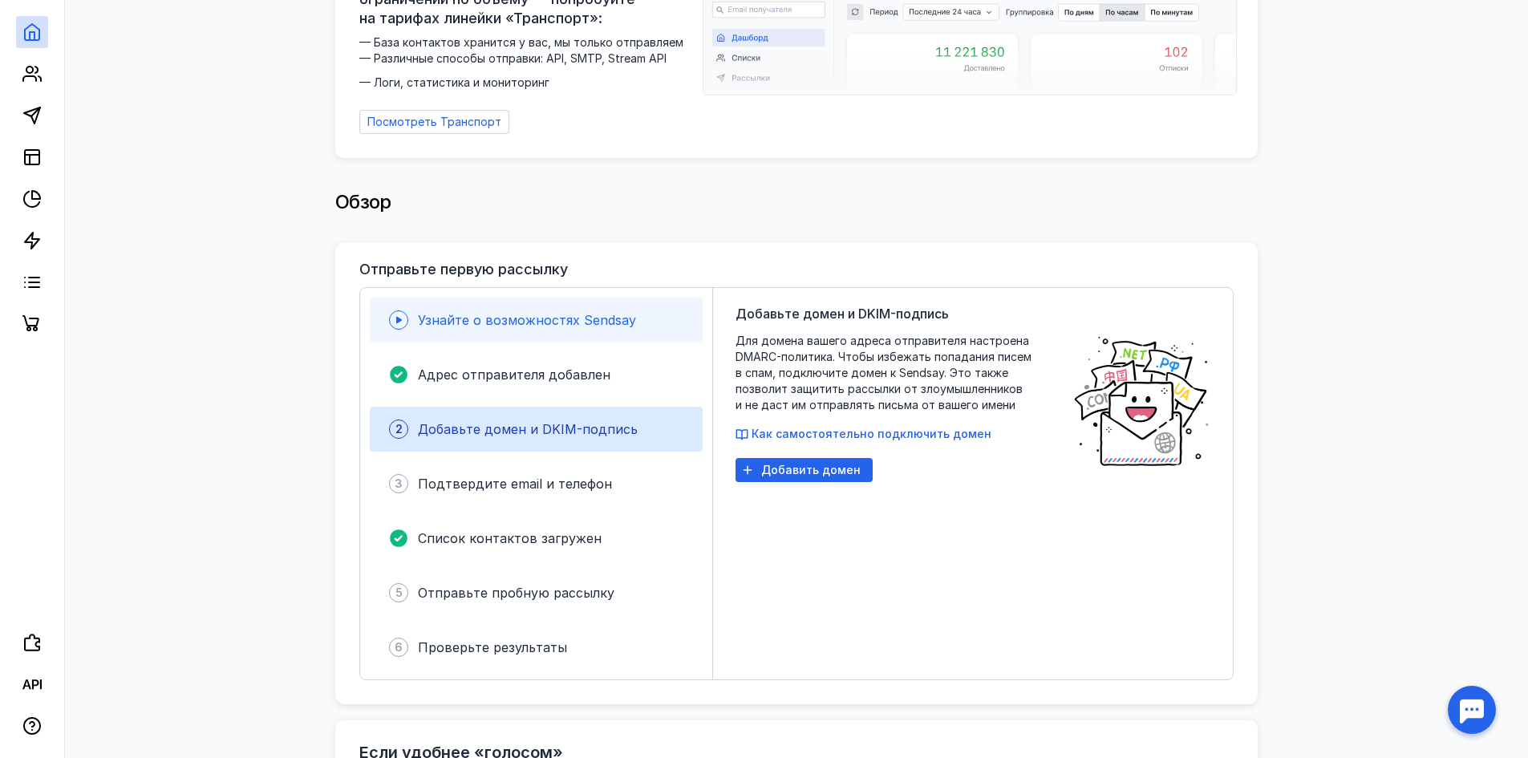
click at [516, 318] on span "Узнайте о возможностях Sendsay" at bounding box center [527, 320] width 218 height 16
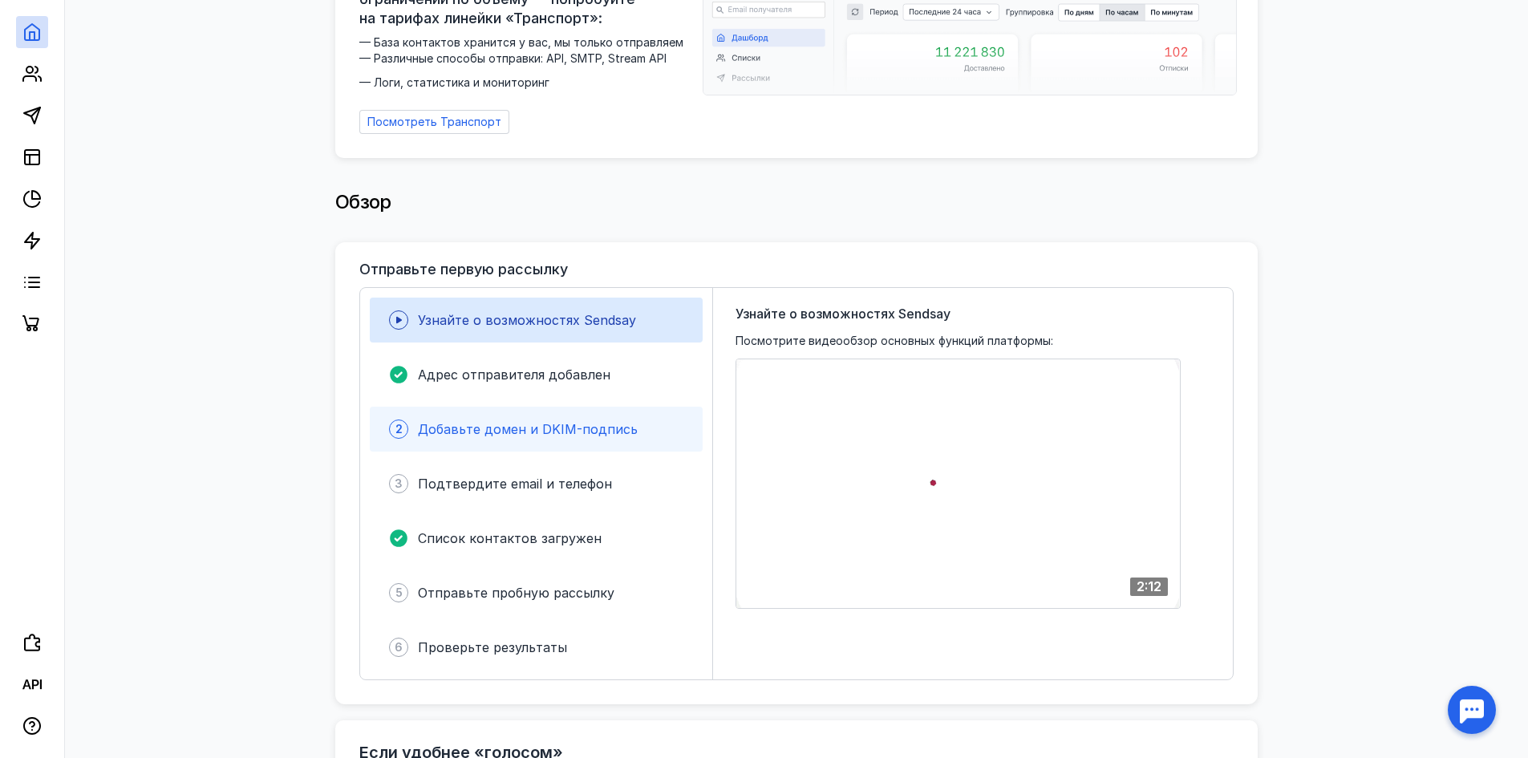
click at [527, 411] on div "2 Добавьте домен и DKIM-подпись" at bounding box center [536, 429] width 333 height 45
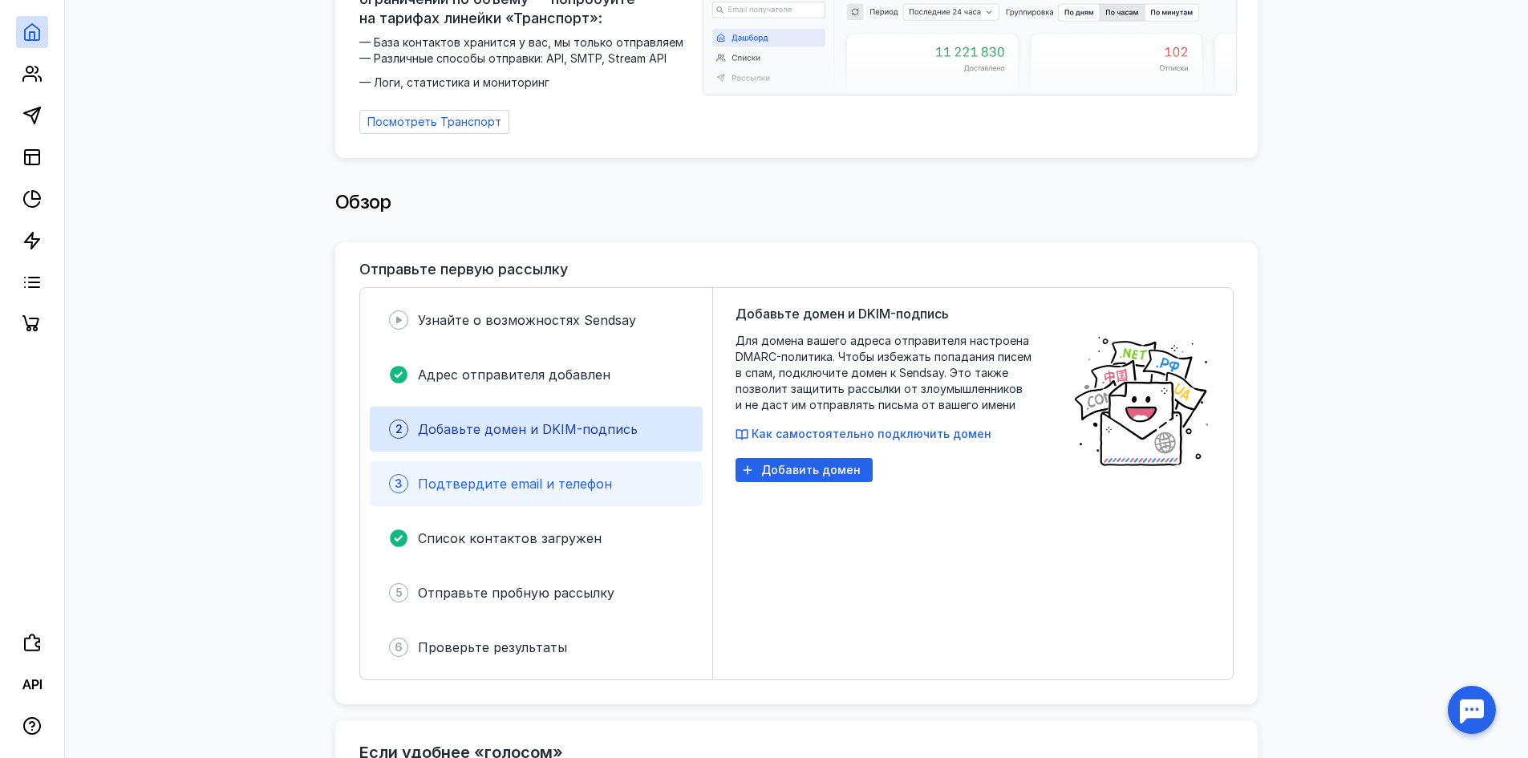
click at [579, 474] on div "Подтвердите email и телефон" at bounding box center [515, 483] width 194 height 19
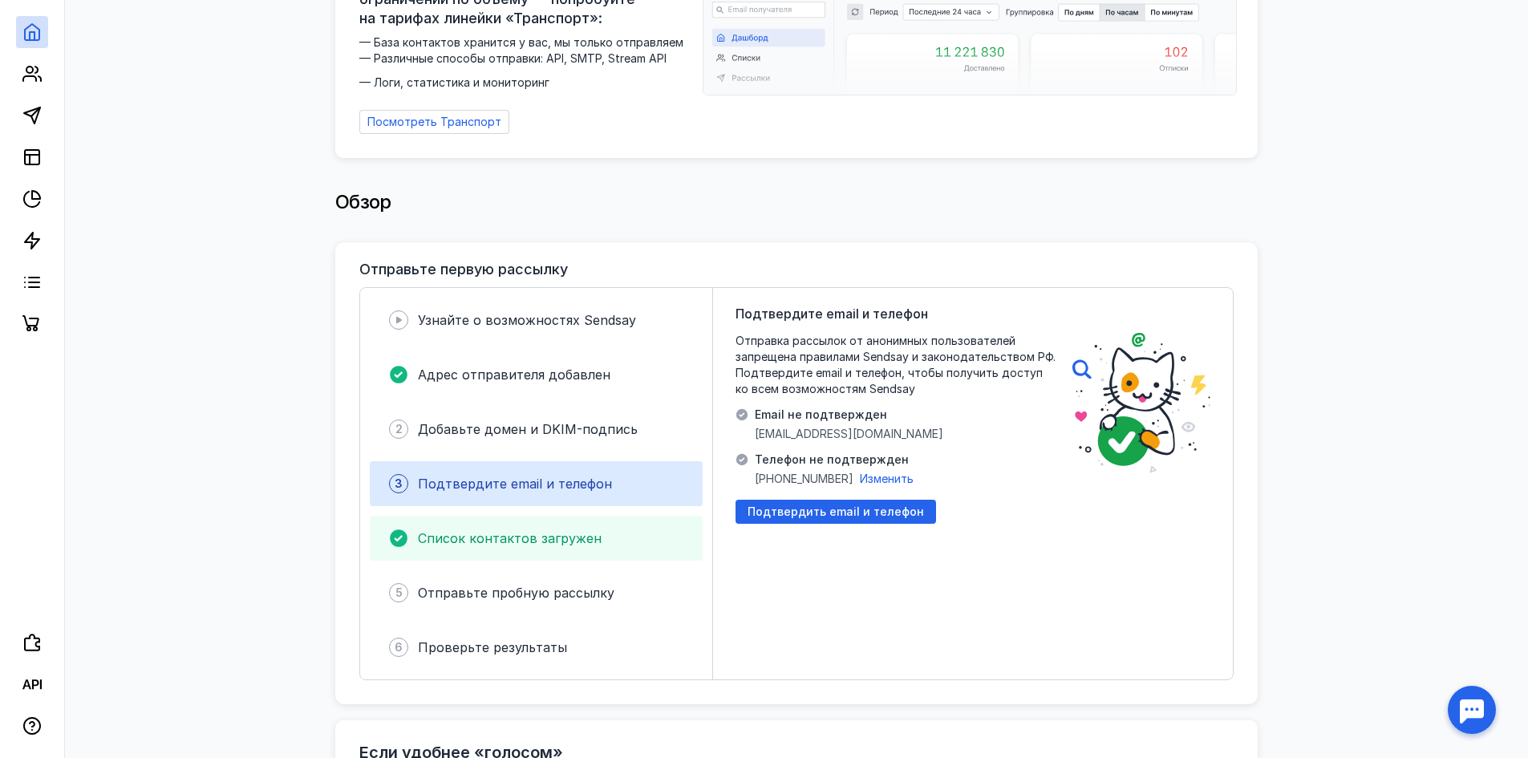
click at [581, 545] on div "Список контактов загружен" at bounding box center [536, 538] width 333 height 45
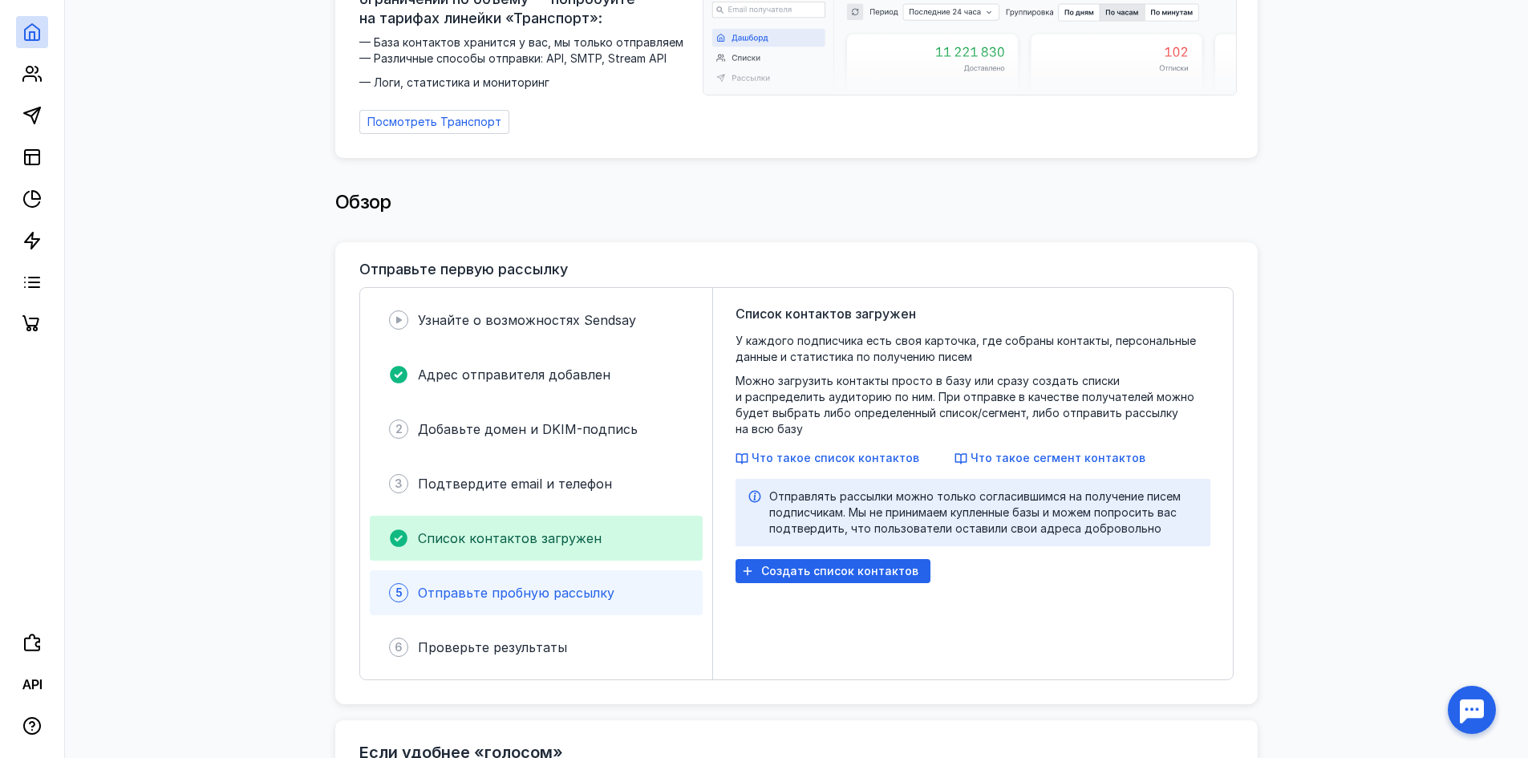
click at [589, 591] on span "Отправьте пробную рассылку" at bounding box center [516, 593] width 196 height 16
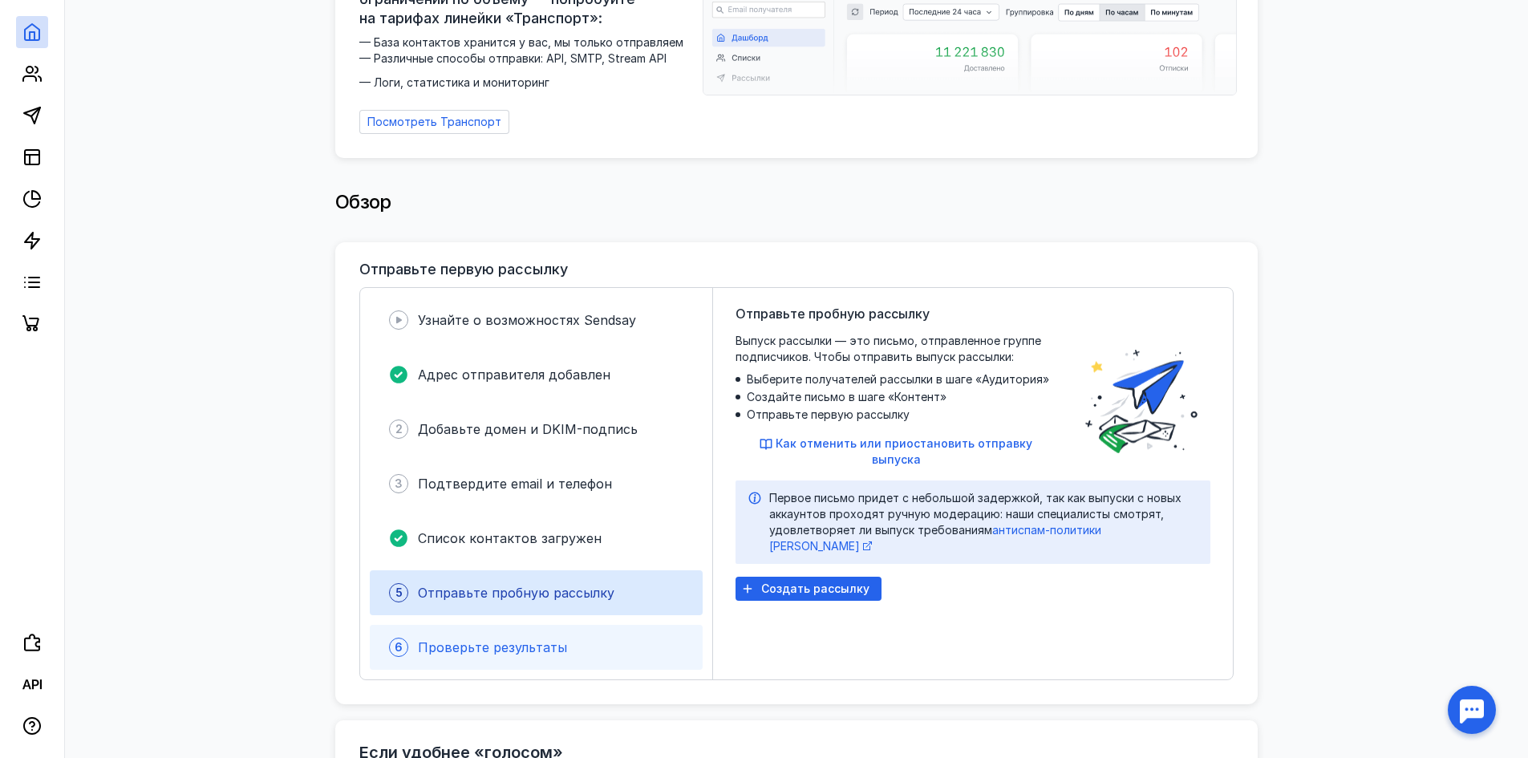
click at [509, 643] on span "Проверьте результаты" at bounding box center [492, 647] width 149 height 16
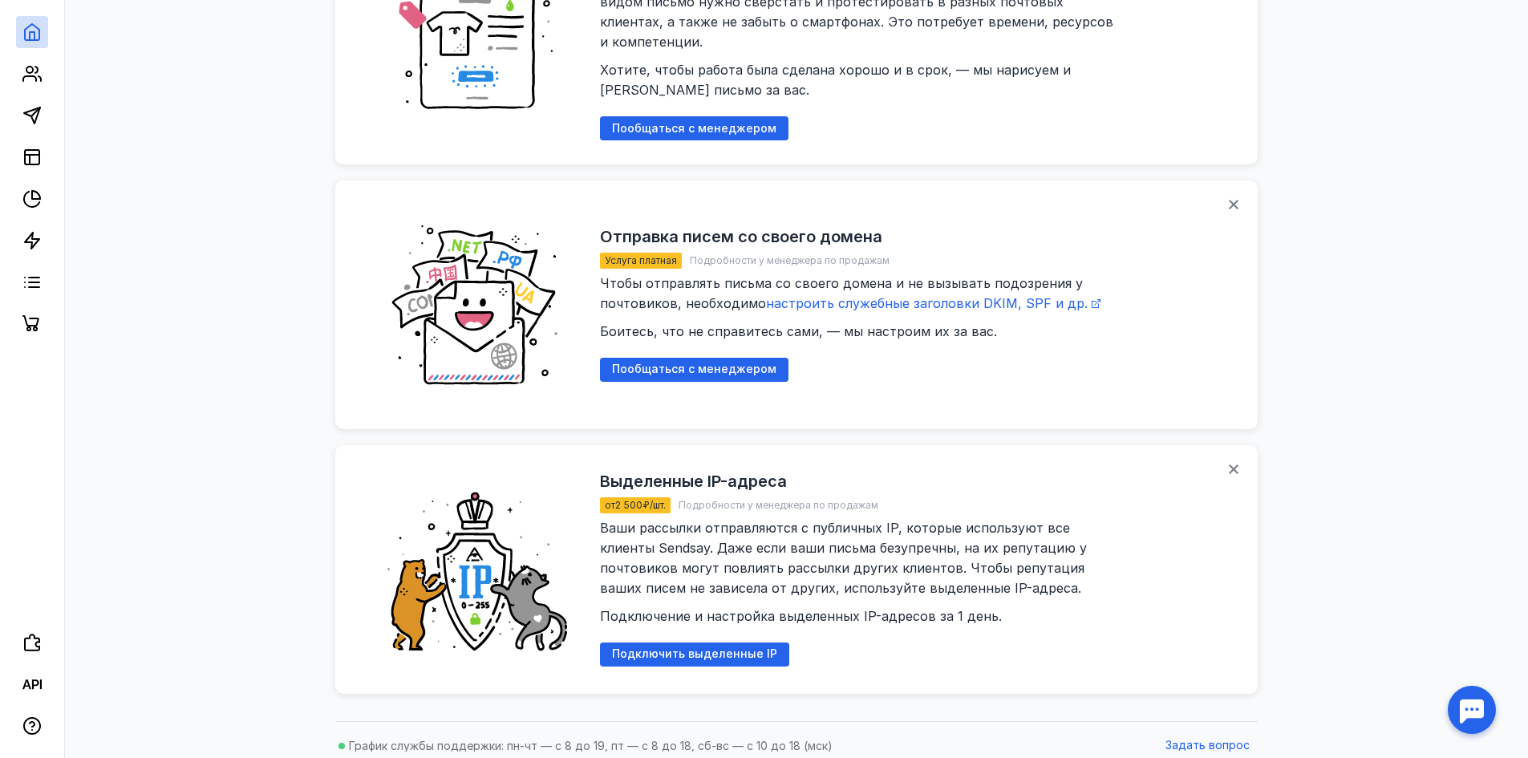
scroll to position [1882, 0]
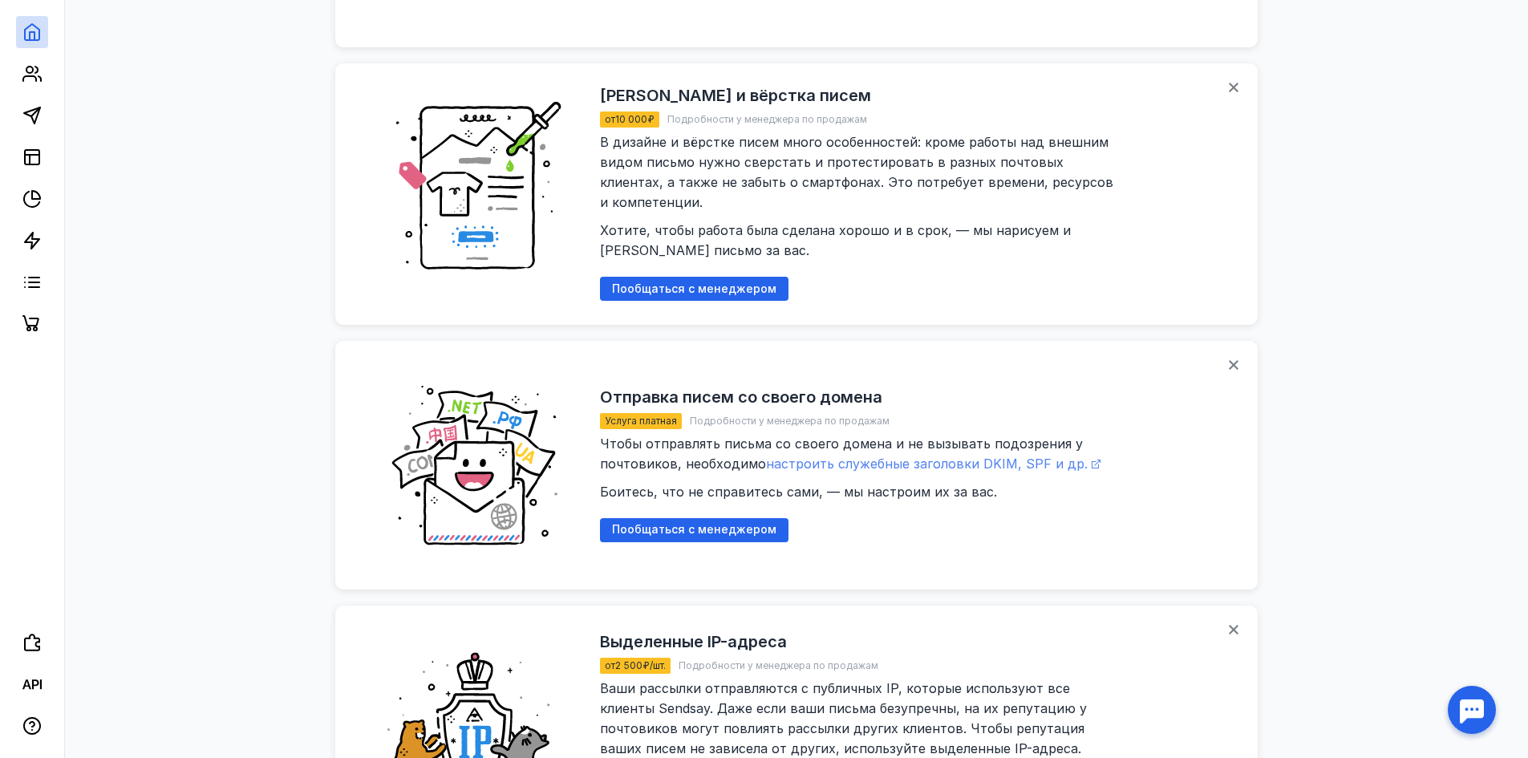
click at [925, 456] on span "настроить служебные заголовки DKIM, SPF и др." at bounding box center [927, 464] width 322 height 16
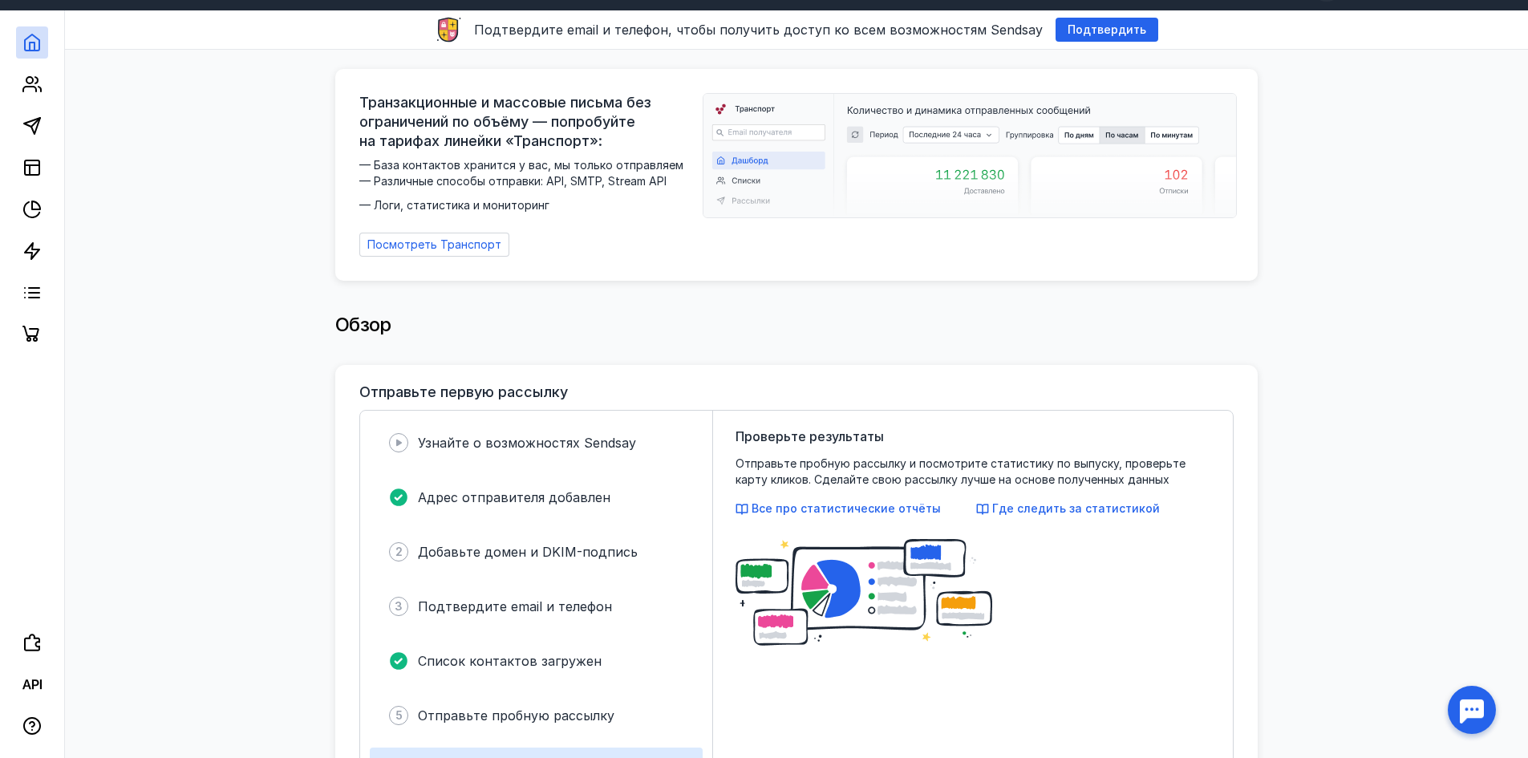
scroll to position [0, 0]
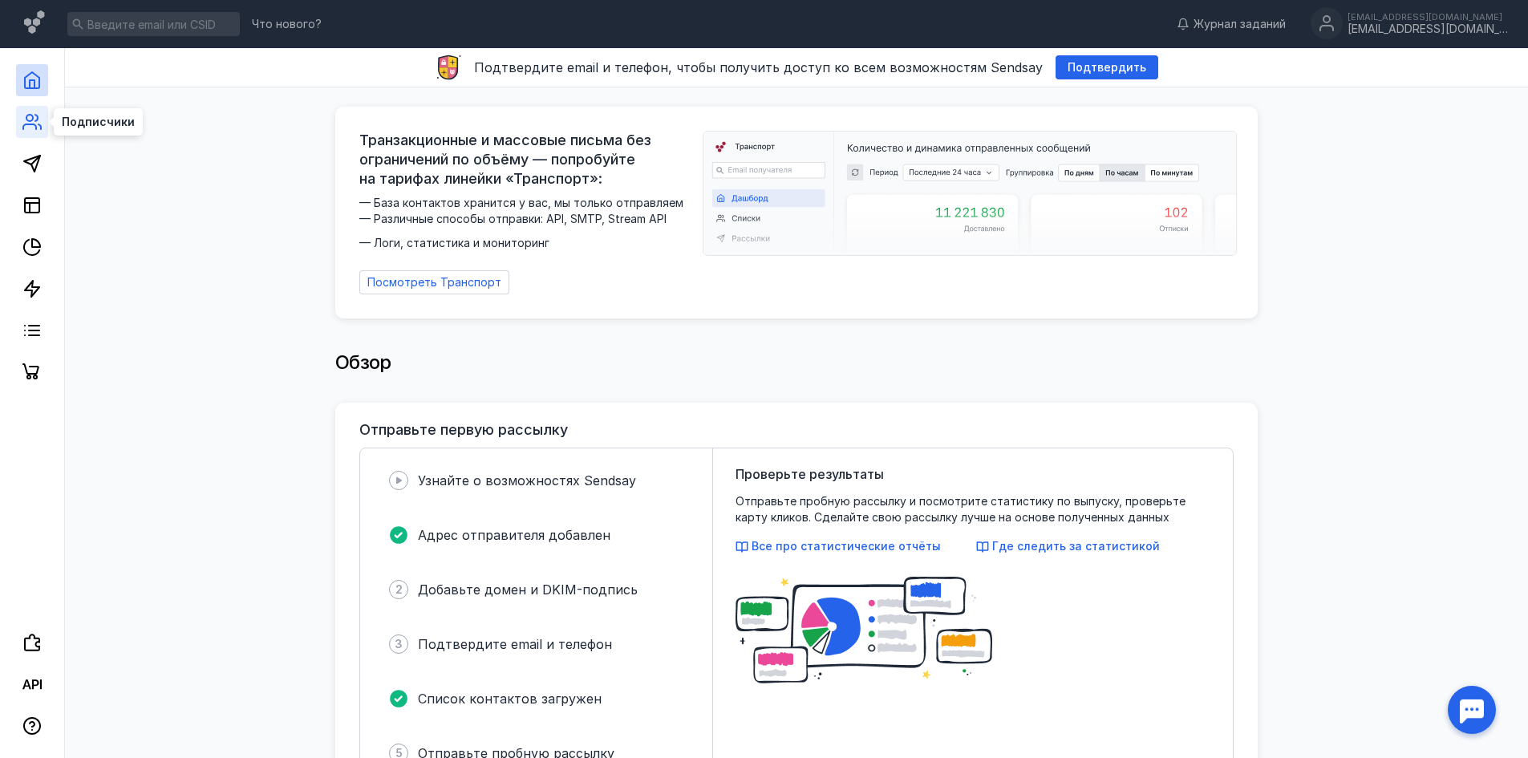
click at [39, 131] on icon at bounding box center [31, 121] width 19 height 19
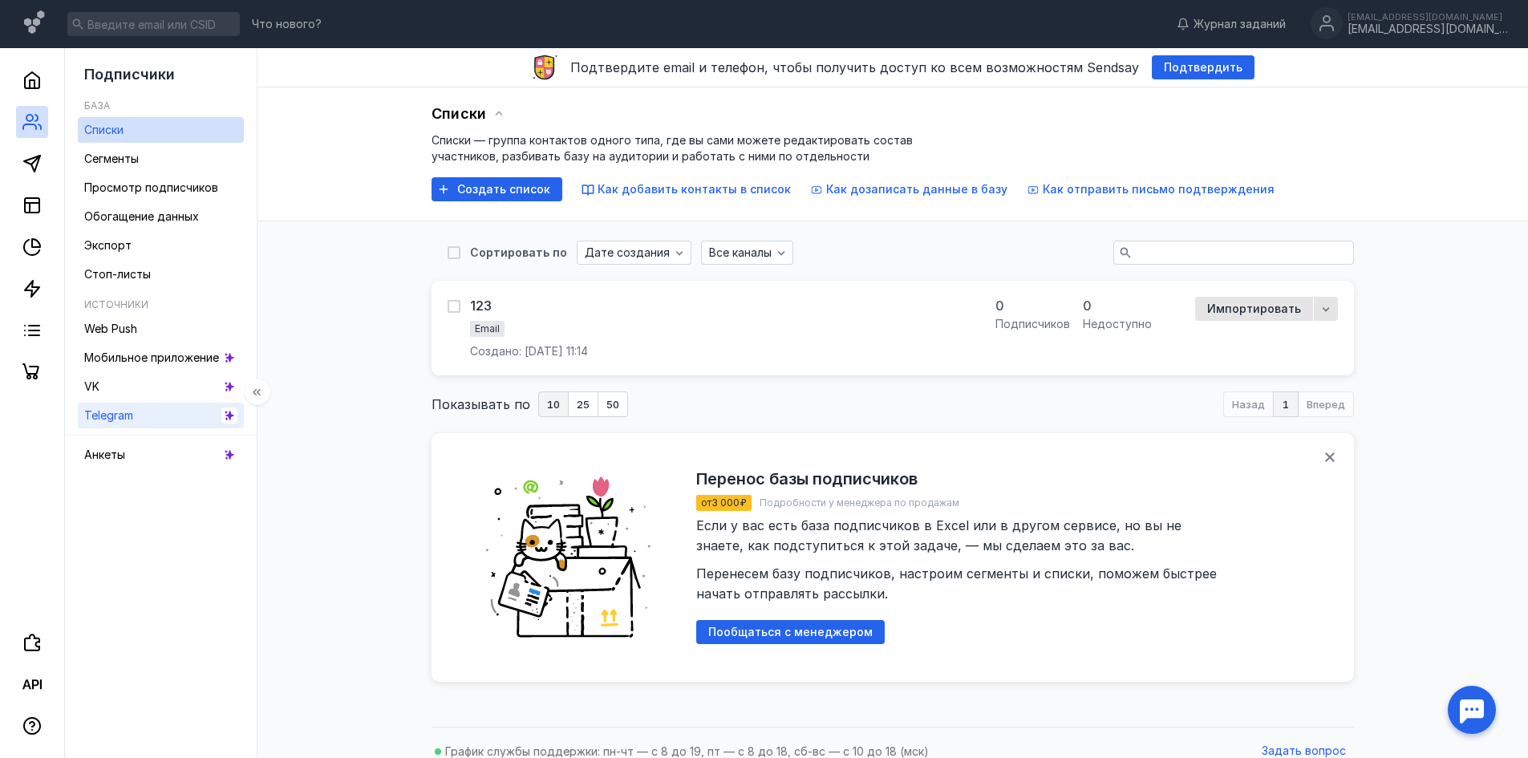
click at [134, 419] on link "Telegram" at bounding box center [161, 416] width 166 height 26
